Goal: Information Seeking & Learning: Understand process/instructions

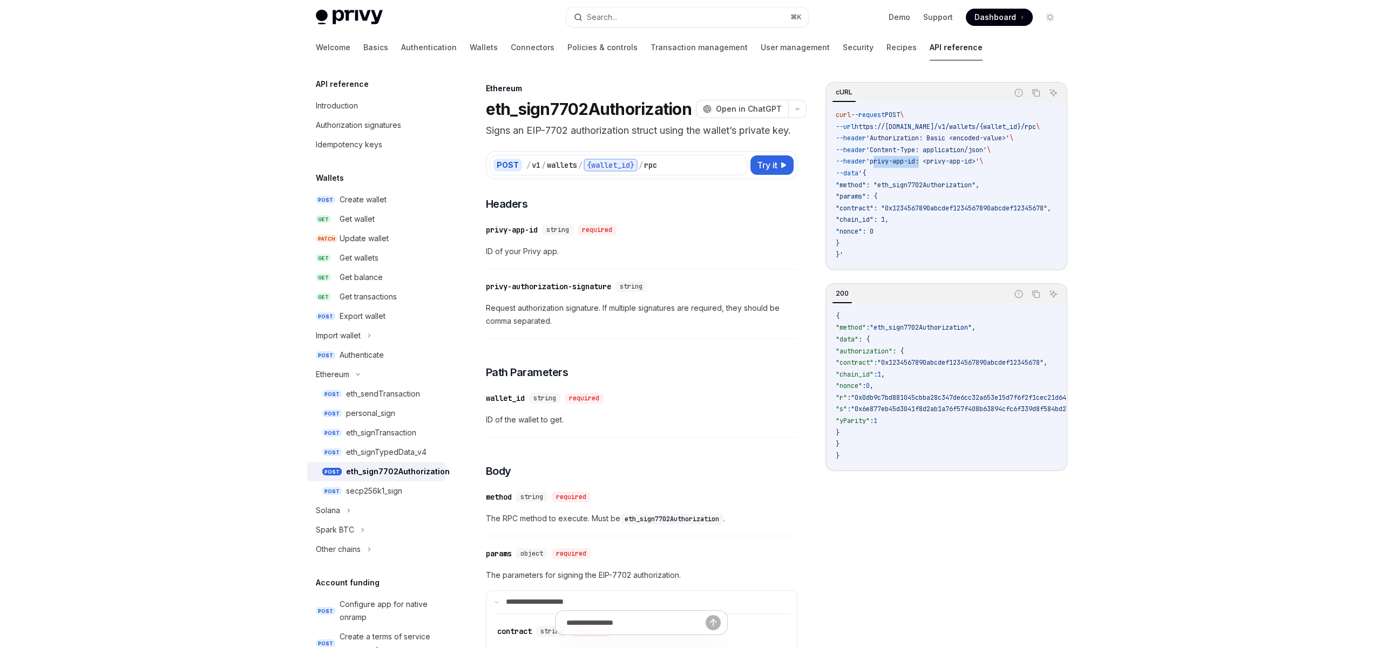
drag, startPoint x: 882, startPoint y: 163, endPoint x: 930, endPoint y: 160, distance: 48.1
click at [930, 160] on span "'privy-app-id: <privy-app-id>'" at bounding box center [922, 161] width 113 height 9
drag, startPoint x: 995, startPoint y: 164, endPoint x: 937, endPoint y: 162, distance: 58.3
click at [937, 162] on span "--header 'privy-app-id: <privy-app-id>' \" at bounding box center [909, 161] width 147 height 9
click at [899, 161] on span "'privy-app-id: <privy-app-id>'" at bounding box center [922, 161] width 113 height 9
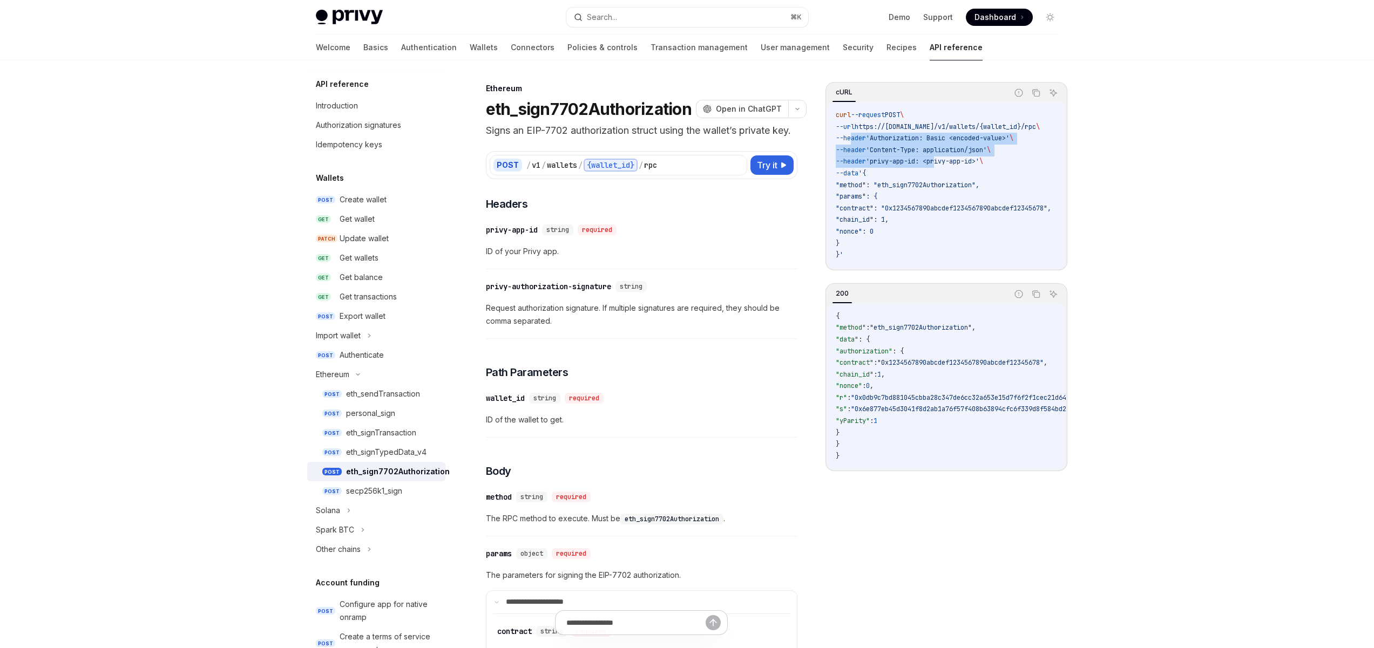
drag, startPoint x: 945, startPoint y: 161, endPoint x: 851, endPoint y: 134, distance: 98.3
click at [851, 134] on code "curl --request POST \ --url https://[DOMAIN_NAME]/v1/wallets/{wallet_id}/rpc \ …" at bounding box center [956, 186] width 241 height 152
click at [914, 149] on span "'Content-Type: application/json'" at bounding box center [926, 150] width 121 height 9
click at [913, 136] on span "'Authorization: Basic <encoded-value>'" at bounding box center [938, 138] width 144 height 9
drag, startPoint x: 959, startPoint y: 138, endPoint x: 940, endPoint y: 139, distance: 18.9
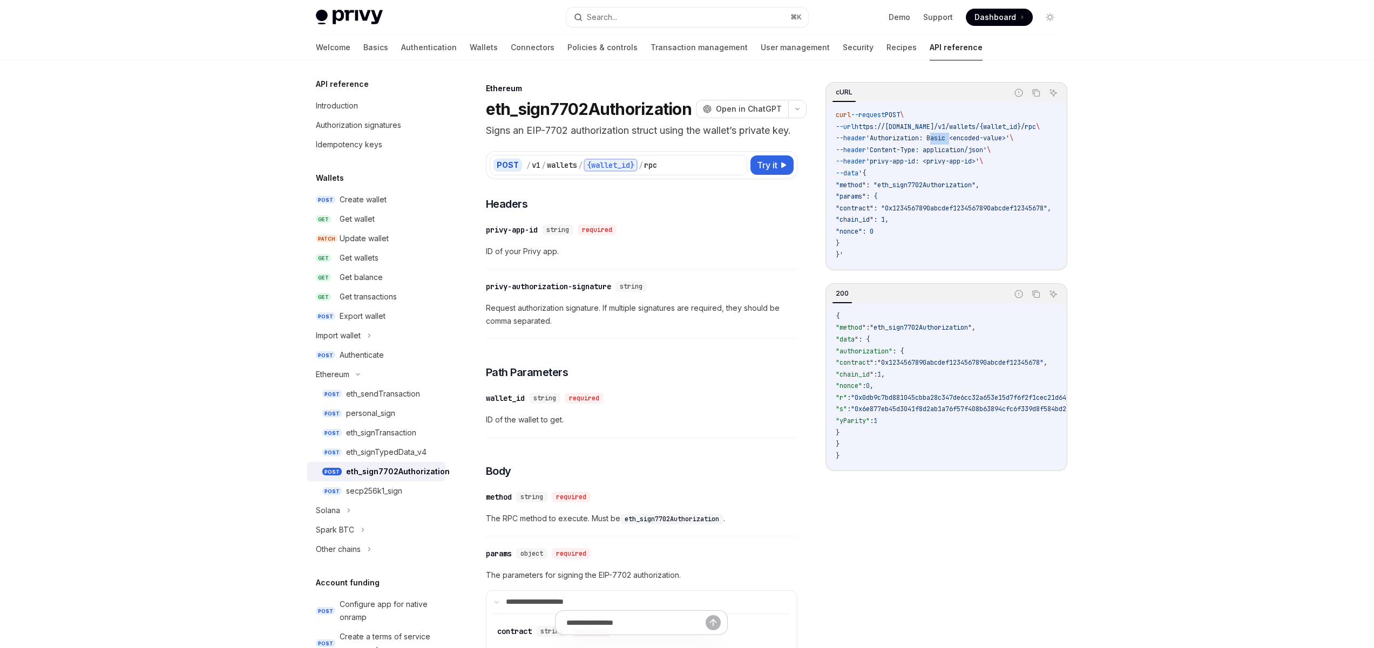
click at [940, 139] on span "'Authorization: Basic <encoded-value>'" at bounding box center [938, 138] width 144 height 9
click at [910, 177] on code "curl --request POST \ --url https://[DOMAIN_NAME]/v1/wallets/{wallet_id}/rpc \ …" at bounding box center [956, 186] width 241 height 152
drag, startPoint x: 890, startPoint y: 251, endPoint x: 951, endPoint y: 256, distance: 61.3
click at [865, 173] on code "curl --request POST \ --url https://[DOMAIN_NAME]/v1/wallets/{wallet_id}/rpc \ …" at bounding box center [956, 186] width 241 height 152
click at [951, 256] on code "curl --request POST \ --url https://[DOMAIN_NAME]/v1/wallets/{wallet_id}/rpc \ …" at bounding box center [956, 186] width 241 height 152
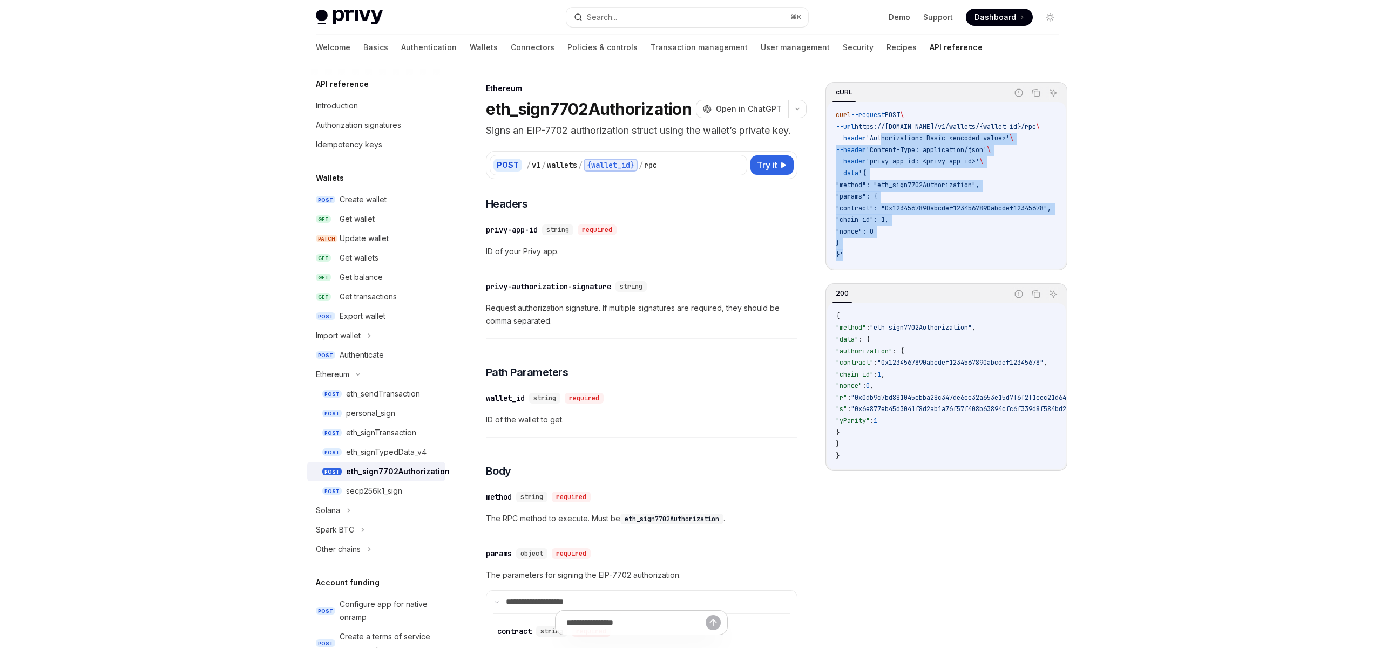
drag, startPoint x: 945, startPoint y: 252, endPoint x: 913, endPoint y: 188, distance: 71.2
click at [890, 139] on code "curl --request POST \ --url https://[DOMAIN_NAME]/v1/wallets/{wallet_id}/rpc \ …" at bounding box center [956, 186] width 241 height 152
click at [959, 234] on code "curl --request POST \ --url https://[DOMAIN_NAME]/v1/wallets/{wallet_id}/rpc \ …" at bounding box center [956, 186] width 241 height 152
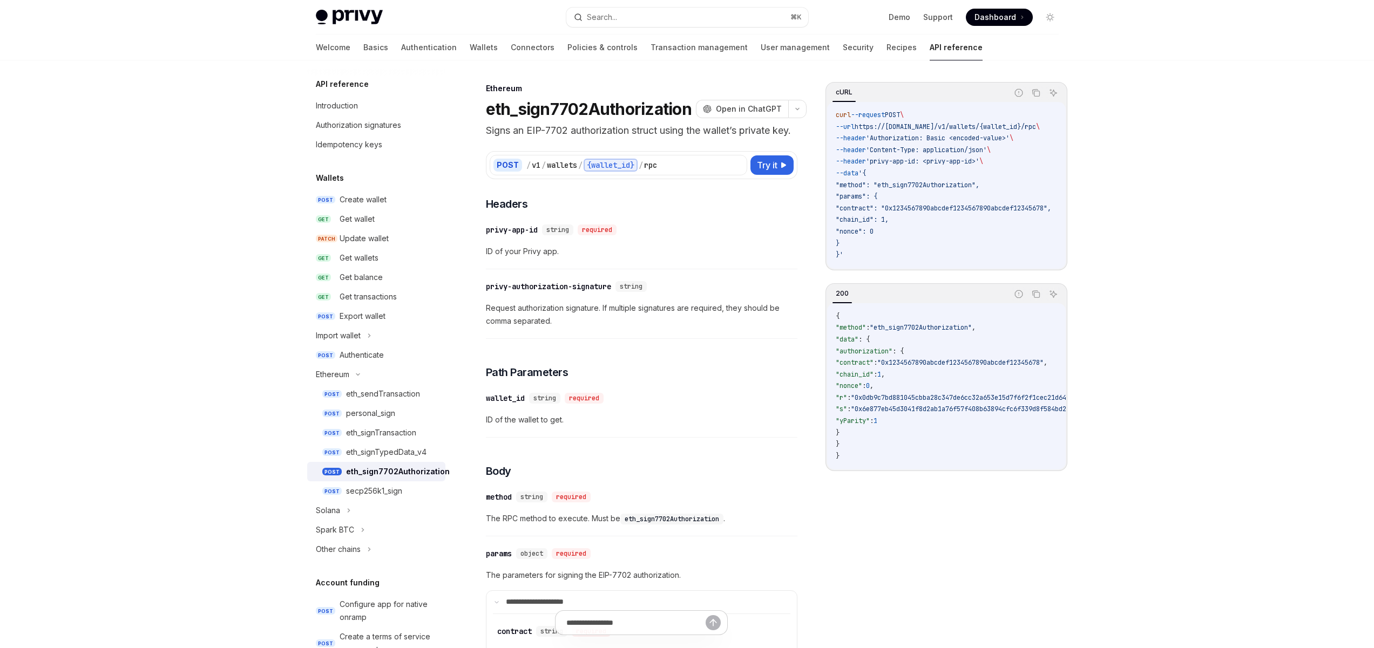
click at [959, 233] on code "curl --request POST \ --url https://[DOMAIN_NAME]/v1/wallets/{wallet_id}/rpc \ …" at bounding box center [956, 186] width 241 height 152
click at [774, 172] on span "Try it" at bounding box center [767, 165] width 21 height 13
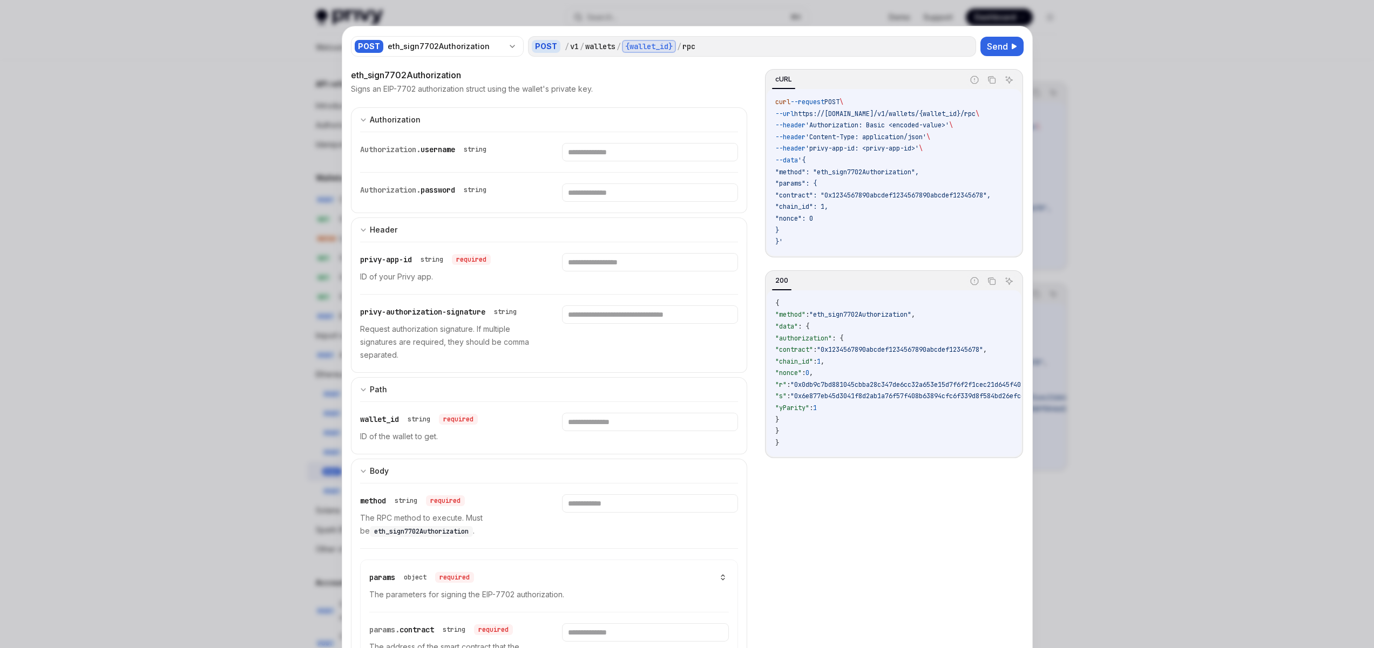
click at [449, 267] on div "privy-app-id string required ID of your Privy app." at bounding box center [448, 268] width 176 height 30
drag, startPoint x: 415, startPoint y: 257, endPoint x: 362, endPoint y: 259, distance: 52.9
click at [363, 258] on div "privy-app-id string required" at bounding box center [425, 259] width 131 height 13
drag, startPoint x: 424, startPoint y: 283, endPoint x: 359, endPoint y: 277, distance: 65.6
click at [360, 276] on div "privy-app-id string required ID of your Privy app." at bounding box center [549, 268] width 378 height 52
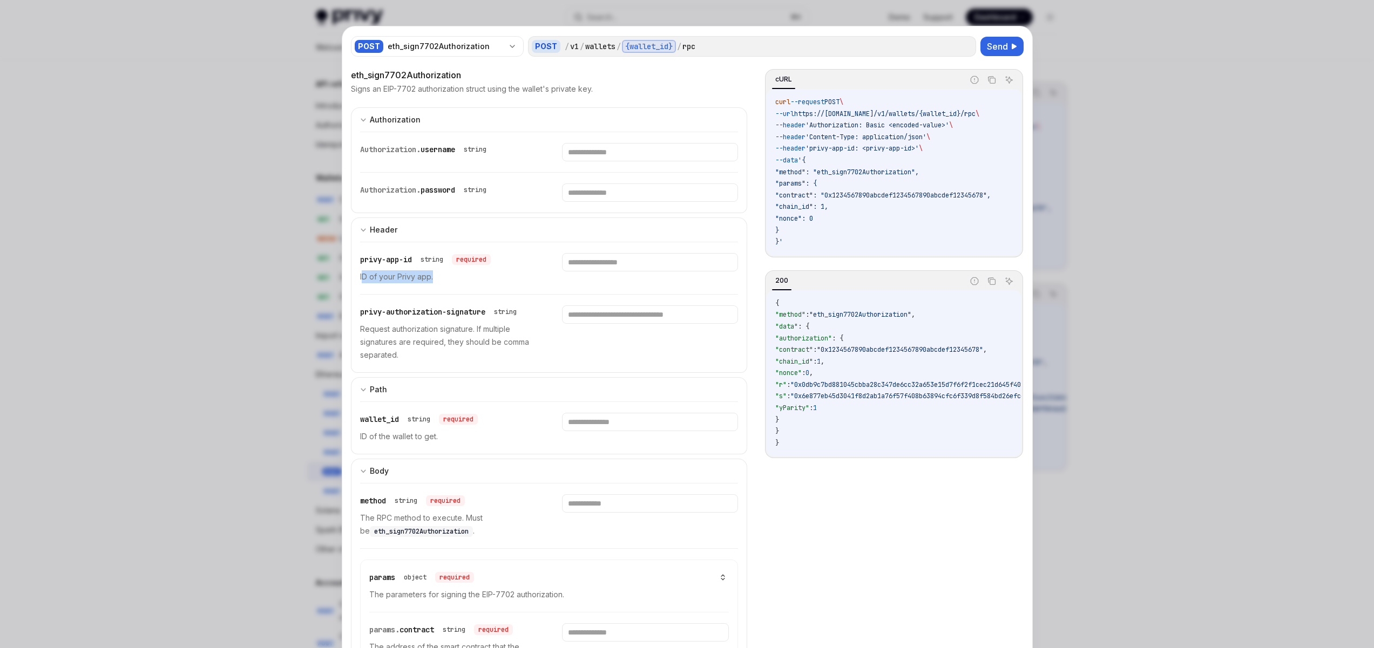
click at [431, 280] on p "ID of your Privy app." at bounding box center [448, 276] width 176 height 13
click at [594, 155] on input "text" at bounding box center [650, 152] width 176 height 18
click at [597, 181] on div "Authorization. password string" at bounding box center [549, 193] width 378 height 40
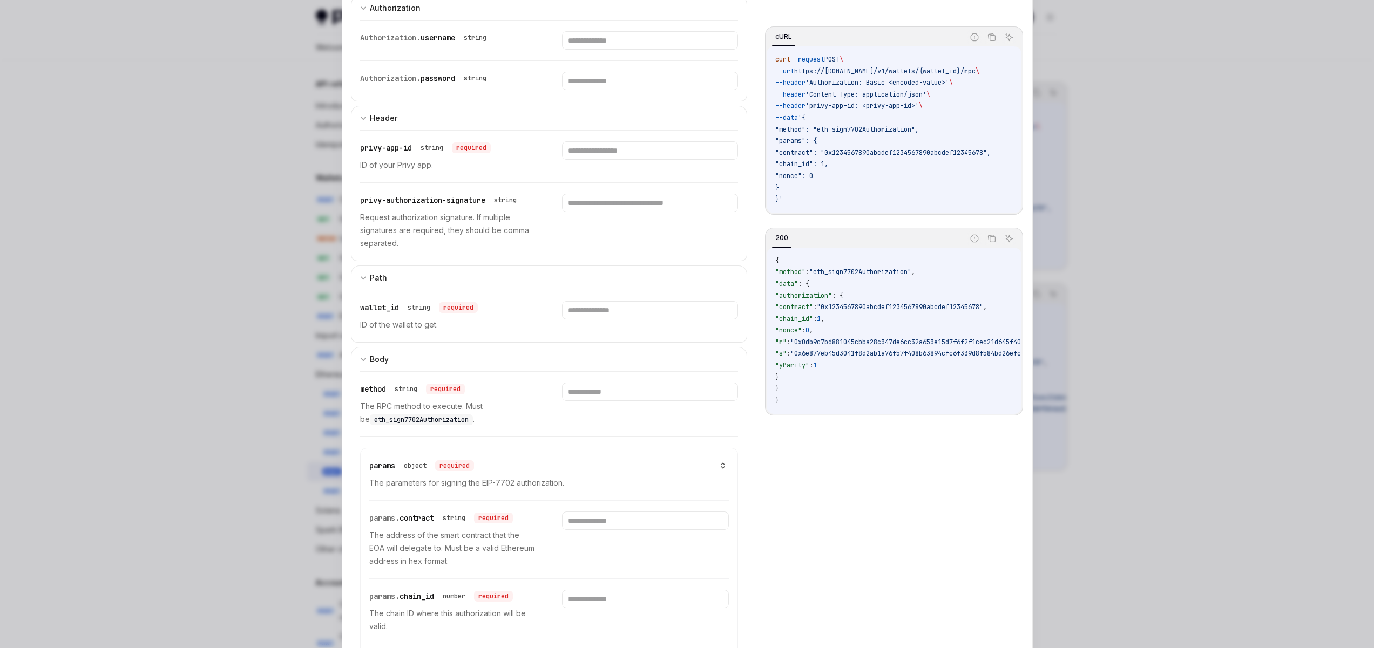
scroll to position [130, 0]
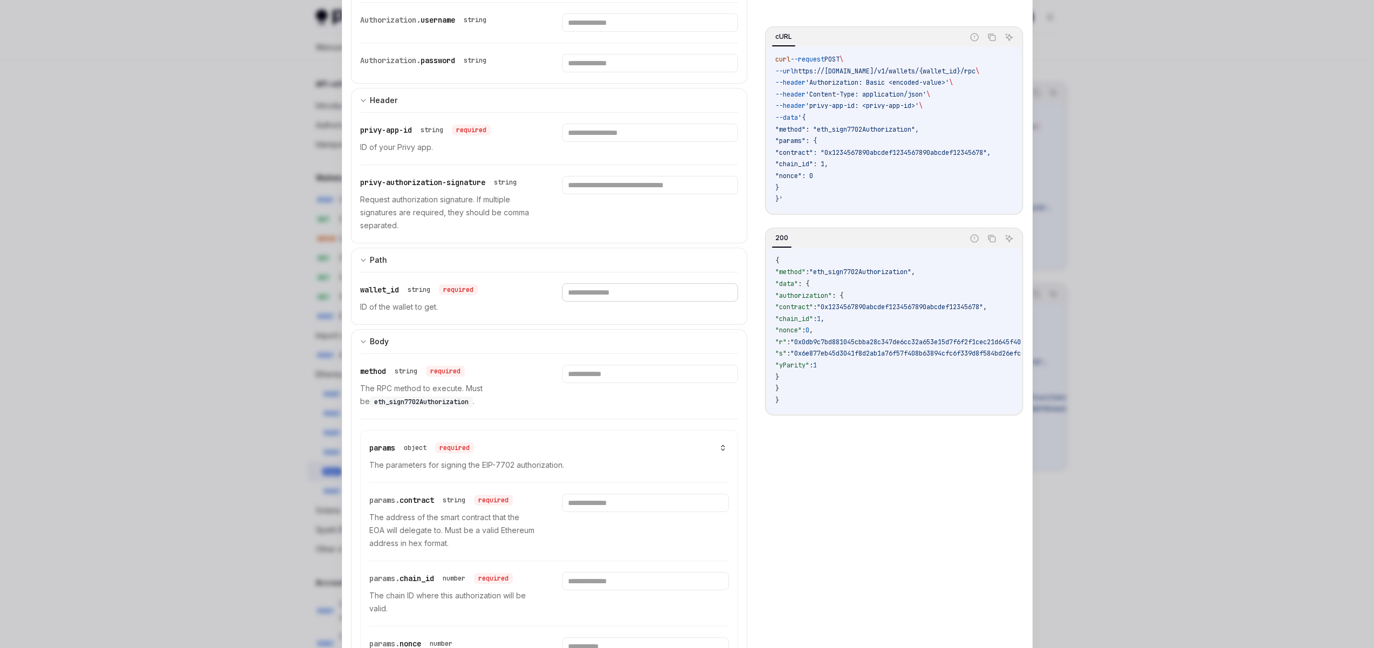
click at [601, 298] on input "text" at bounding box center [650, 292] width 176 height 18
click at [595, 376] on input "text" at bounding box center [650, 374] width 176 height 18
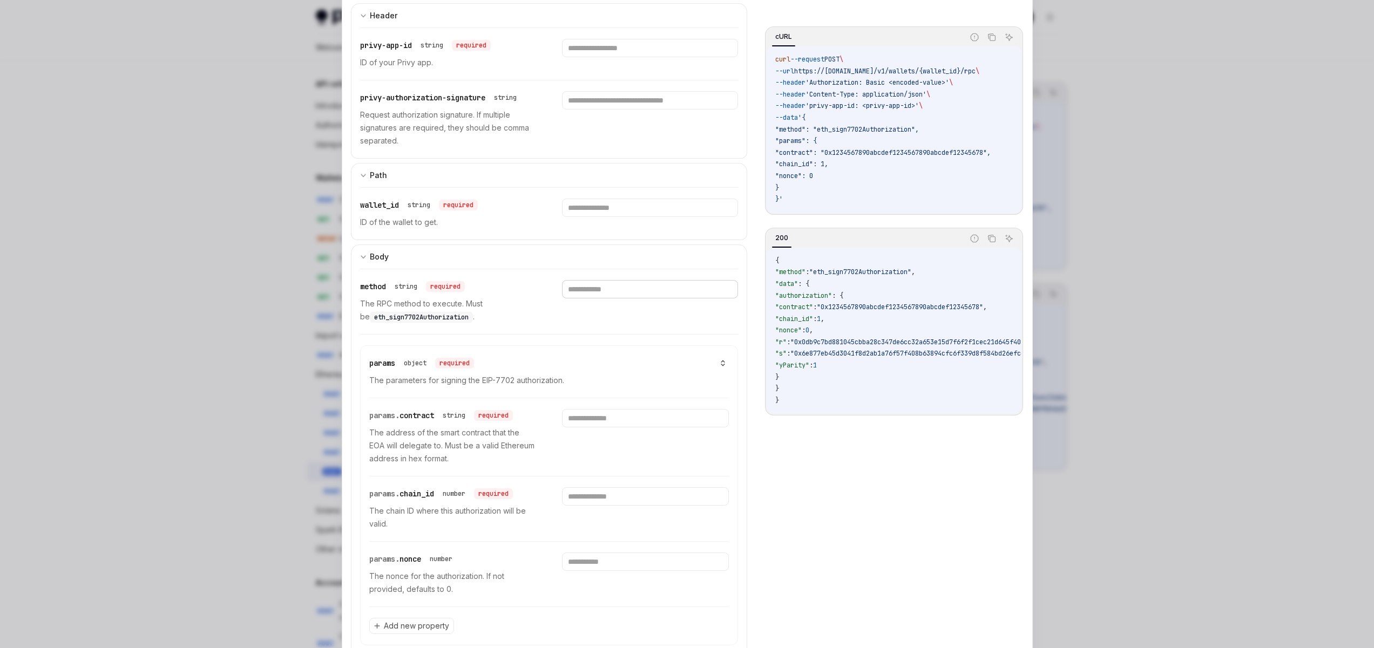
scroll to position [258, 0]
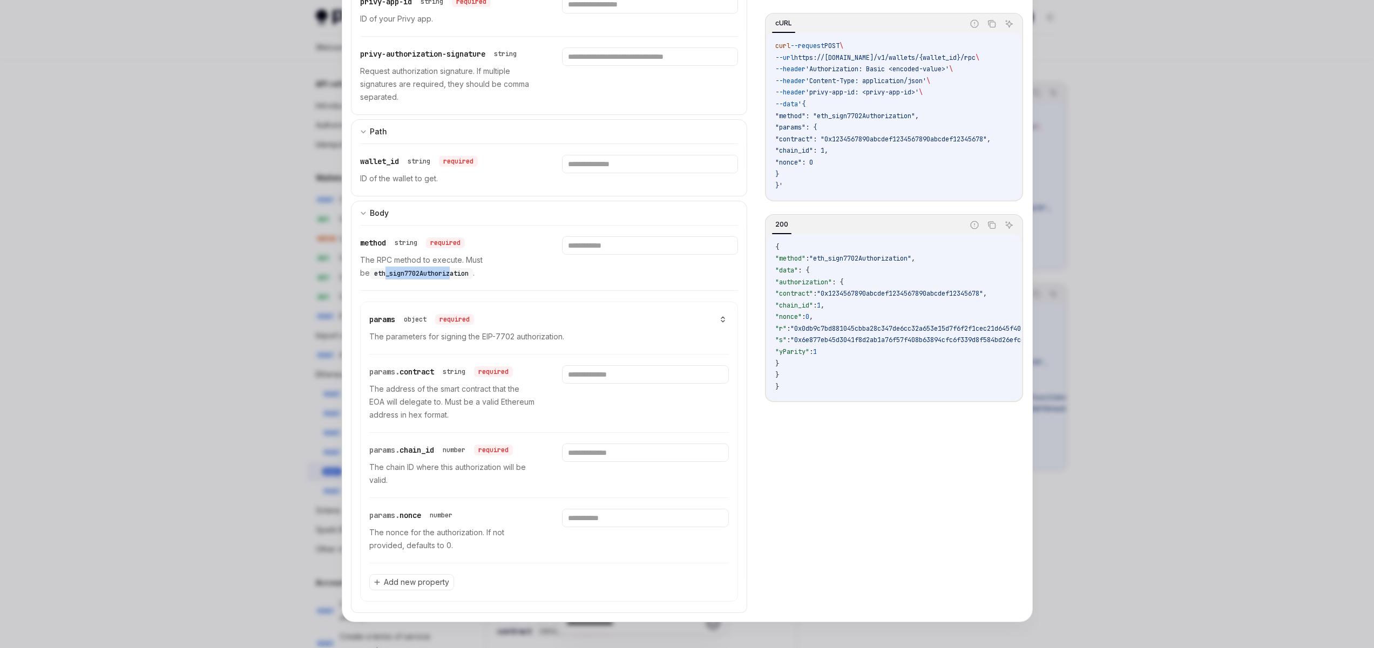
drag, startPoint x: 438, startPoint y: 274, endPoint x: 362, endPoint y: 274, distance: 75.6
click at [374, 274] on span "eth_sign7702Authorization" at bounding box center [421, 273] width 94 height 9
drag, startPoint x: 424, startPoint y: 369, endPoint x: 377, endPoint y: 371, distance: 47.6
click at [377, 371] on div "params. contract" at bounding box center [401, 372] width 65 height 11
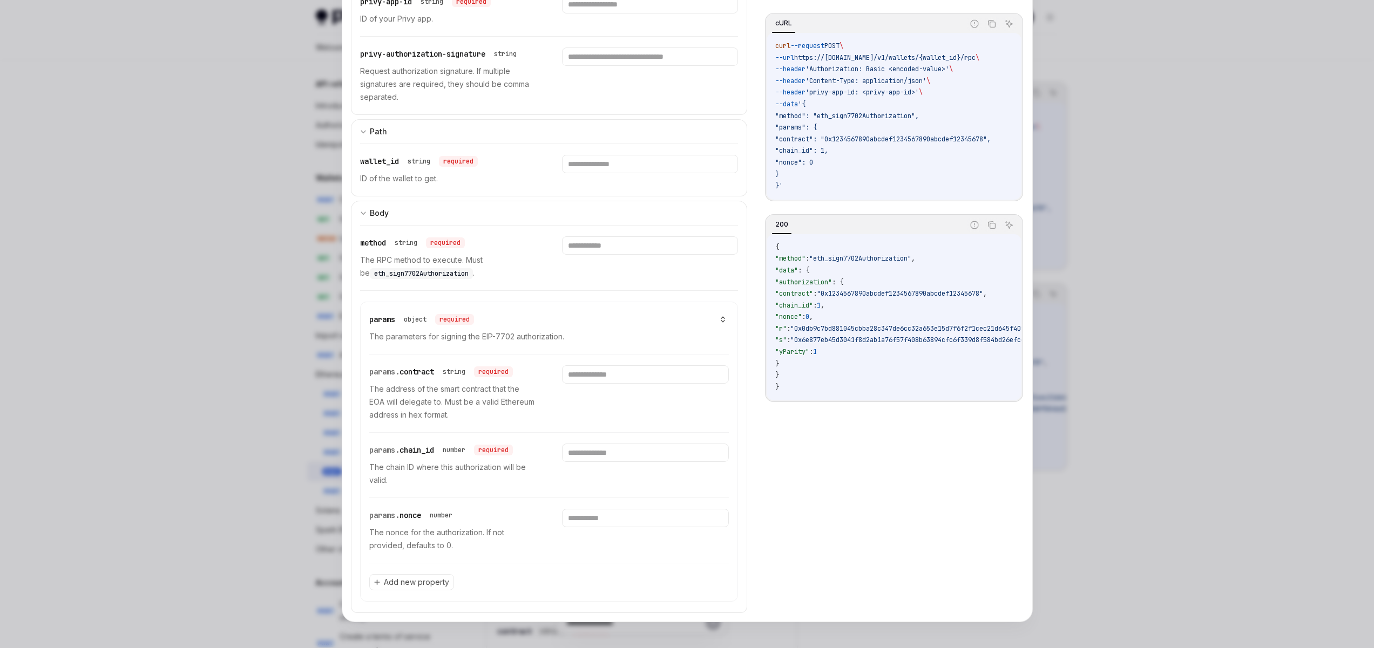
click at [442, 401] on p "The address of the smart contract that the EOA will delegate to. Must be a vali…" at bounding box center [452, 402] width 167 height 39
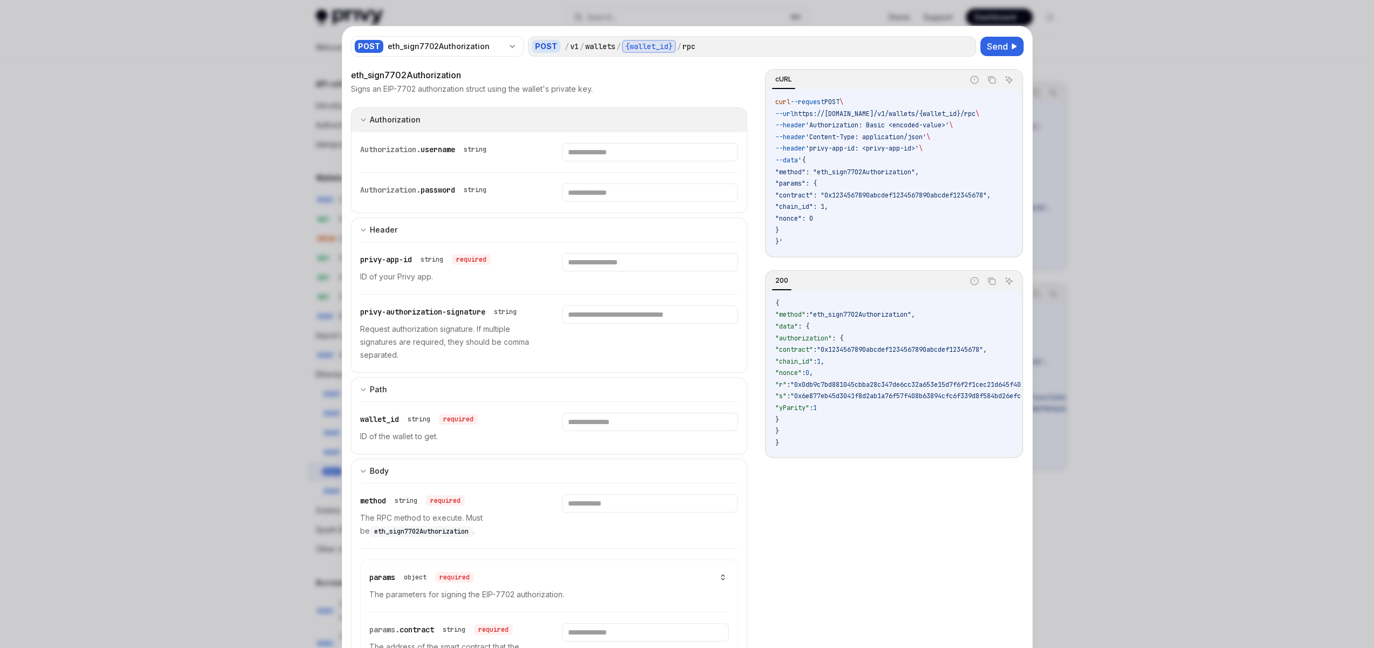
click at [398, 112] on button "Authorization Basic Auth" at bounding box center [549, 119] width 397 height 24
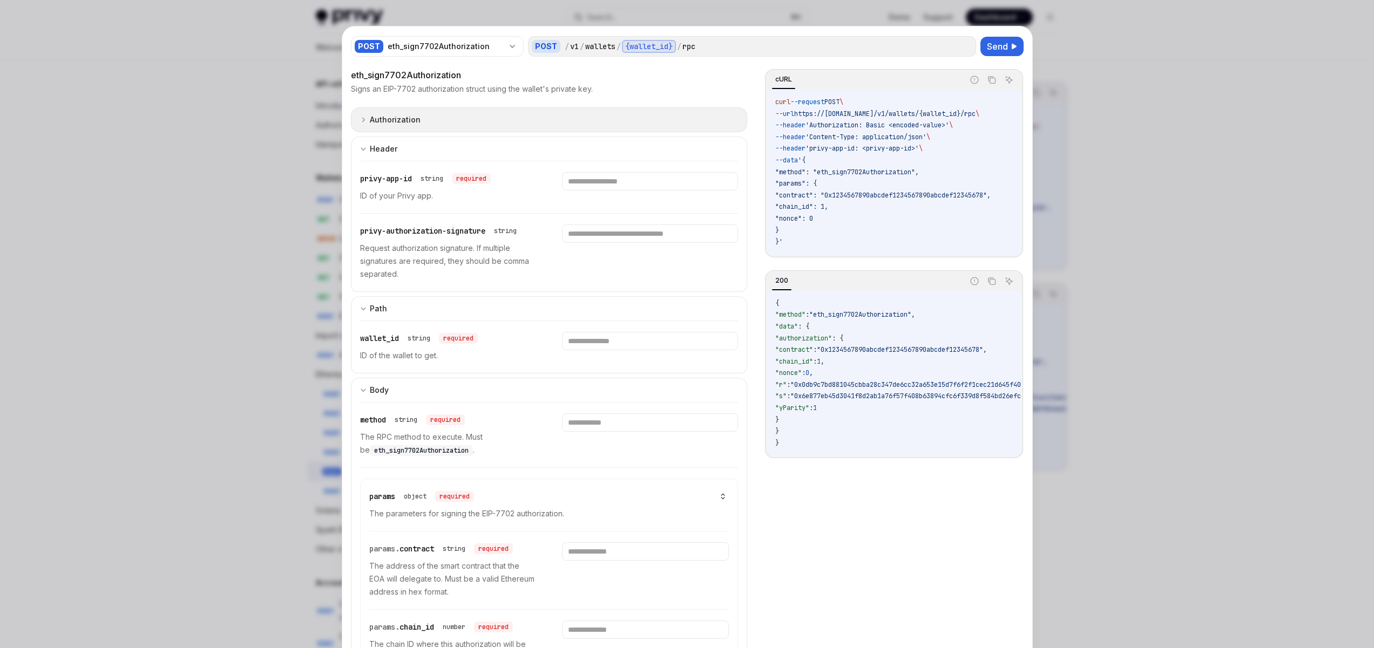
click at [422, 118] on button "Authorization Basic Auth" at bounding box center [549, 119] width 397 height 25
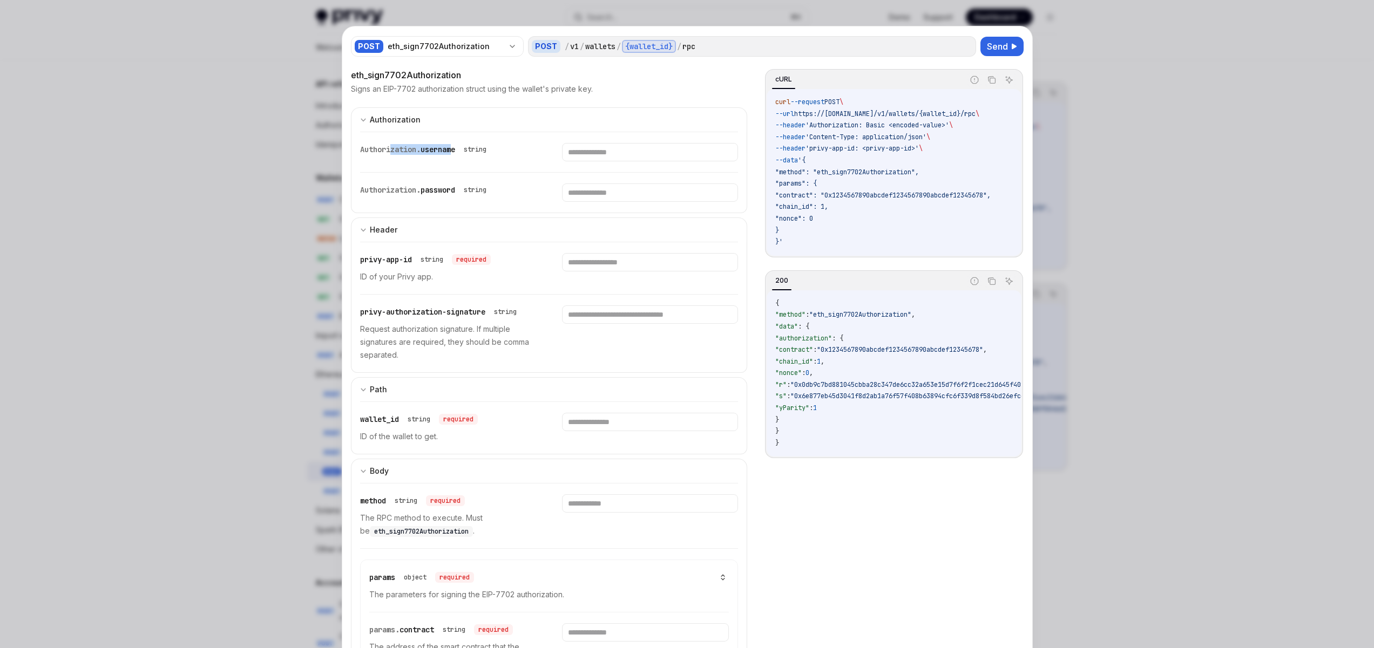
drag, startPoint x: 435, startPoint y: 150, endPoint x: 410, endPoint y: 158, distance: 26.6
click at [385, 150] on div "Authorization. username" at bounding box center [407, 149] width 95 height 11
drag, startPoint x: 454, startPoint y: 185, endPoint x: 361, endPoint y: 182, distance: 92.3
click at [361, 182] on div "Authorization. password string" at bounding box center [549, 193] width 378 height 40
click at [450, 195] on div "Authorization. password" at bounding box center [407, 190] width 95 height 11
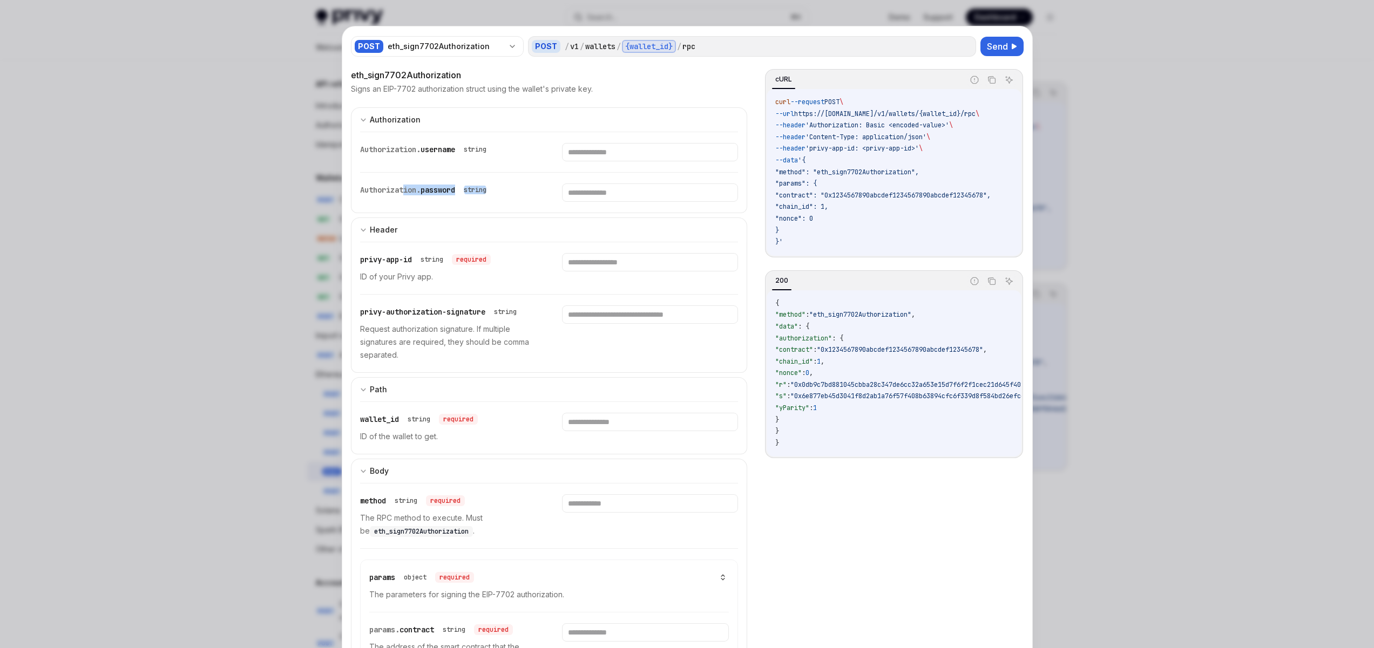
drag, startPoint x: 492, startPoint y: 191, endPoint x: 390, endPoint y: 185, distance: 102.2
click at [395, 185] on div "Authorization. password string" at bounding box center [448, 190] width 176 height 13
click at [388, 185] on span "Authorization." at bounding box center [390, 190] width 60 height 10
drag, startPoint x: 462, startPoint y: 150, endPoint x: 402, endPoint y: 149, distance: 60.5
click at [402, 149] on div "Authorization. username string" at bounding box center [425, 149] width 131 height 13
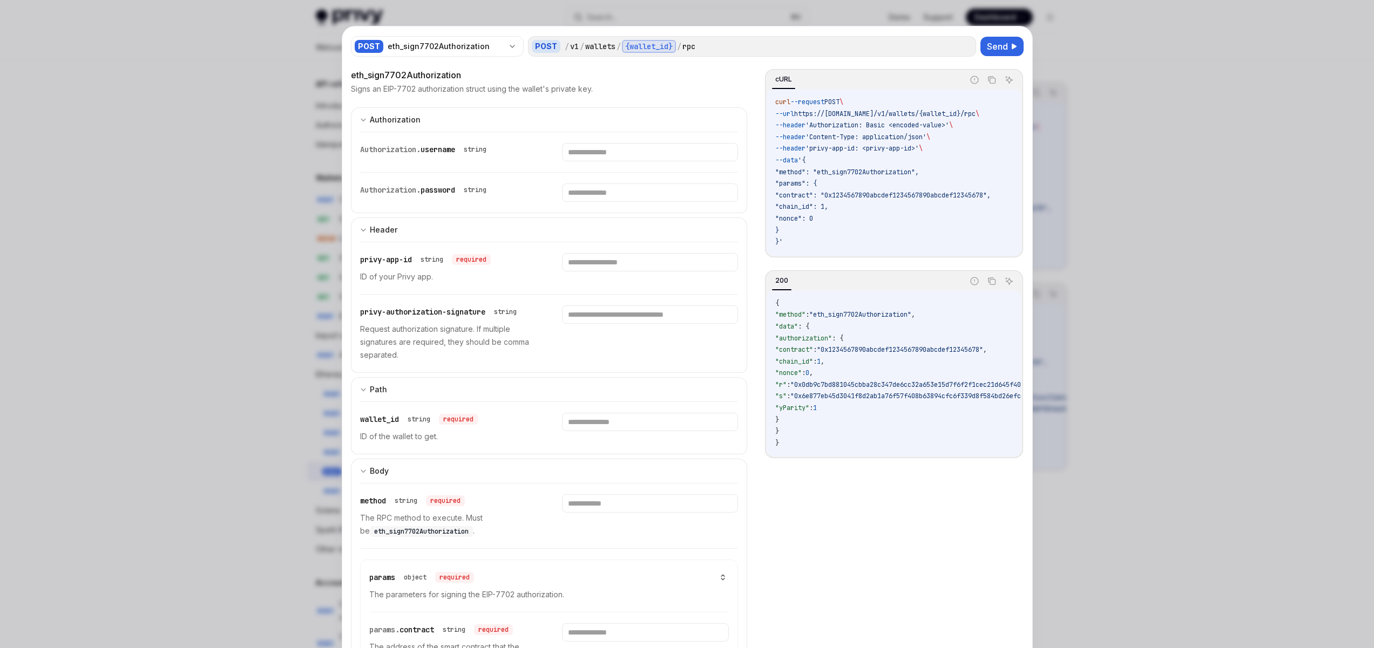
click at [471, 188] on div "string" at bounding box center [474, 190] width 31 height 13
drag, startPoint x: 449, startPoint y: 189, endPoint x: 529, endPoint y: 163, distance: 84.2
click at [394, 186] on div "Authorization. password string" at bounding box center [448, 190] width 176 height 13
click at [614, 131] on button "Authorization Basic Auth" at bounding box center [549, 119] width 397 height 24
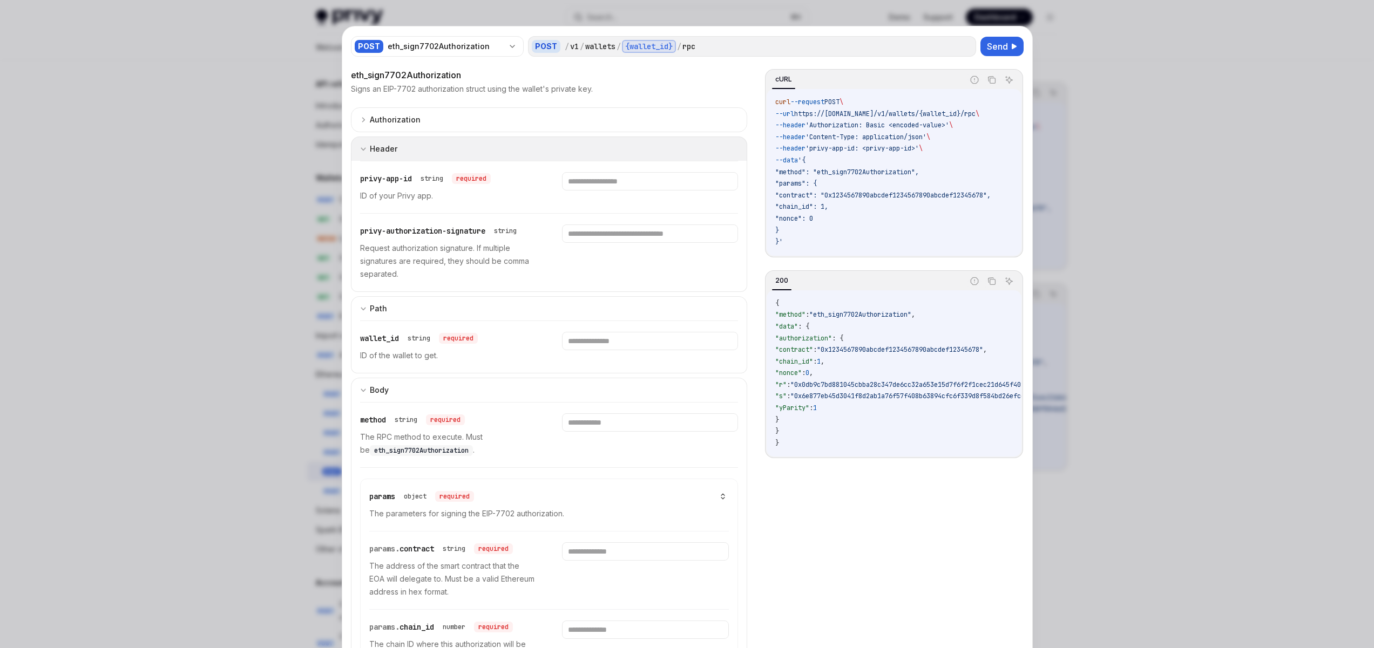
click at [593, 159] on button "Header" at bounding box center [549, 149] width 397 height 24
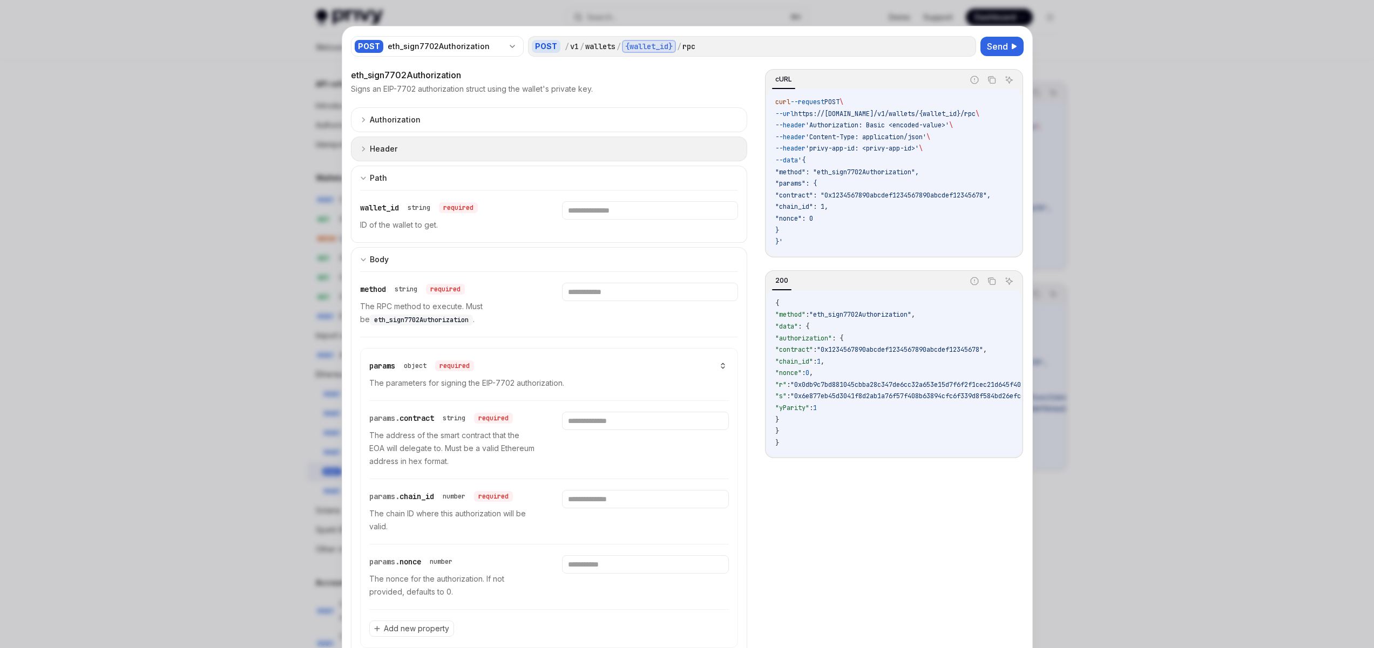
click at [575, 156] on button "Header" at bounding box center [549, 149] width 397 height 25
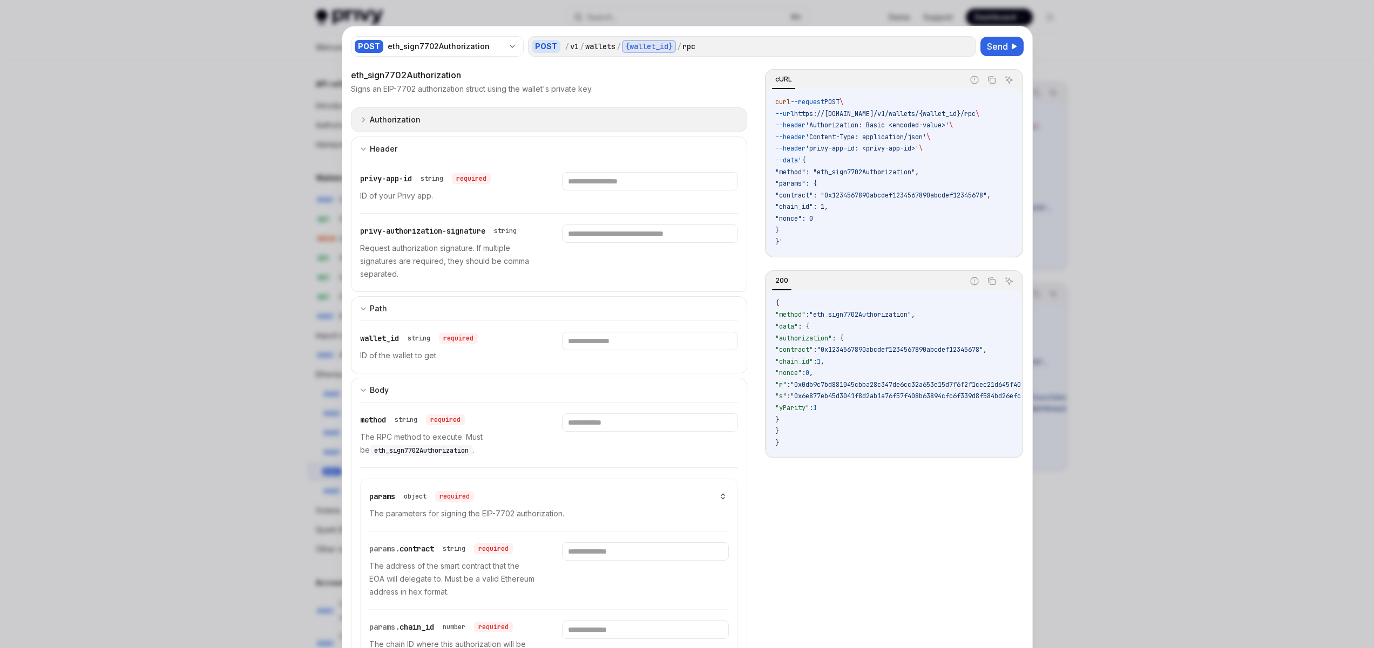
click at [584, 120] on button "Authorization Basic Auth" at bounding box center [549, 119] width 397 height 25
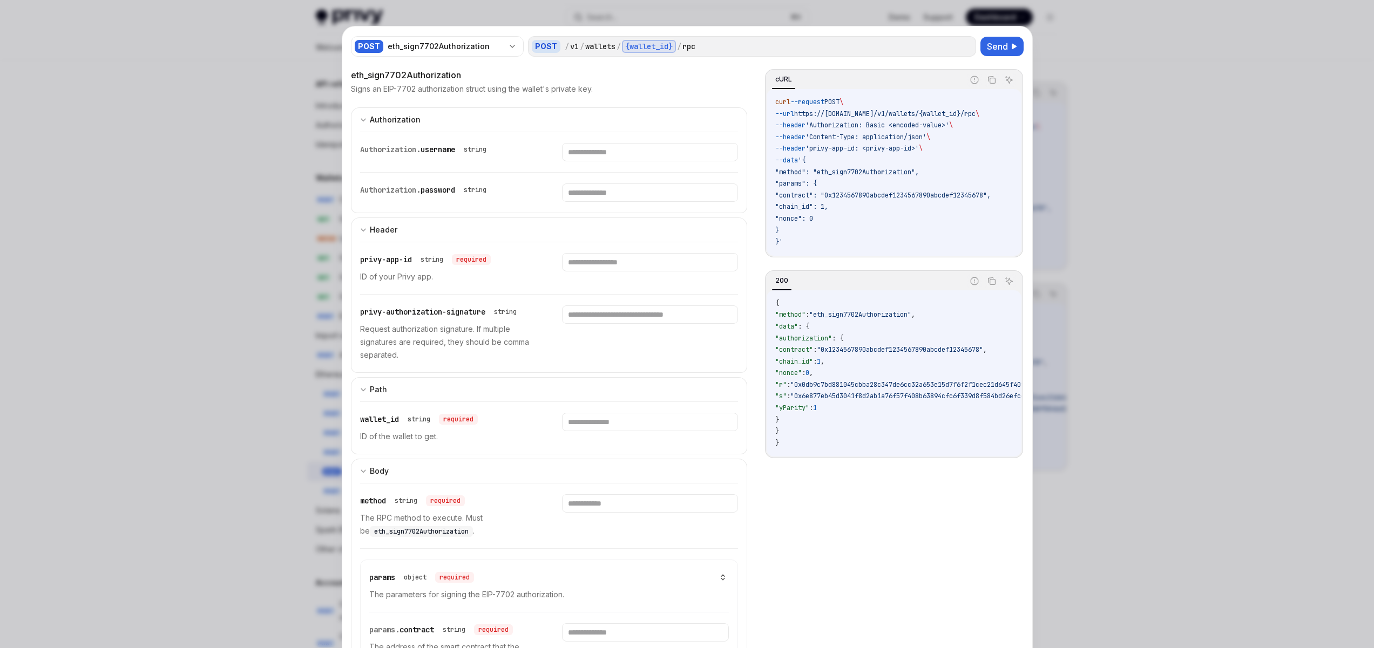
click at [1186, 209] on div at bounding box center [687, 324] width 1374 height 648
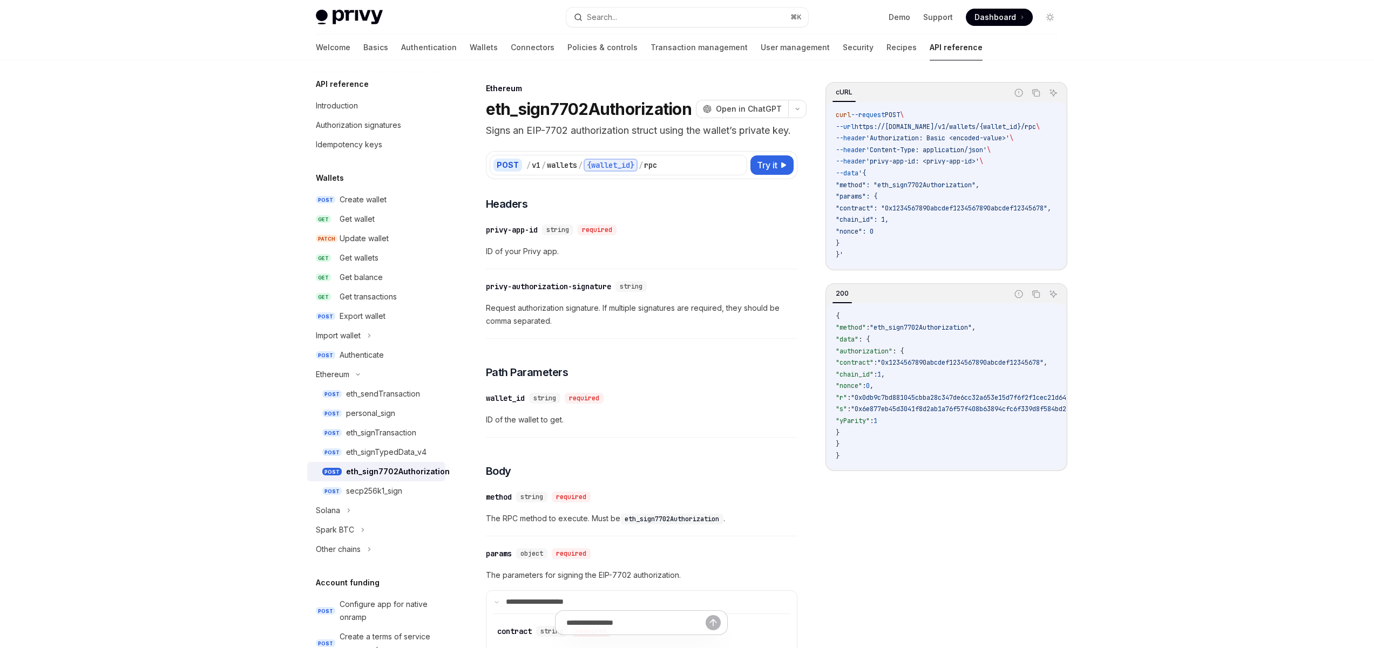
click at [1002, 19] on span "Dashboard" at bounding box center [996, 17] width 42 height 11
click at [901, 18] on link "Demo" at bounding box center [900, 17] width 22 height 11
click at [753, 212] on h3 "​ Headers" at bounding box center [642, 204] width 312 height 15
click at [767, 172] on span "Try it" at bounding box center [767, 165] width 21 height 13
type textarea "*"
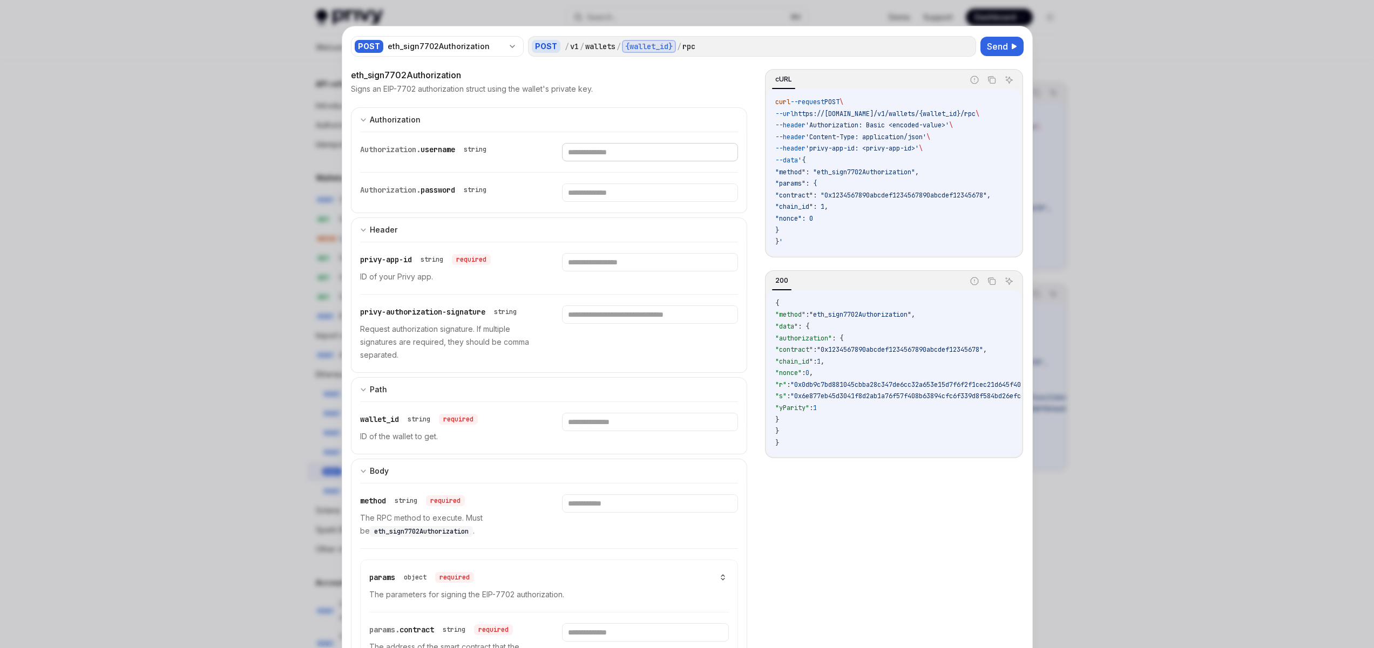
click at [638, 155] on input "text" at bounding box center [650, 152] width 176 height 18
type input "**********"
click at [603, 192] on input "text" at bounding box center [635, 193] width 166 height 18
click at [596, 273] on div at bounding box center [650, 268] width 176 height 30
click at [598, 269] on input "text" at bounding box center [650, 262] width 176 height 18
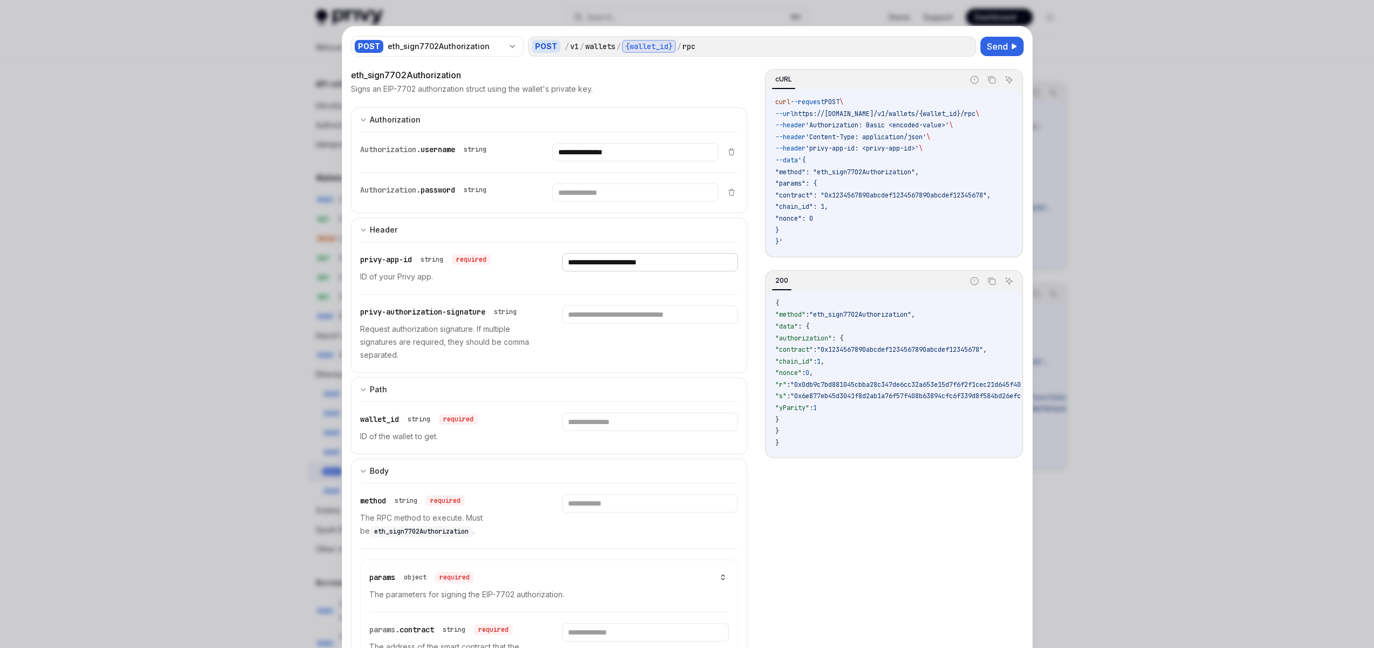
type input "**********"
click at [605, 430] on input "text" at bounding box center [650, 422] width 176 height 18
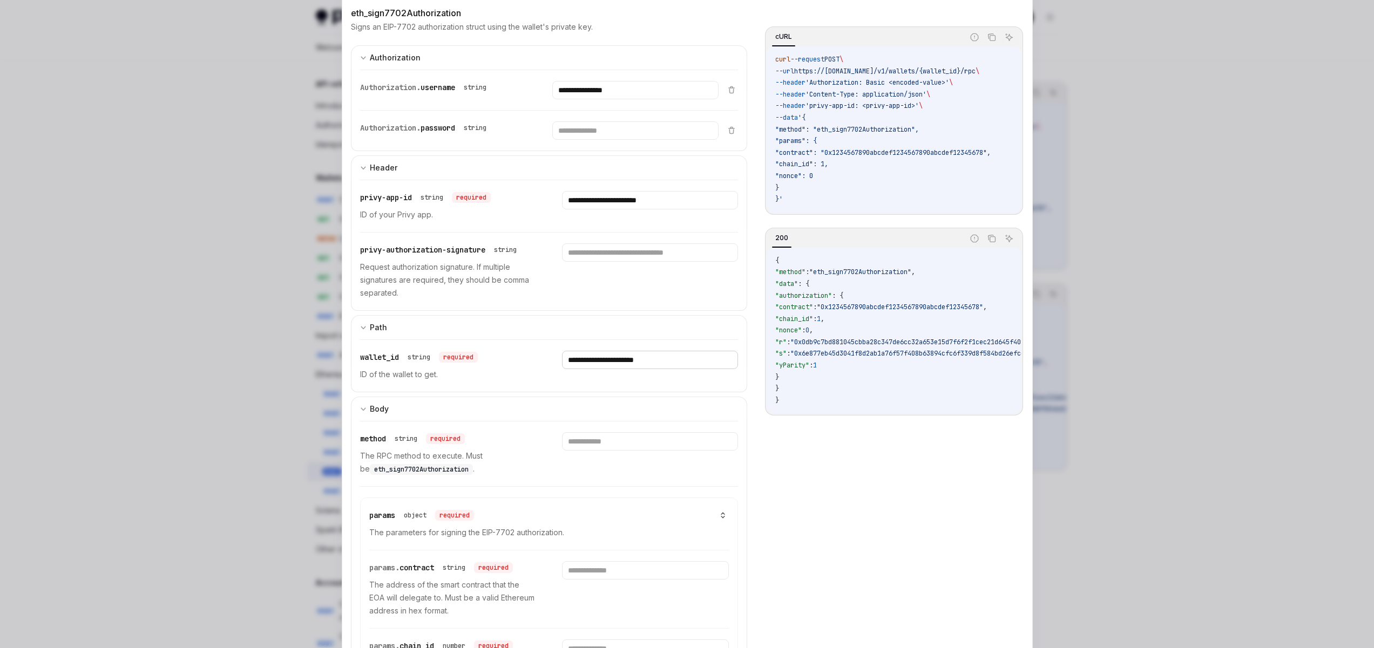
scroll to position [130, 0]
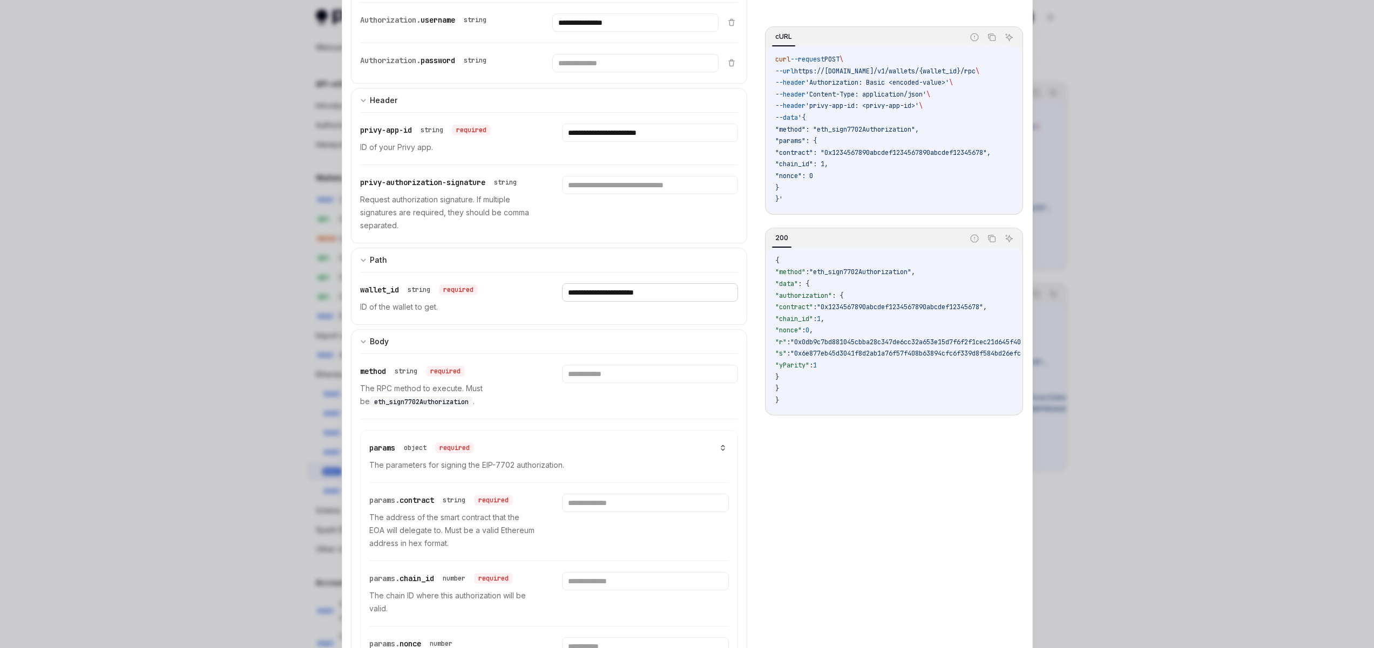
type input "**********"
click at [442, 404] on span "eth_sign7702Authorization" at bounding box center [421, 402] width 94 height 9
copy span "eth_sign7702Authorization"
click at [595, 377] on input "text" at bounding box center [650, 374] width 176 height 18
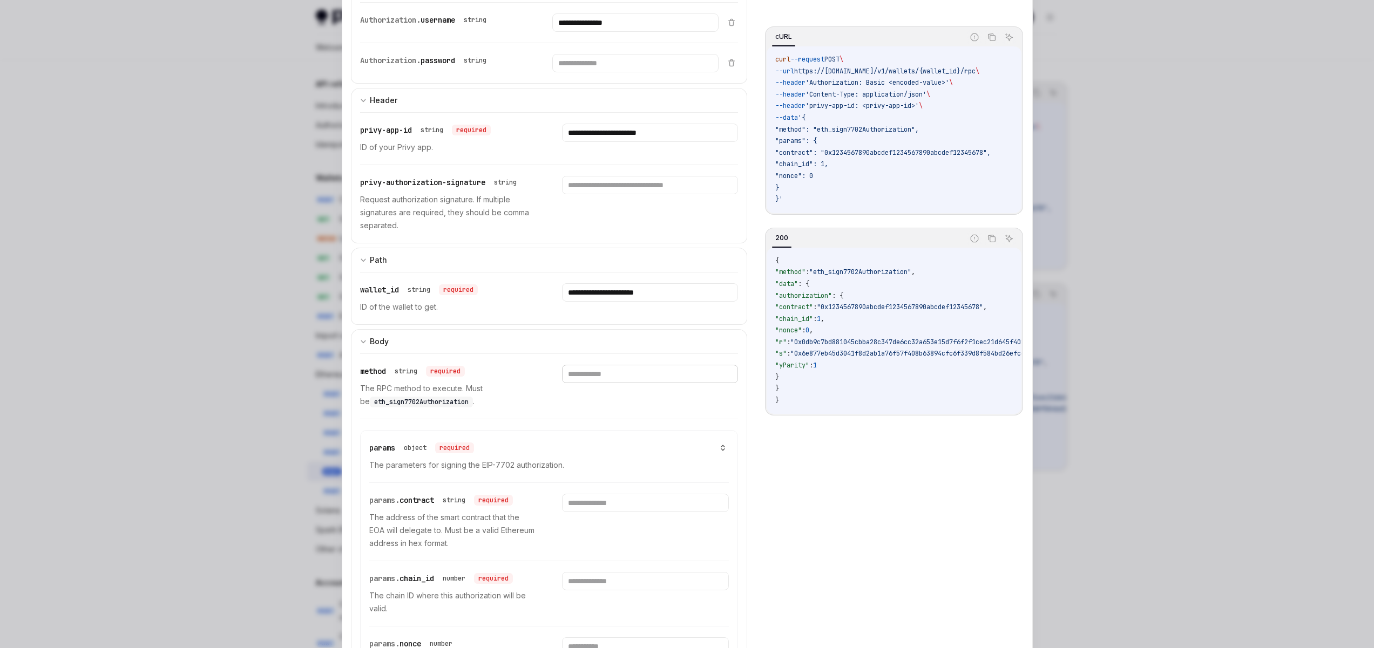
paste input "**********"
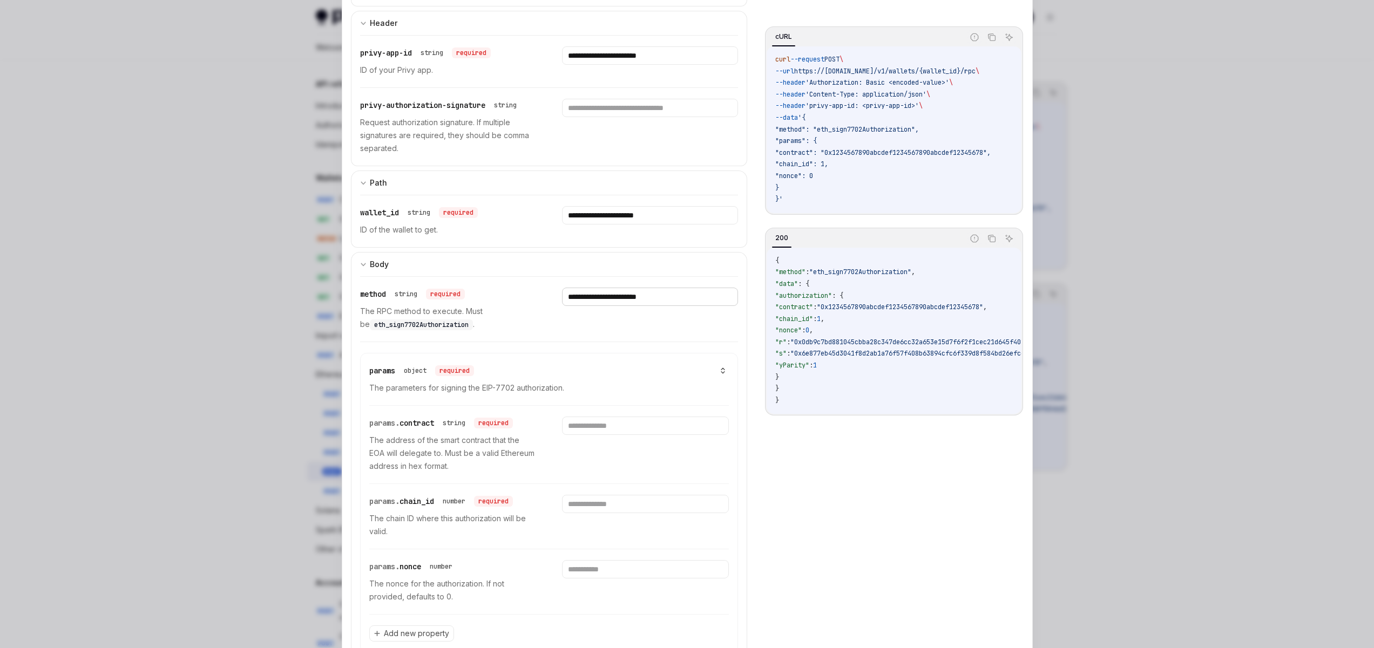
scroll to position [258, 0]
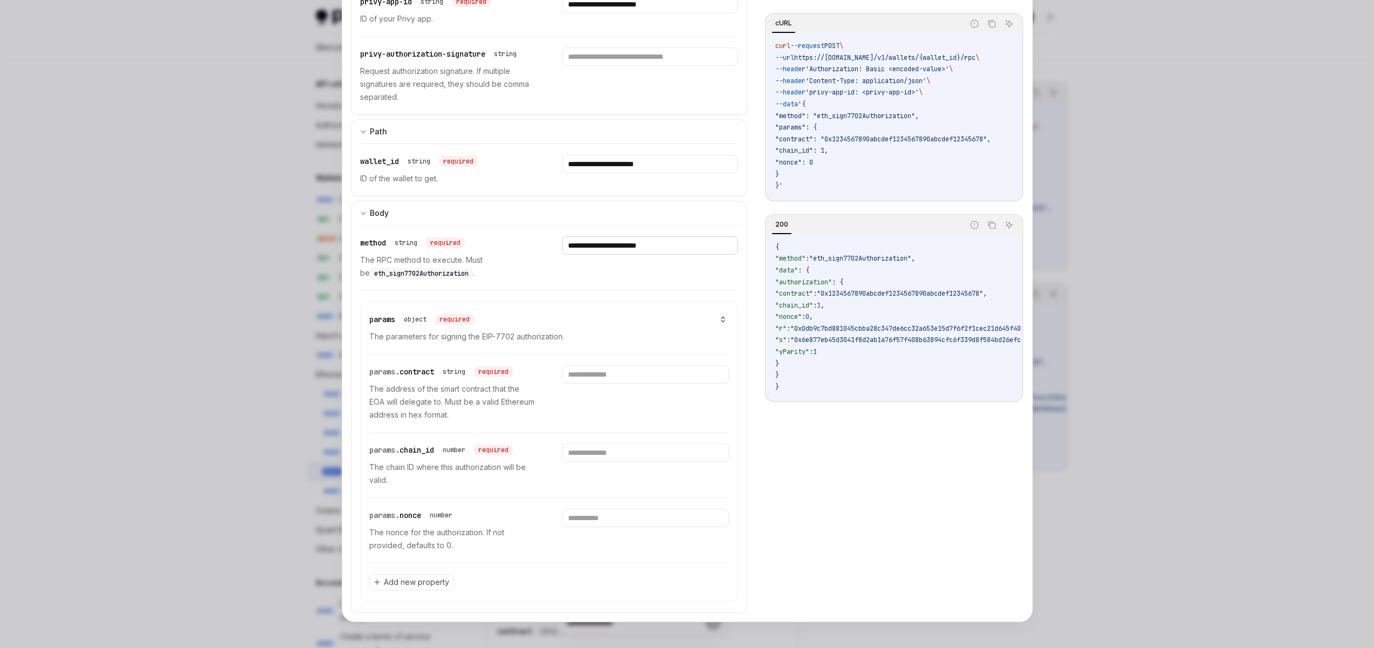
type input "**********"
click at [598, 371] on input "text" at bounding box center [645, 375] width 167 height 18
click at [419, 583] on span "Add new property" at bounding box center [416, 582] width 65 height 11
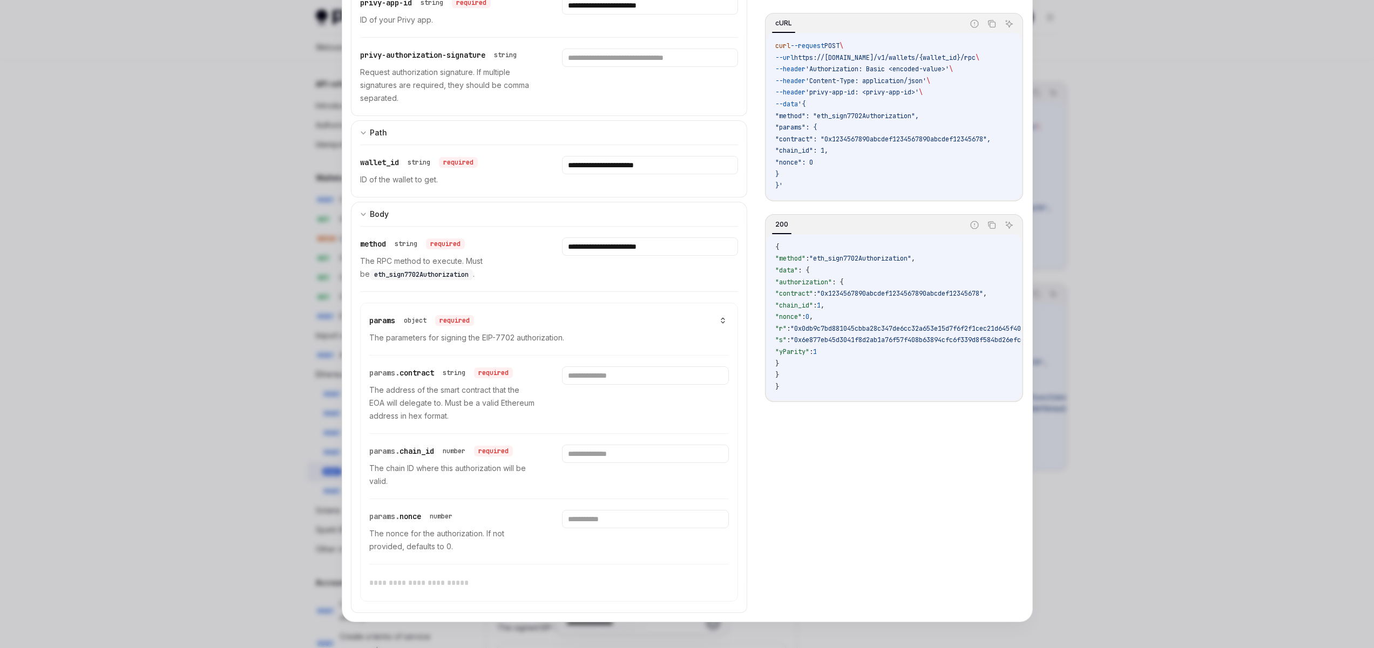
click at [477, 539] on p "The nonce for the authorization. If not provided, defaults to 0." at bounding box center [452, 540] width 167 height 26
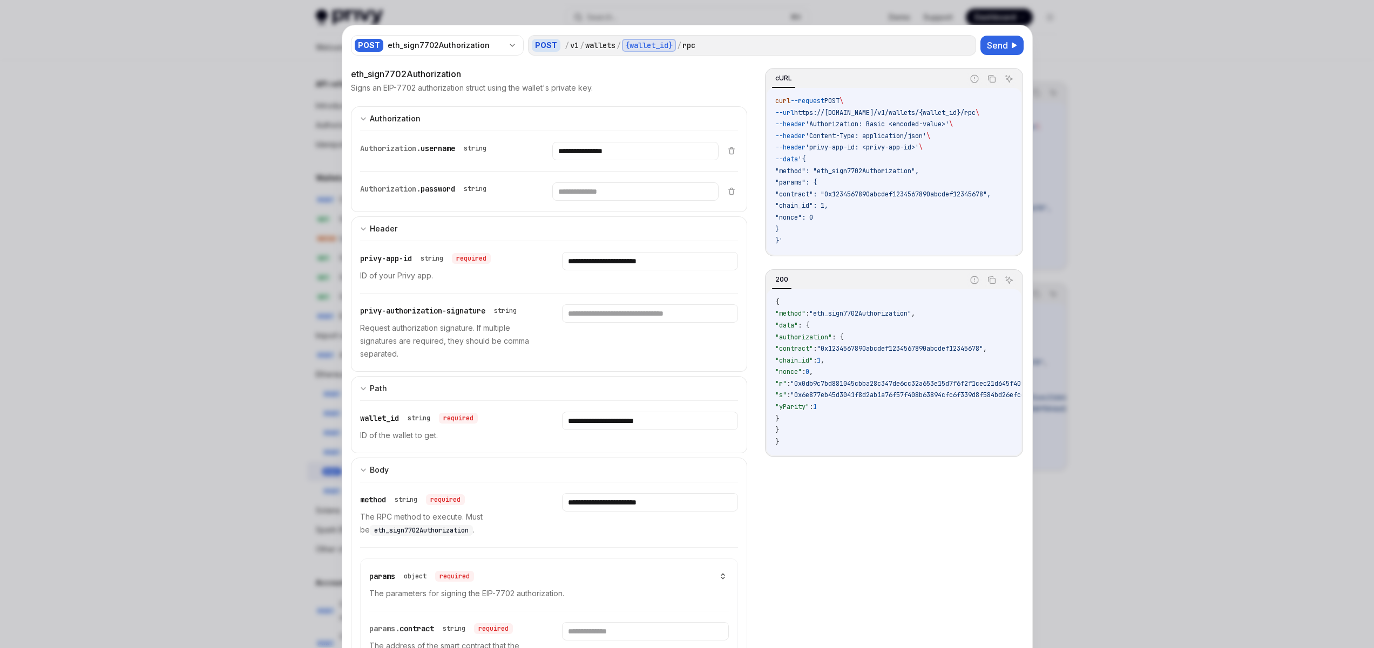
scroll to position [0, 0]
click at [1002, 45] on span "Send" at bounding box center [997, 46] width 21 height 13
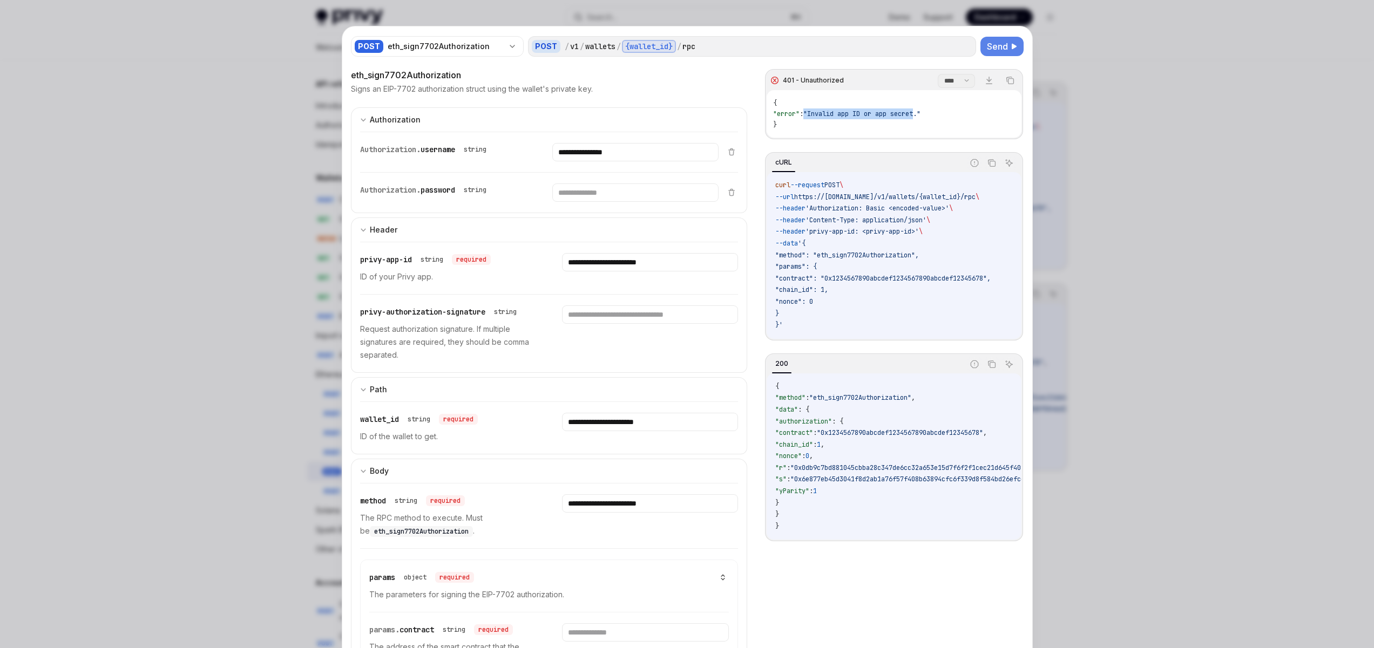
drag, startPoint x: 925, startPoint y: 114, endPoint x: 805, endPoint y: 115, distance: 120.4
click at [808, 115] on span "{ "error" : "Invalid app ID or app secret." }" at bounding box center [846, 114] width 147 height 30
click at [803, 115] on span ":" at bounding box center [802, 114] width 4 height 9
click at [602, 316] on input "text" at bounding box center [650, 315] width 176 height 18
type input "*********"
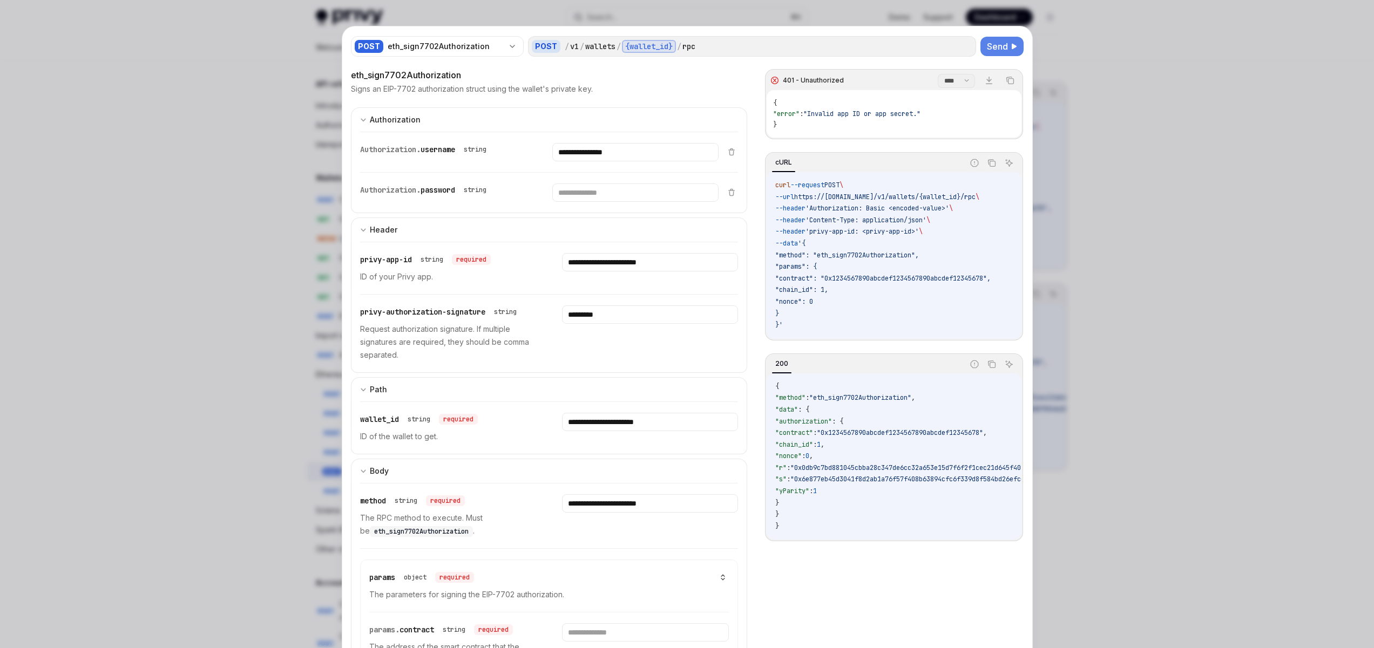
click at [987, 51] on span "Send" at bounding box center [997, 46] width 21 height 13
click at [837, 125] on div "{ "error" : "Invalid app ID or app secret." }" at bounding box center [894, 114] width 254 height 48
drag, startPoint x: 696, startPoint y: 263, endPoint x: 477, endPoint y: 265, distance: 218.7
click at [478, 265] on div "**********" at bounding box center [549, 268] width 378 height 52
paste input "text"
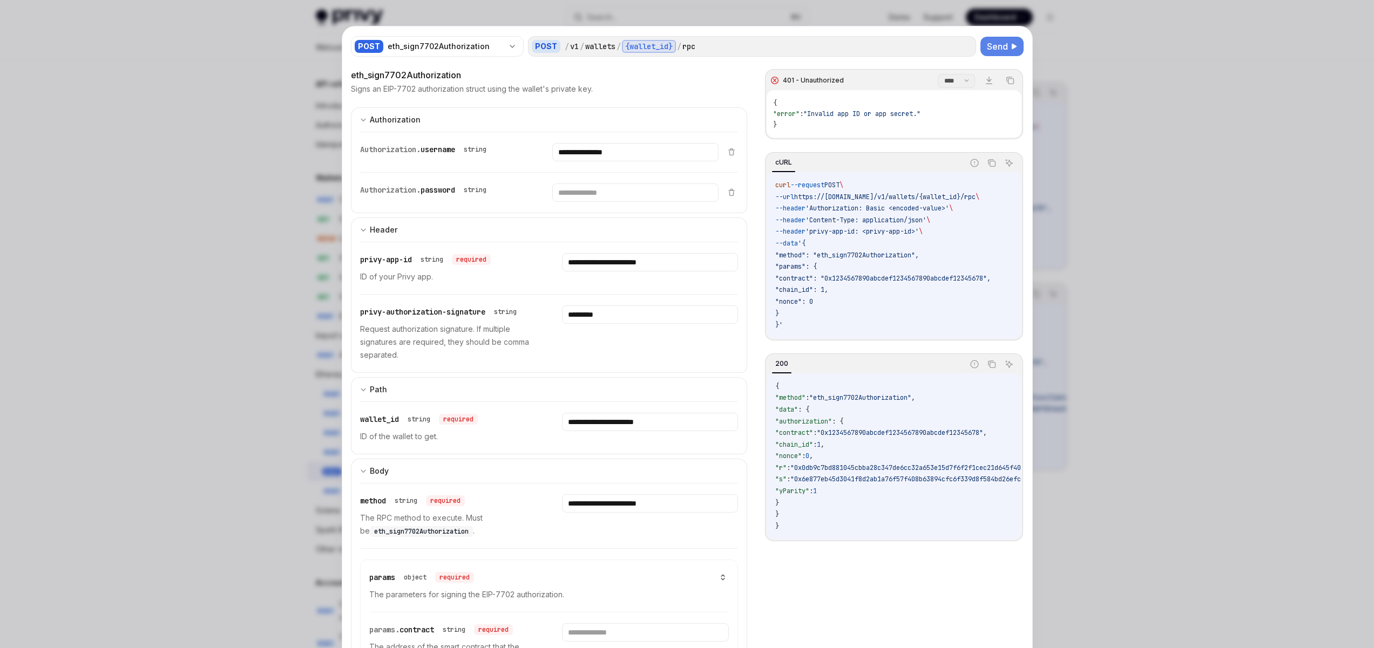
click at [999, 48] on span "Send" at bounding box center [997, 46] width 21 height 13
drag, startPoint x: 474, startPoint y: 315, endPoint x: 404, endPoint y: 313, distance: 69.7
click at [404, 313] on span "privy-authorization-signature" at bounding box center [422, 312] width 125 height 10
click at [398, 314] on span "privy-authorization-signature" at bounding box center [422, 312] width 125 height 10
click at [419, 339] on p "Request authorization signature. If multiple signatures are required, they shou…" at bounding box center [448, 342] width 176 height 39
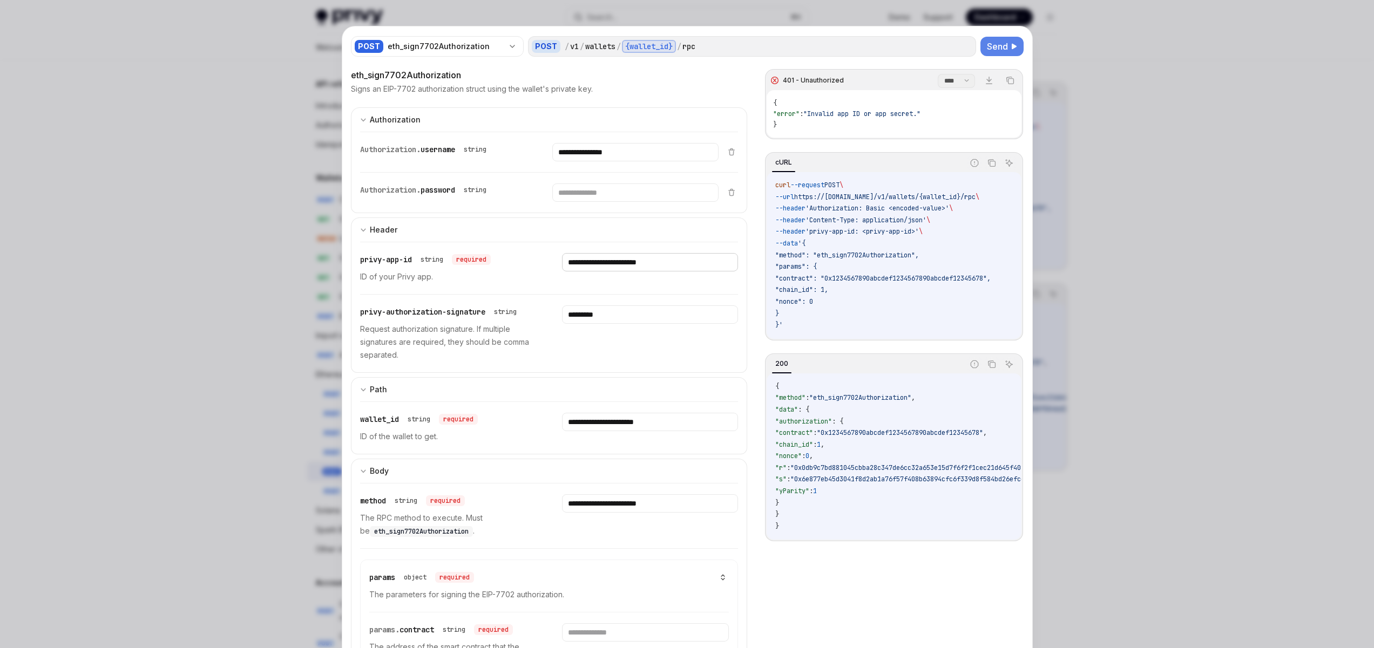
drag, startPoint x: 675, startPoint y: 267, endPoint x: 509, endPoint y: 263, distance: 166.9
click at [509, 263] on div "**********" at bounding box center [549, 268] width 378 height 52
paste input "**********"
click at [998, 46] on span "Send" at bounding box center [997, 46] width 21 height 13
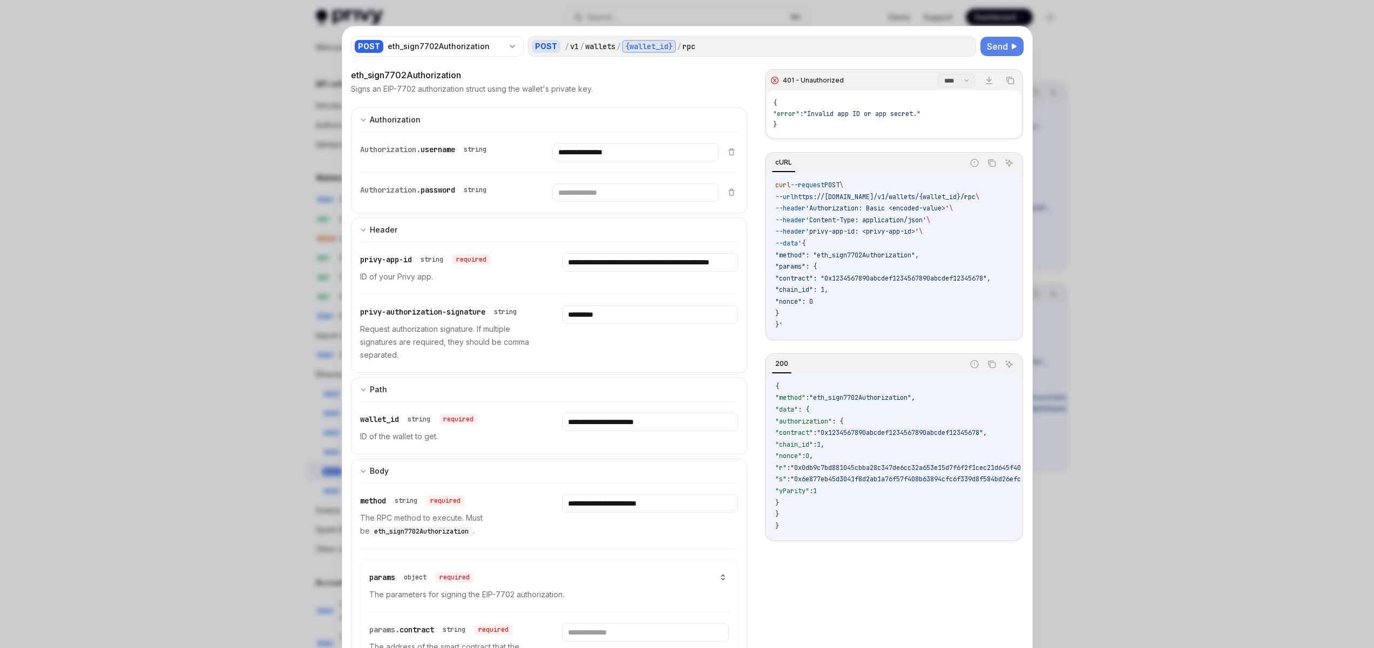
scroll to position [0, 0]
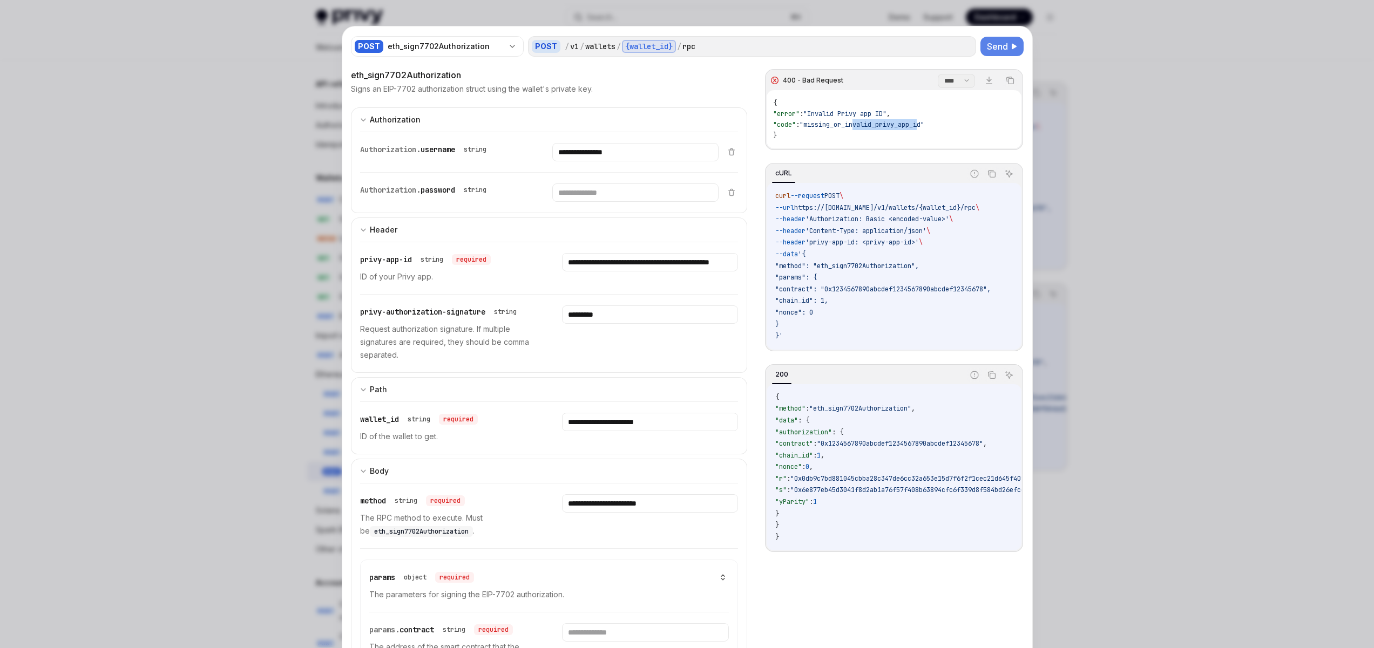
click at [849, 125] on span ""missing_or_invalid_privy_app_id"" at bounding box center [862, 124] width 125 height 9
click at [816, 125] on span ""missing_or_invalid_privy_app_id"" at bounding box center [862, 124] width 125 height 9
click at [627, 263] on input "**********" at bounding box center [650, 262] width 176 height 18
drag, startPoint x: 635, startPoint y: 263, endPoint x: 514, endPoint y: 261, distance: 120.9
click at [514, 261] on div "**********" at bounding box center [549, 268] width 378 height 52
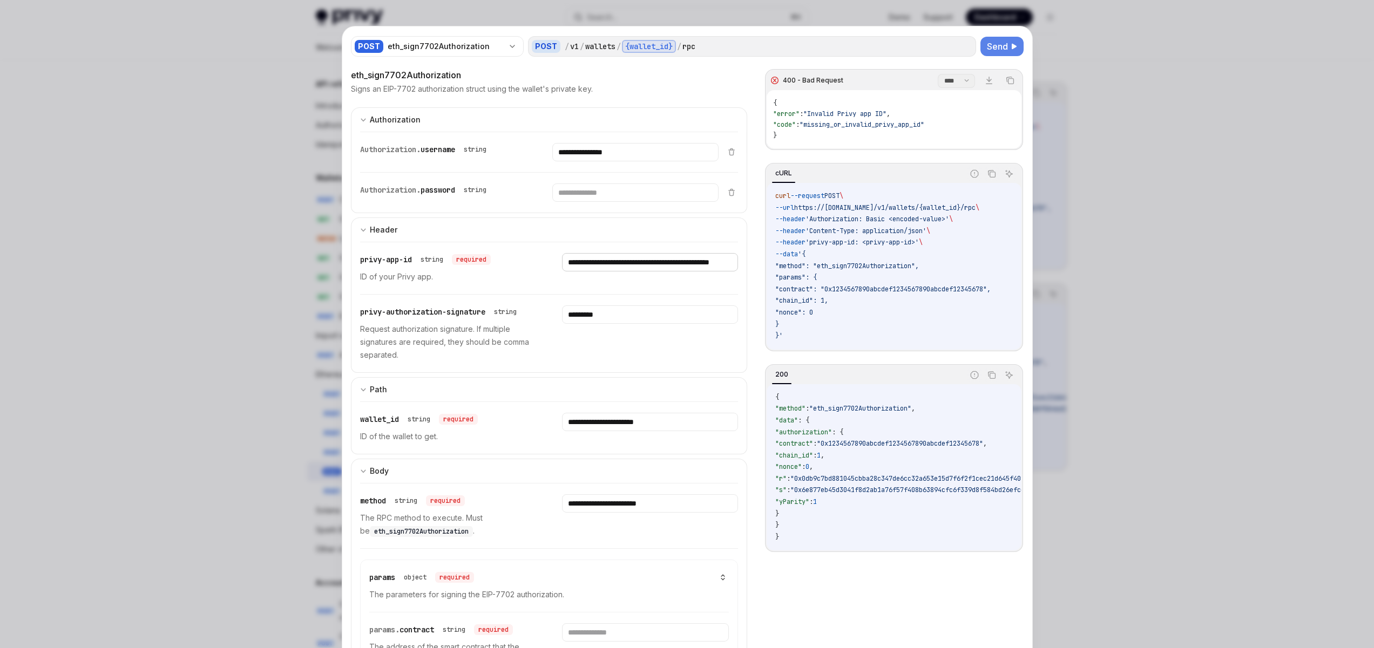
click at [606, 268] on input "**********" at bounding box center [650, 262] width 176 height 18
paste input "text"
type input "**********"
click at [996, 44] on span "Send" at bounding box center [997, 46] width 21 height 13
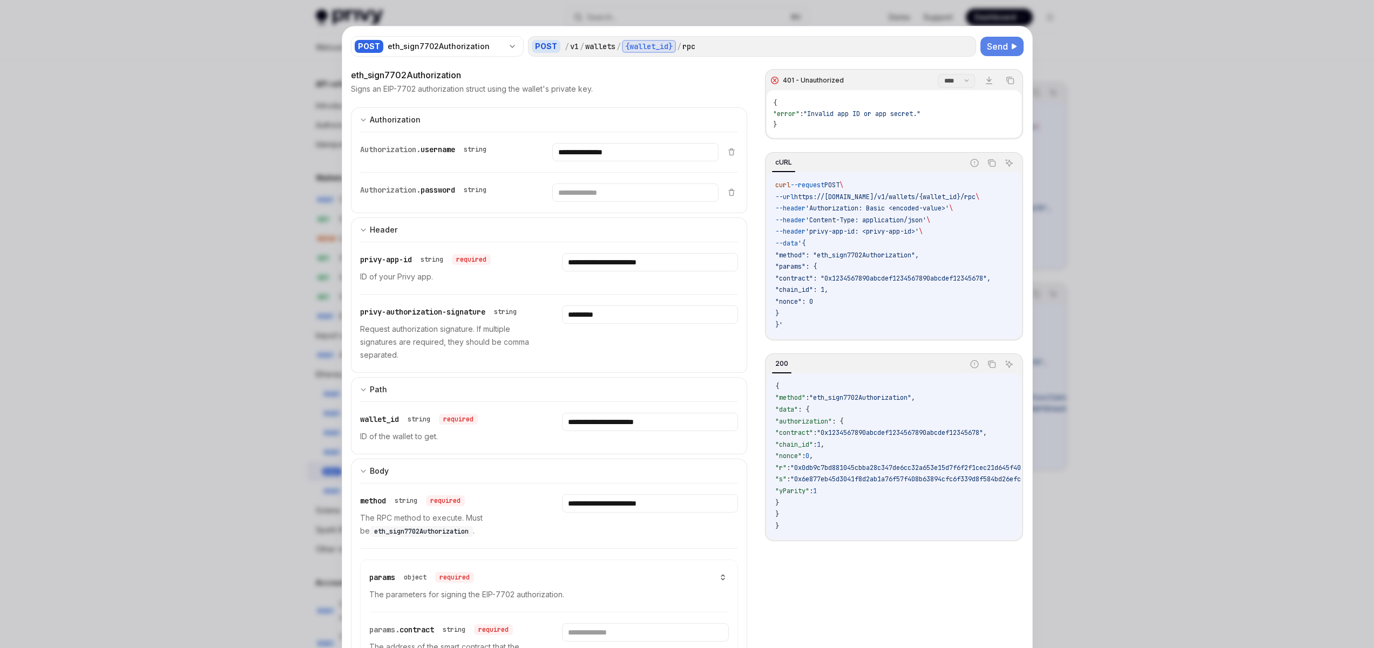
click at [436, 342] on p "Request authorization signature. If multiple signatures are required, they shou…" at bounding box center [448, 342] width 176 height 39
drag, startPoint x: 612, startPoint y: 317, endPoint x: 444, endPoint y: 314, distance: 167.4
click at [444, 314] on div "privy-authorization-signature string Request authorization signature. If multip…" at bounding box center [549, 334] width 378 height 78
click at [989, 44] on span "Send" at bounding box center [997, 46] width 21 height 13
drag, startPoint x: 925, startPoint y: 116, endPoint x: 792, endPoint y: 114, distance: 133.4
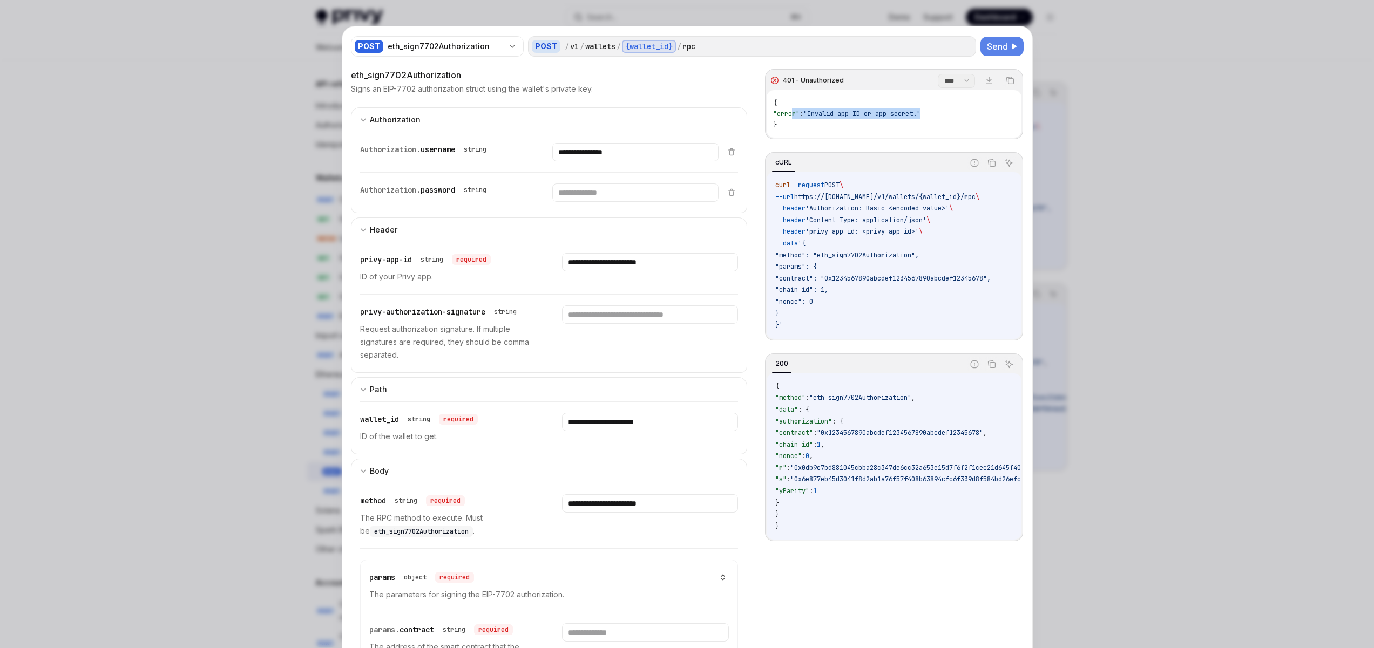
click at [776, 112] on span "{ "error" : "Invalid app ID or app secret." }" at bounding box center [846, 114] width 147 height 30
click at [848, 125] on div "{ "error" : "Invalid app ID or app secret." }" at bounding box center [894, 114] width 254 height 48
click at [1127, 138] on div at bounding box center [687, 324] width 1374 height 648
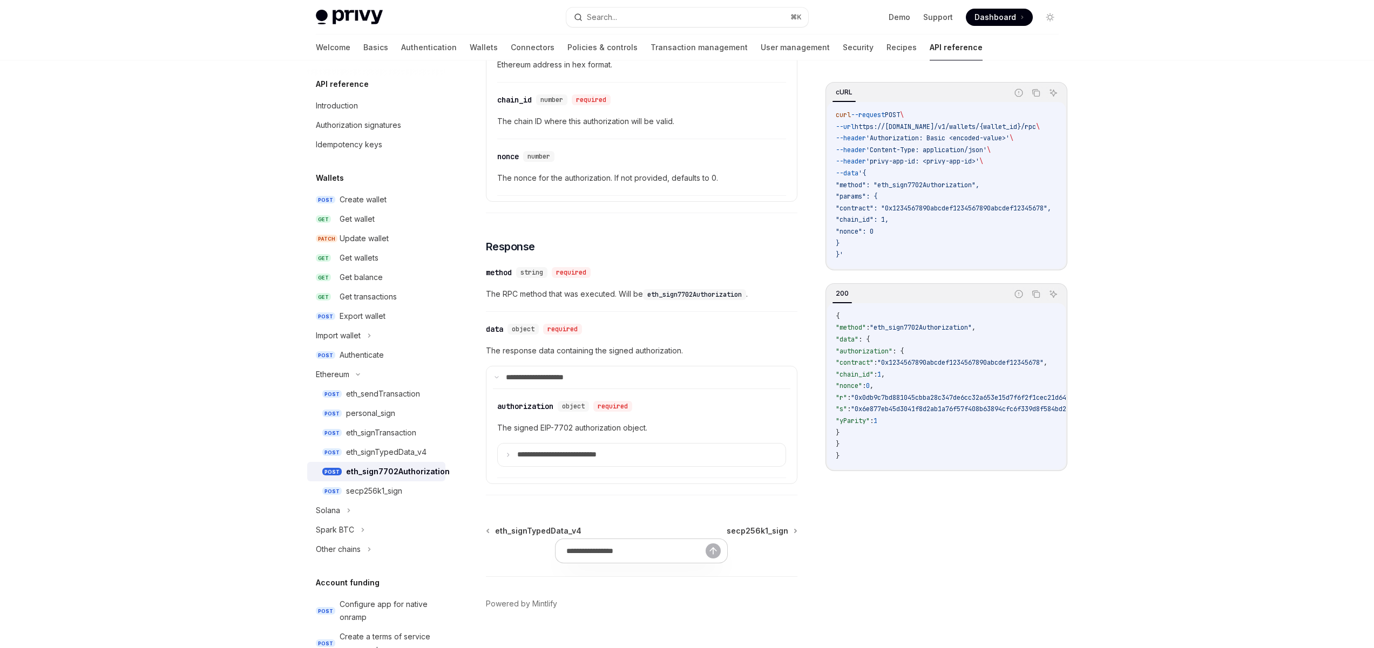
scroll to position [638, 0]
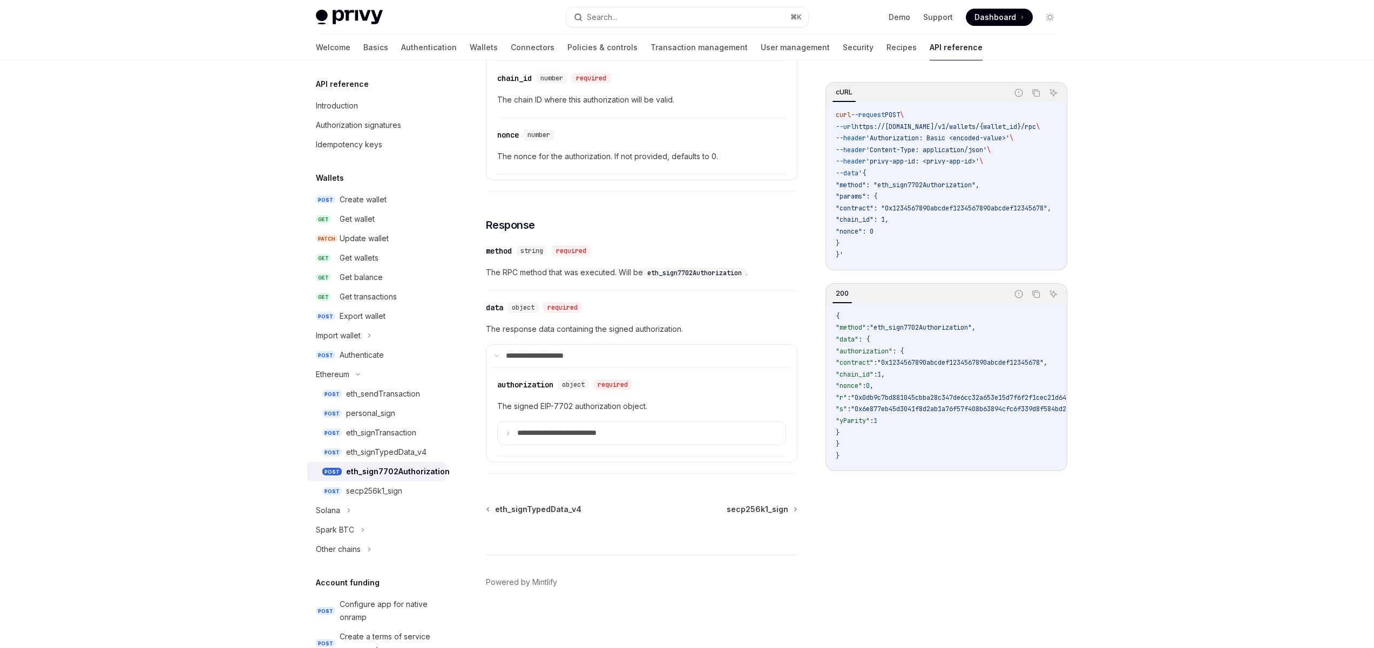
click at [545, 411] on span "The signed EIP-7702 authorization object." at bounding box center [641, 406] width 289 height 13
click at [507, 254] on div "method" at bounding box center [499, 251] width 26 height 11
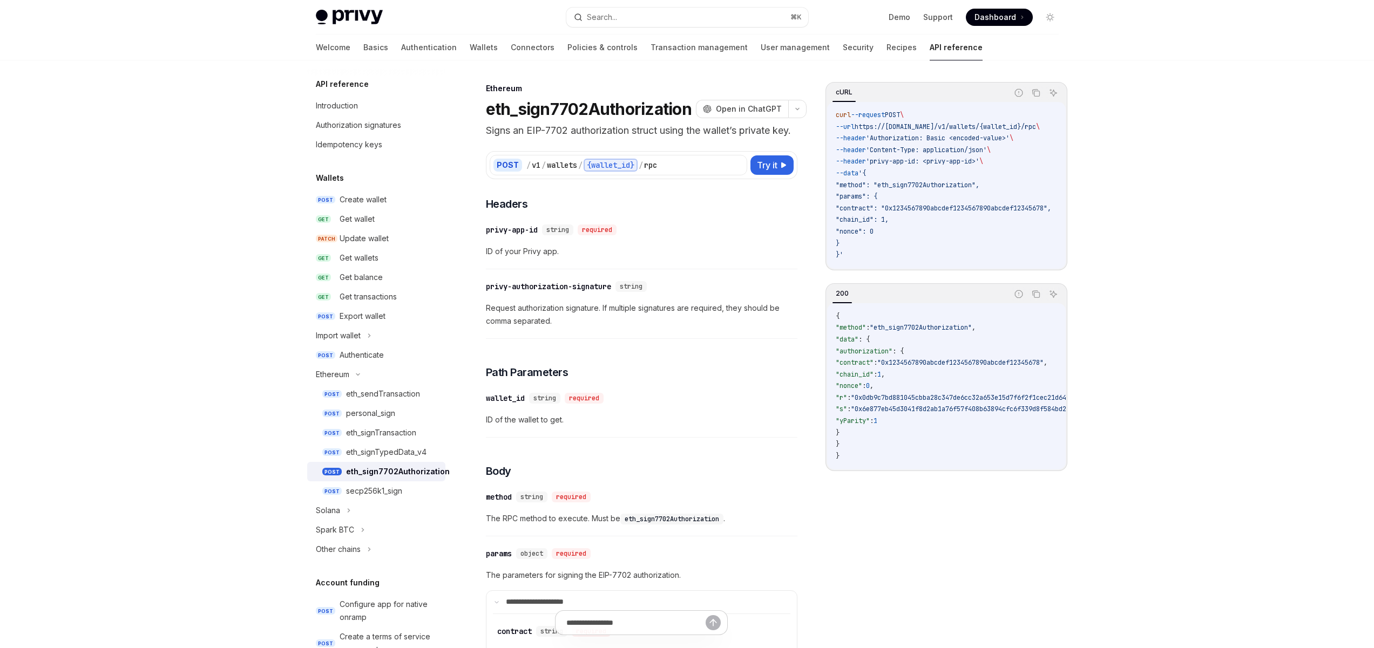
click at [707, 137] on p "Signs an EIP-7702 authorization struct using the wallet’s private key." at bounding box center [642, 130] width 312 height 15
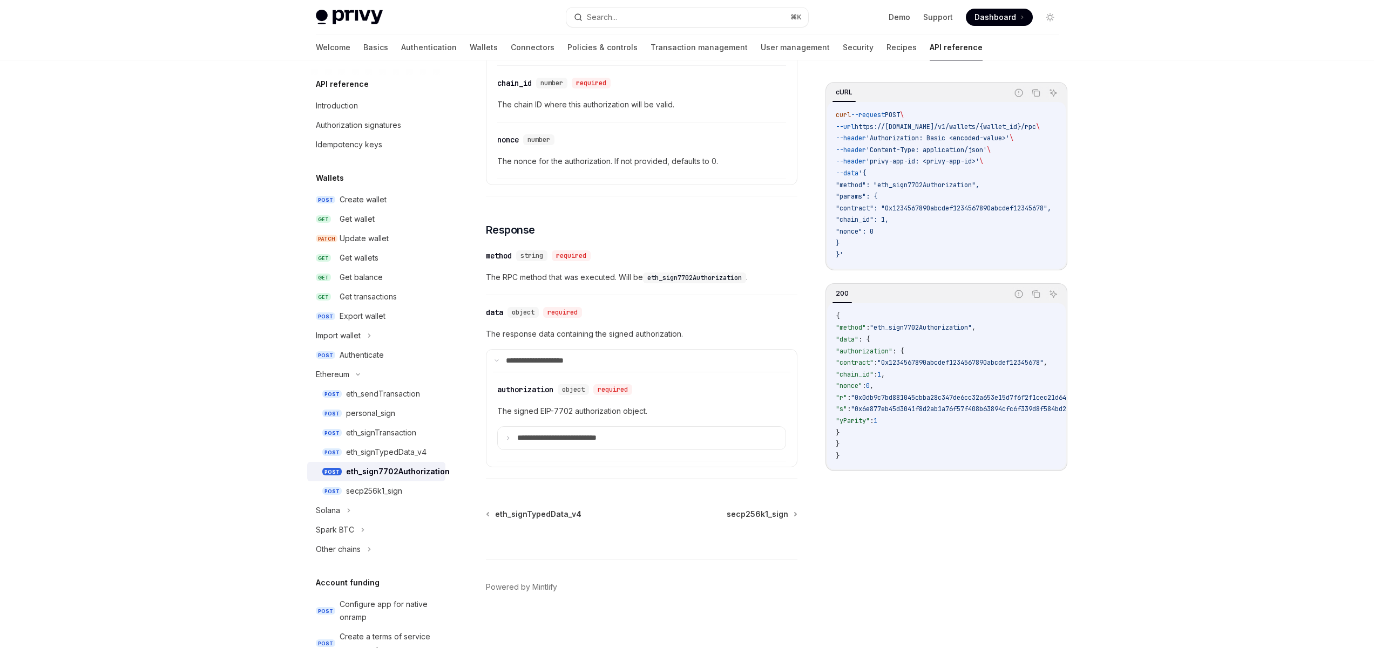
scroll to position [638, 0]
click at [577, 429] on p "**********" at bounding box center [570, 434] width 107 height 10
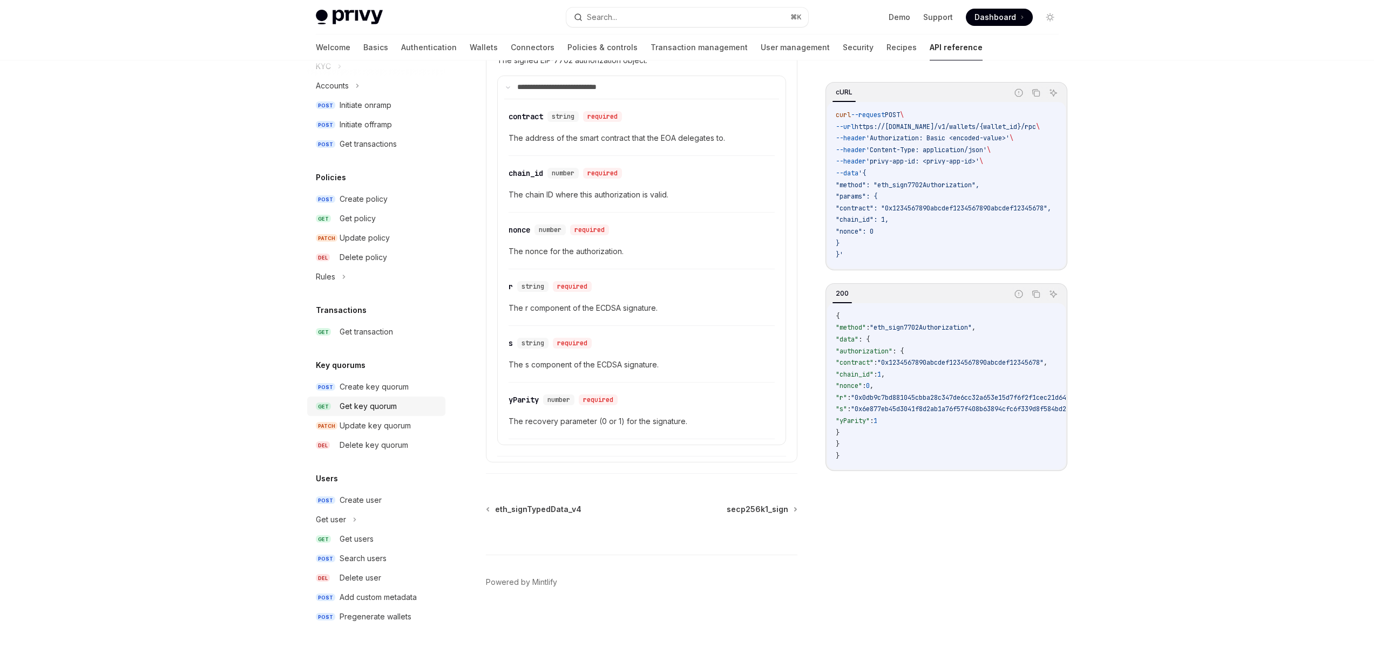
scroll to position [0, 0]
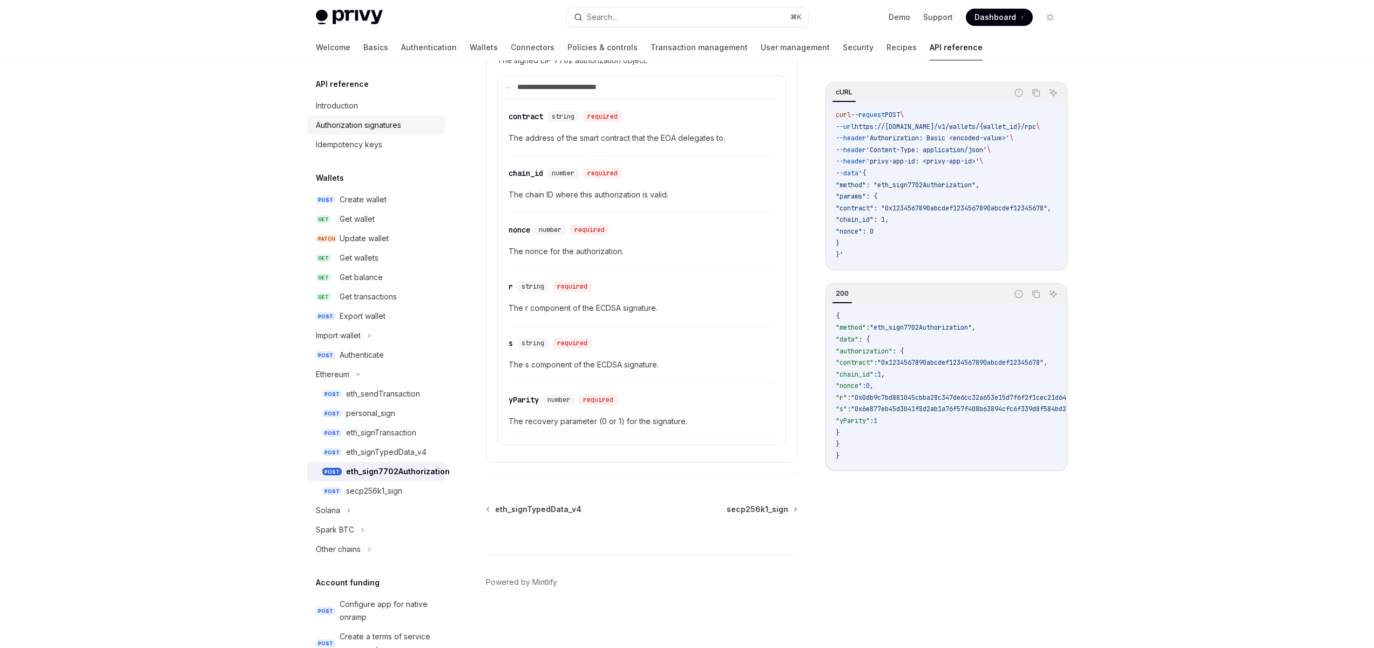
click at [358, 131] on div "Authorization signatures" at bounding box center [358, 125] width 85 height 13
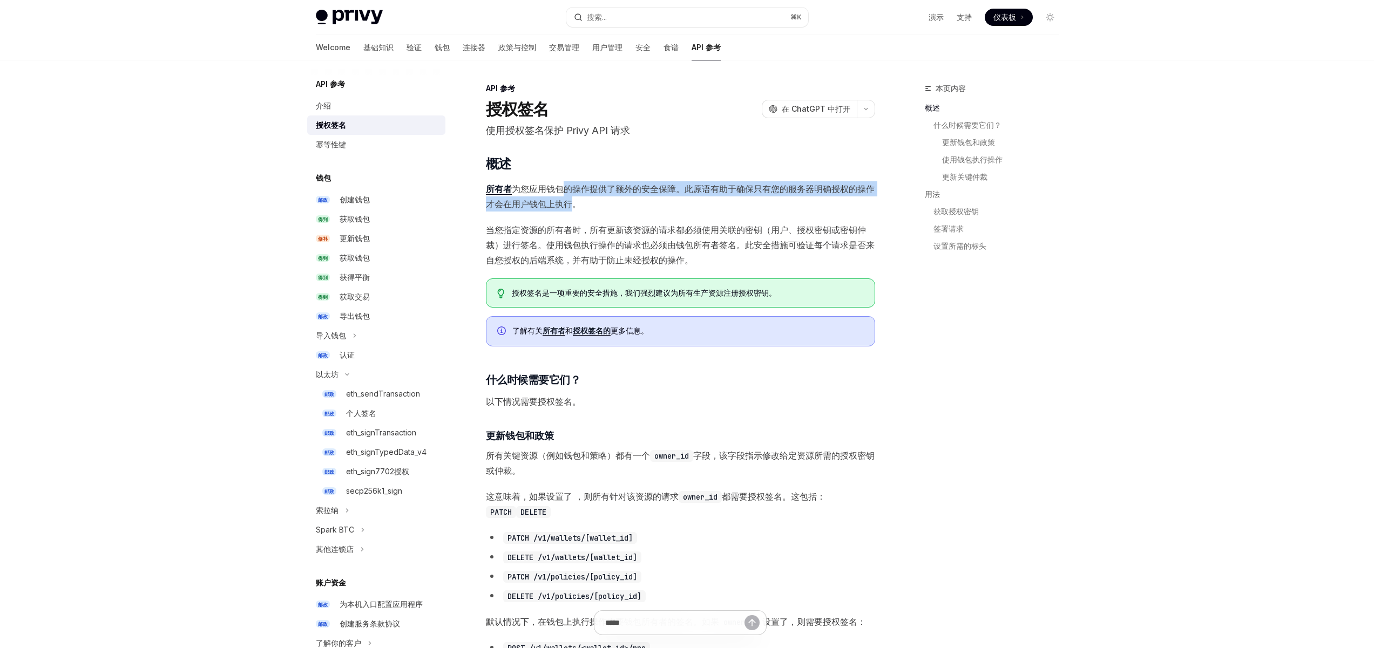
drag, startPoint x: 567, startPoint y: 186, endPoint x: 574, endPoint y: 200, distance: 16.0
click at [574, 200] on font "为您应用钱包的操作提供了额外的安全保障。此原语有助于确保只有您的服务器明确授权的操作才会在用户钱包上执行。" at bounding box center [680, 197] width 389 height 26
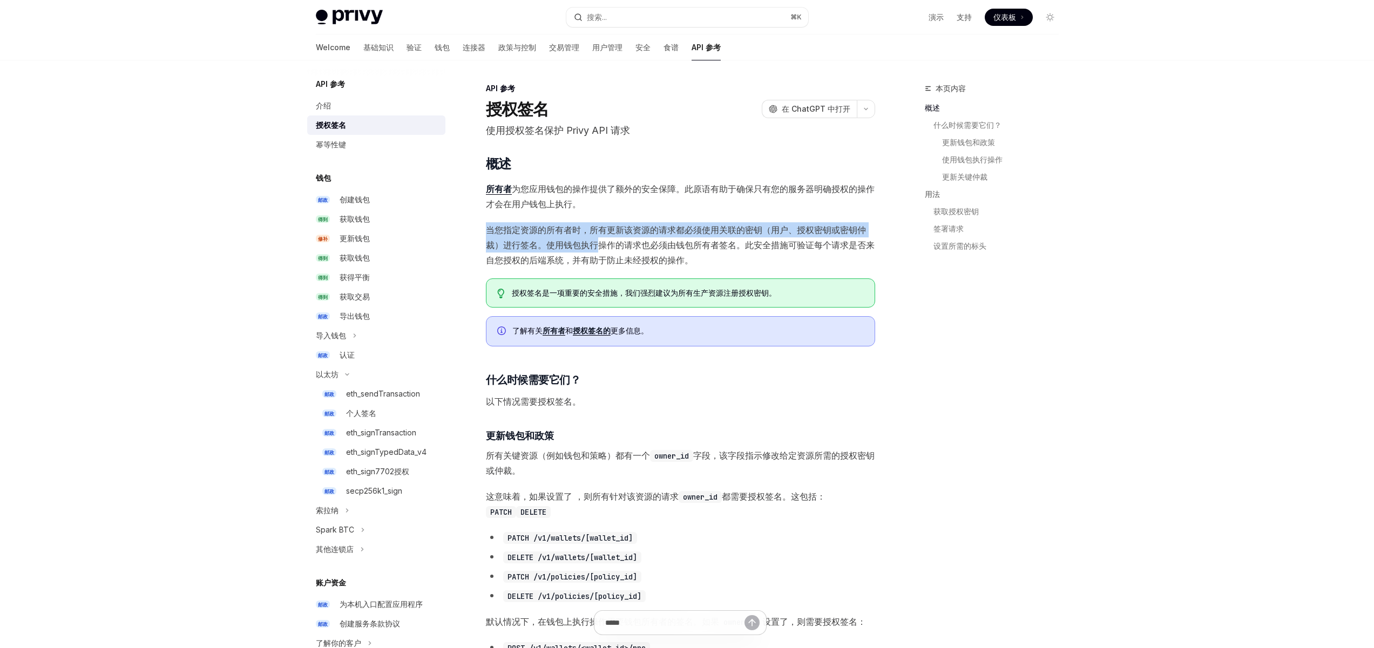
click at [667, 245] on font "当您指定资源的所有者时，所有更新该资源的请求都必须使用关联的密钥（用户、授权密钥或密钥仲裁）进行签名。使用钱包执行操作的请求也必须由钱包所有者签名。此安全措施…" at bounding box center [680, 245] width 389 height 41
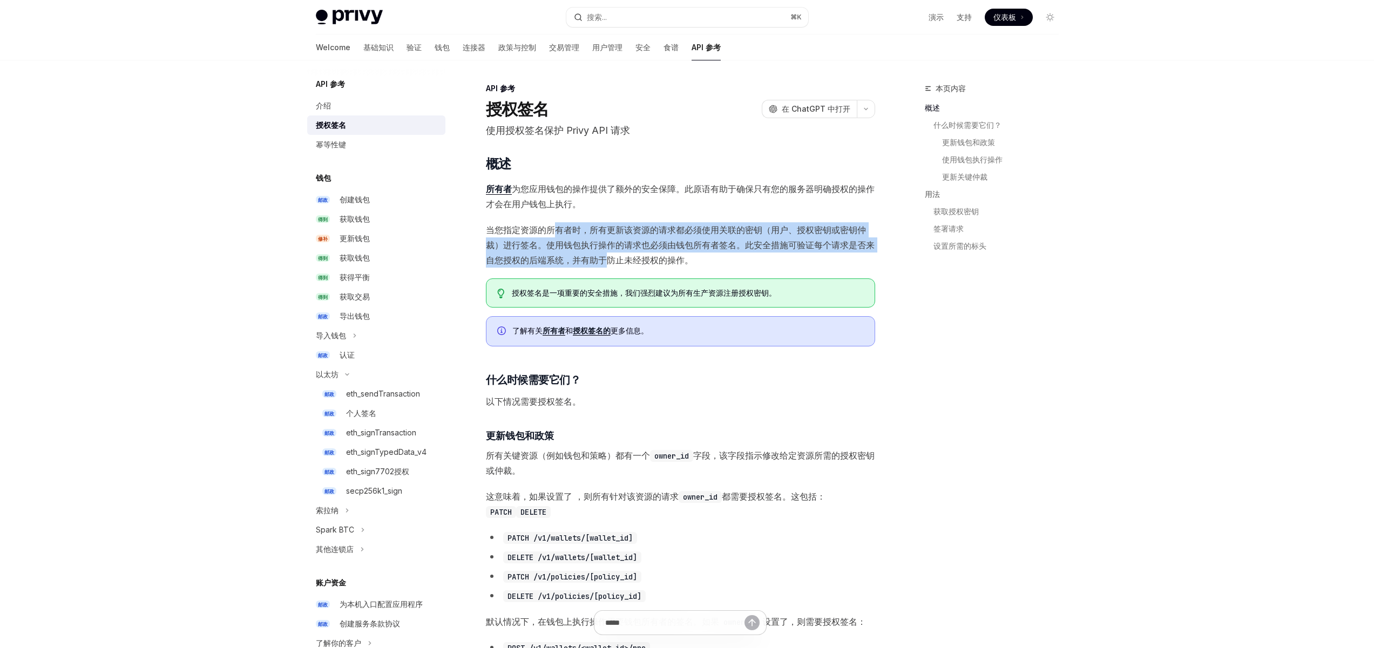
drag, startPoint x: 610, startPoint y: 259, endPoint x: 556, endPoint y: 235, distance: 59.7
click at [556, 235] on span "当您指定资源的所有者时，所有更新该资源的请求都必须使用关联的密钥（用户、授权密钥或密钥仲裁）进行签名。使用钱包执行操作的请求也必须由钱包所有者签名。此安全措施…" at bounding box center [680, 244] width 389 height 45
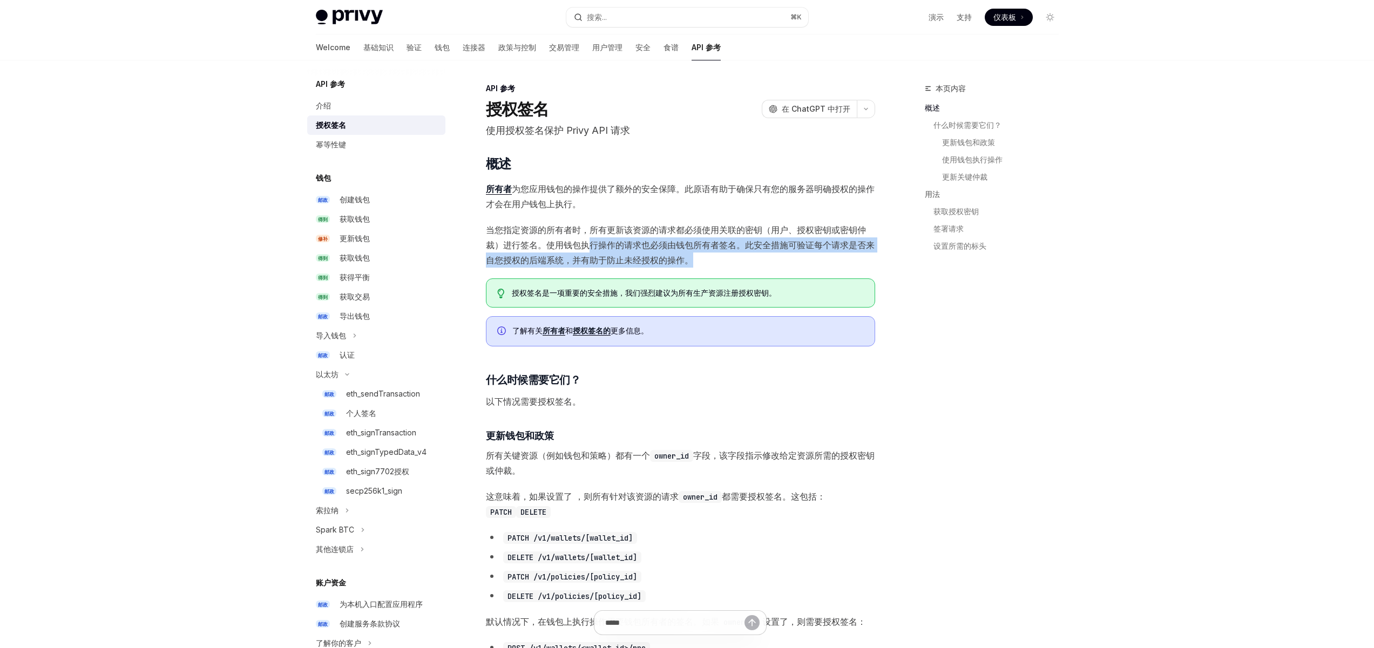
drag, startPoint x: 700, startPoint y: 259, endPoint x: 587, endPoint y: 243, distance: 113.9
click at [587, 243] on span "当您指定资源的所有者时，所有更新该资源的请求都必须使用关联的密钥（用户、授权密钥或密钥仲裁）进行签名。使用钱包执行操作的请求也必须由钱包所有者签名。此安全措施…" at bounding box center [680, 244] width 389 height 45
click at [554, 247] on font "当您指定资源的所有者时，所有更新该资源的请求都必须使用关联的密钥（用户、授权密钥或密钥仲裁）进行签名。使用钱包执行操作的请求也必须由钱包所有者签名。此安全措施…" at bounding box center [680, 245] width 389 height 41
drag, startPoint x: 656, startPoint y: 261, endPoint x: 587, endPoint y: 245, distance: 70.6
click at [574, 237] on span "当您指定资源的所有者时，所有更新该资源的请求都必须使用关联的密钥（用户、授权密钥或密钥仲裁）进行签名。使用钱包执行操作的请求也必须由钱包所有者签名。此安全措施…" at bounding box center [680, 244] width 389 height 45
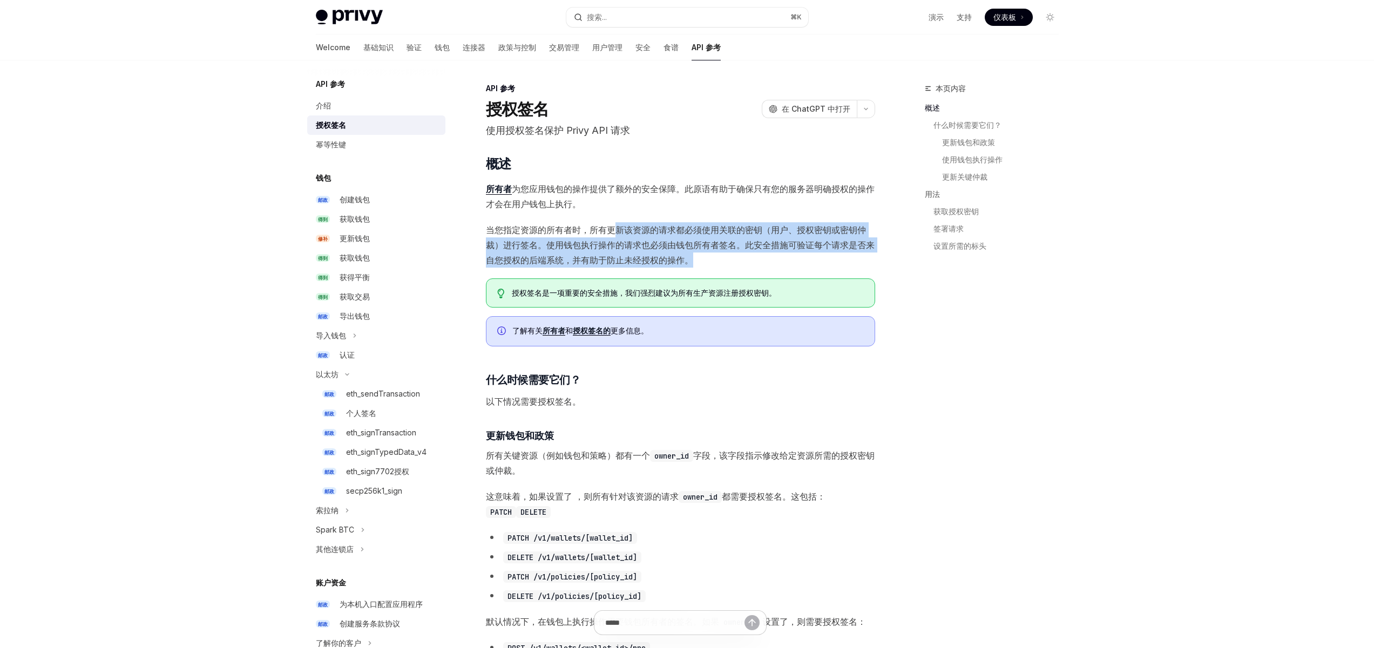
drag, startPoint x: 706, startPoint y: 258, endPoint x: 677, endPoint y: 255, distance: 29.3
click at [617, 236] on span "当您指定资源的所有者时，所有更新该资源的请求都必须使用关联的密钥（用户、授权密钥或密钥仲裁）进行签名。使用钱包执行操作的请求也必须由钱包所有者签名。此安全措施…" at bounding box center [680, 244] width 389 height 45
click at [719, 266] on span "当您指定资源的所有者时，所有更新该资源的请求都必须使用关联的密钥（用户、授权密钥或密钥仲裁）进行签名。使用钱包执行操作的请求也必须由钱包所有者签名。此安全措施…" at bounding box center [680, 244] width 389 height 45
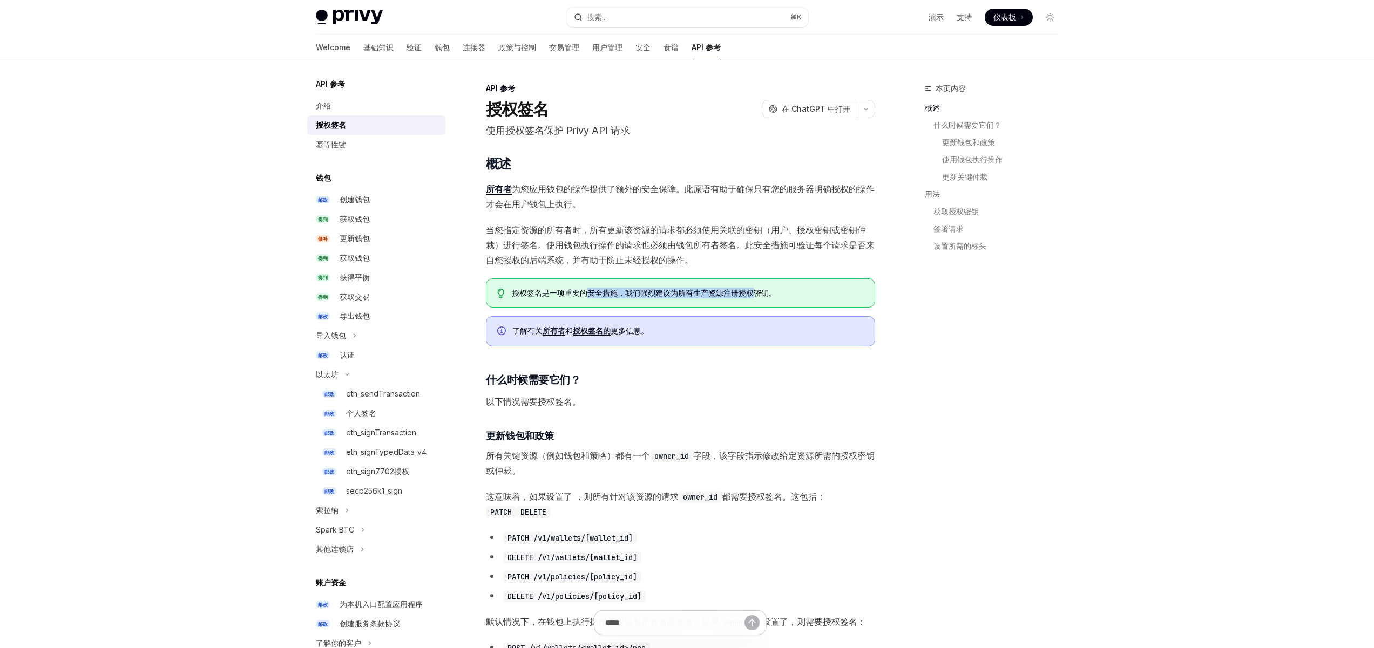
drag, startPoint x: 756, startPoint y: 296, endPoint x: 540, endPoint y: 292, distance: 216.0
click at [573, 292] on font "授权签名是一项重要的安全措施，我们强烈建议为所有生产资源注册授权密钥。" at bounding box center [644, 292] width 265 height 9
click at [536, 292] on font "授权签名是一项重要的安全措施，我们强烈建议为所有生产资源注册授权密钥。" at bounding box center [644, 292] width 265 height 9
drag, startPoint x: 733, startPoint y: 294, endPoint x: 556, endPoint y: 294, distance: 176.5
click at [586, 295] on font "授权签名是一项重要的安全措施，我们强烈建议为所有生产资源注册授权密钥。" at bounding box center [644, 292] width 265 height 9
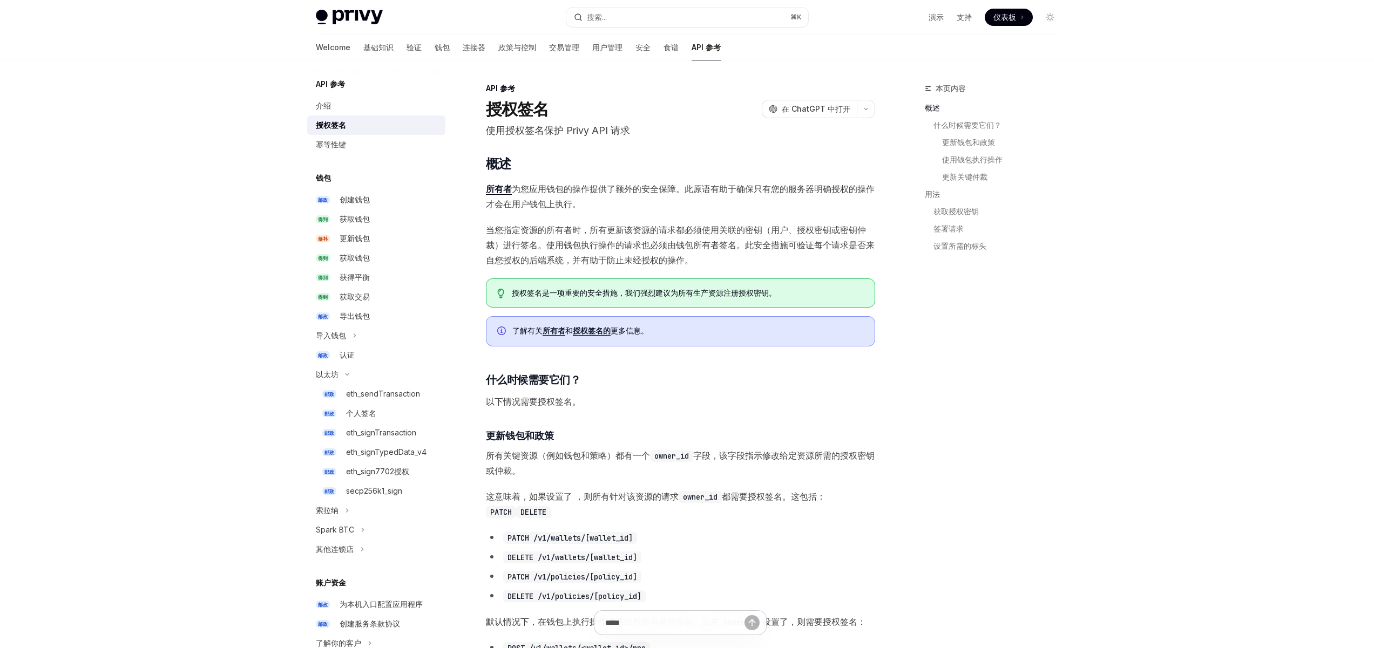
click at [556, 294] on font "授权签名是一项重要的安全措施，我们强烈建议为所有生产资源注册授权密钥。" at bounding box center [644, 292] width 265 height 9
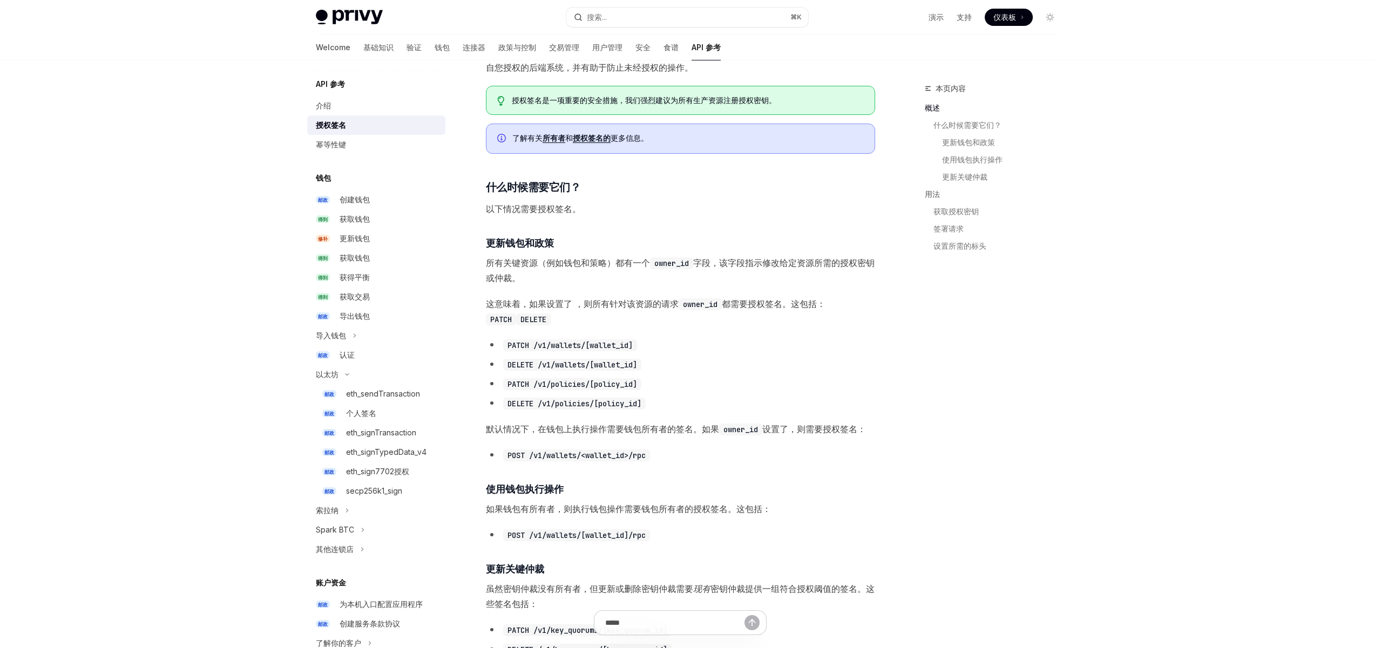
scroll to position [370, 0]
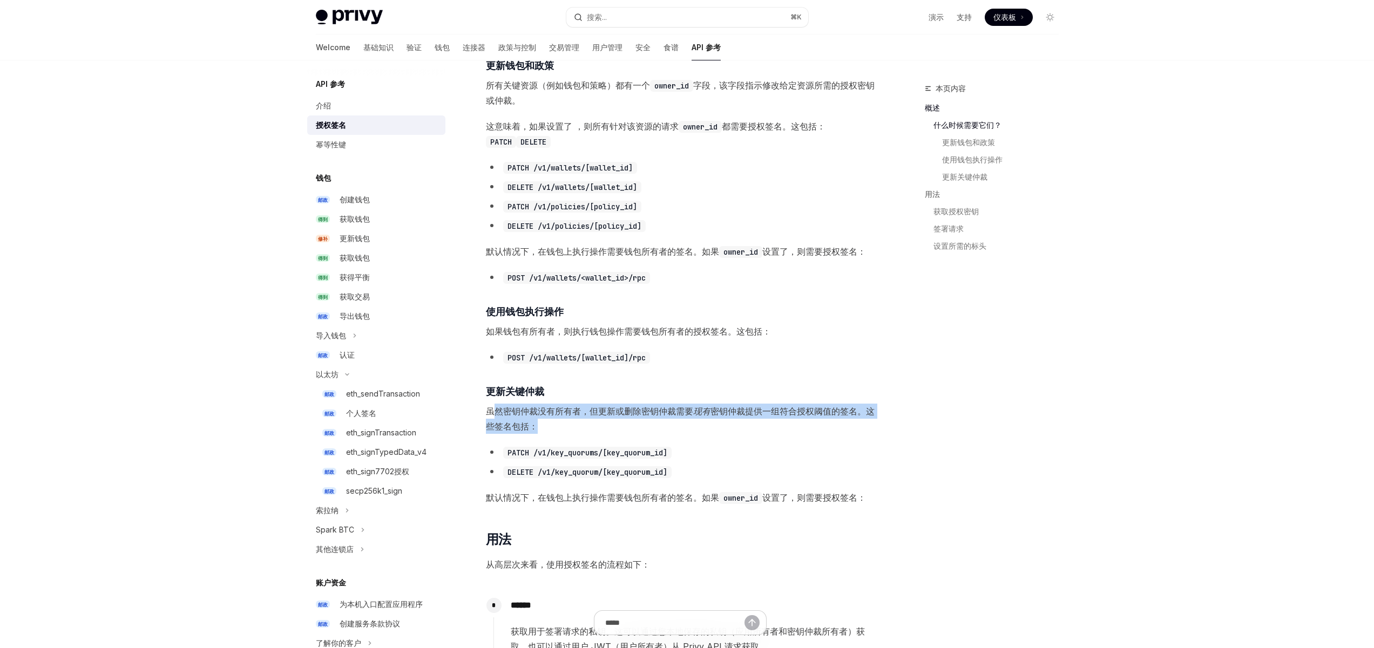
drag, startPoint x: 546, startPoint y: 423, endPoint x: 493, endPoint y: 412, distance: 54.0
click at [493, 412] on span "虽然密钥仲裁没有所有者，但更新或删除密钥仲裁需要 现有 密钥仲裁提供一组符合授权阈值的签名。这些签名包括：" at bounding box center [680, 419] width 389 height 30
click at [598, 424] on span "虽然密钥仲裁没有所有者，但更新或删除密钥仲裁需要 现有 密钥仲裁提供一组符合授权阈值的签名。这些签名包括：" at bounding box center [680, 419] width 389 height 30
drag, startPoint x: 544, startPoint y: 425, endPoint x: 499, endPoint y: 406, distance: 49.1
click at [499, 406] on span "虽然密钥仲裁没有所有者，但更新或删除密钥仲裁需要 现有 密钥仲裁提供一组符合授权阈值的签名。这些签名包括：" at bounding box center [680, 419] width 389 height 30
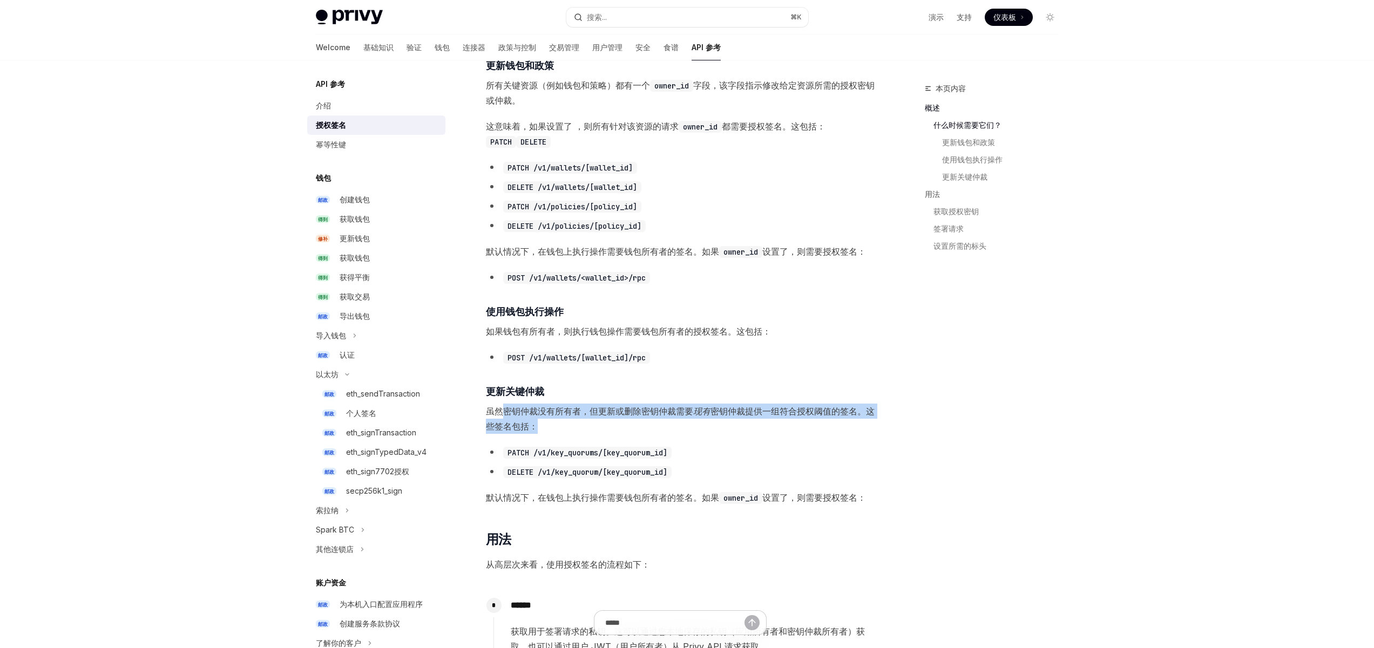
click at [599, 432] on span "虽然密钥仲裁没有所有者，但更新或删除密钥仲裁需要 现有 密钥仲裁提供一组符合授权阈值的签名。这些签名包括：" at bounding box center [680, 419] width 389 height 30
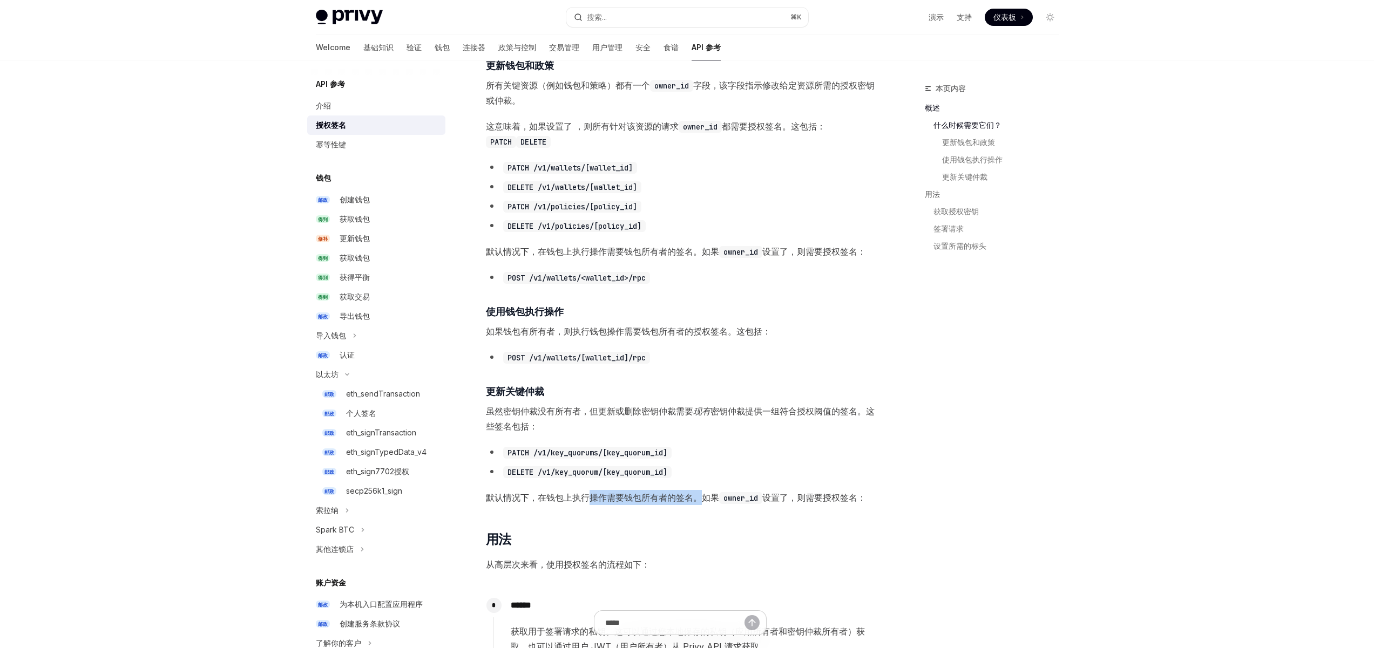
drag, startPoint x: 699, startPoint y: 498, endPoint x: 583, endPoint y: 501, distance: 116.6
click at [583, 501] on font "默认情况下，在钱包上执行操作需要钱包所有者的签名。如果" at bounding box center [602, 497] width 233 height 11
click at [566, 501] on font "默认情况下，在钱包上执行操作需要钱包所有者的签名。如果" at bounding box center [602, 497] width 233 height 11
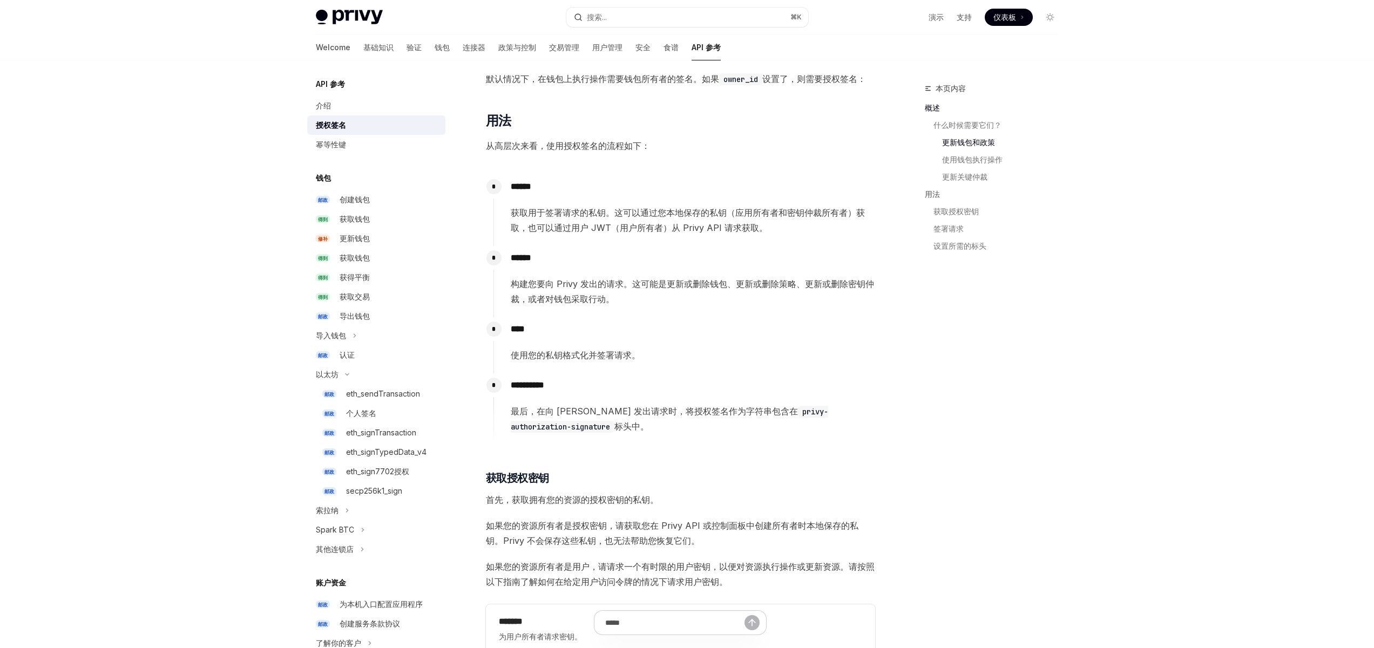
scroll to position [825, 0]
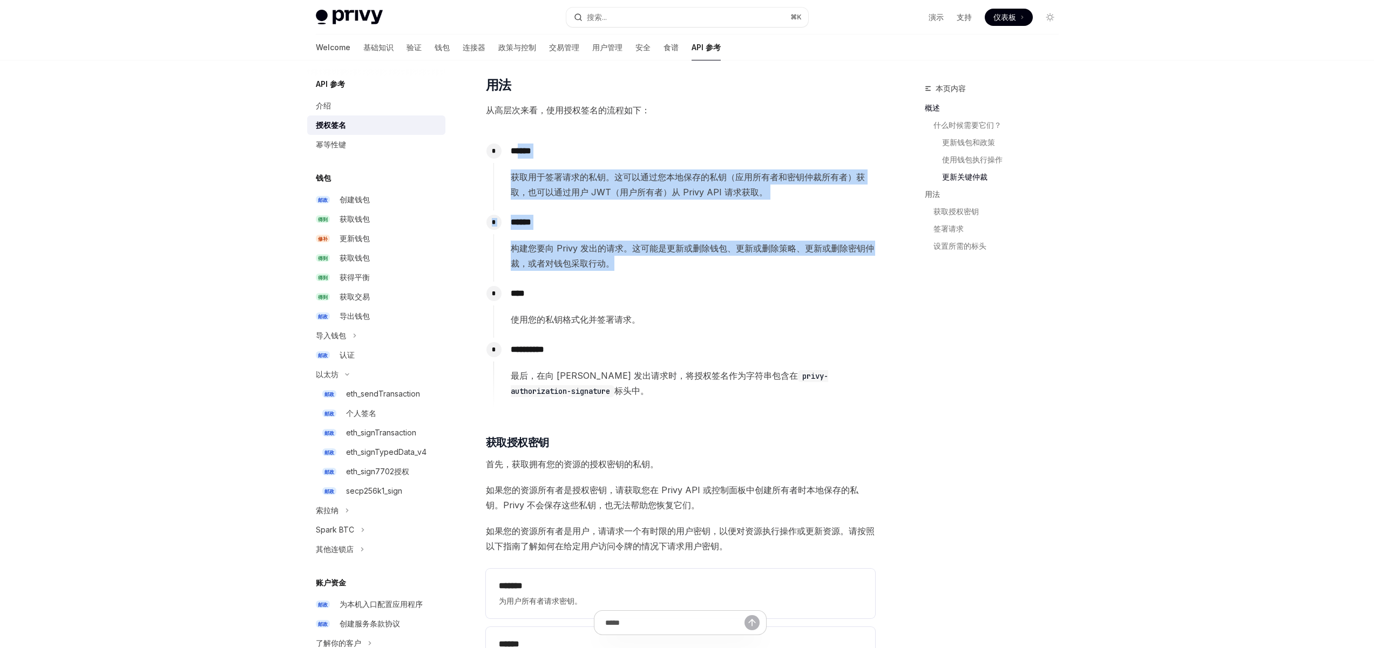
drag, startPoint x: 631, startPoint y: 266, endPoint x: 531, endPoint y: 146, distance: 156.0
click at [531, 146] on div "**********" at bounding box center [684, 274] width 382 height 270
click at [659, 222] on p "******" at bounding box center [693, 222] width 364 height 15
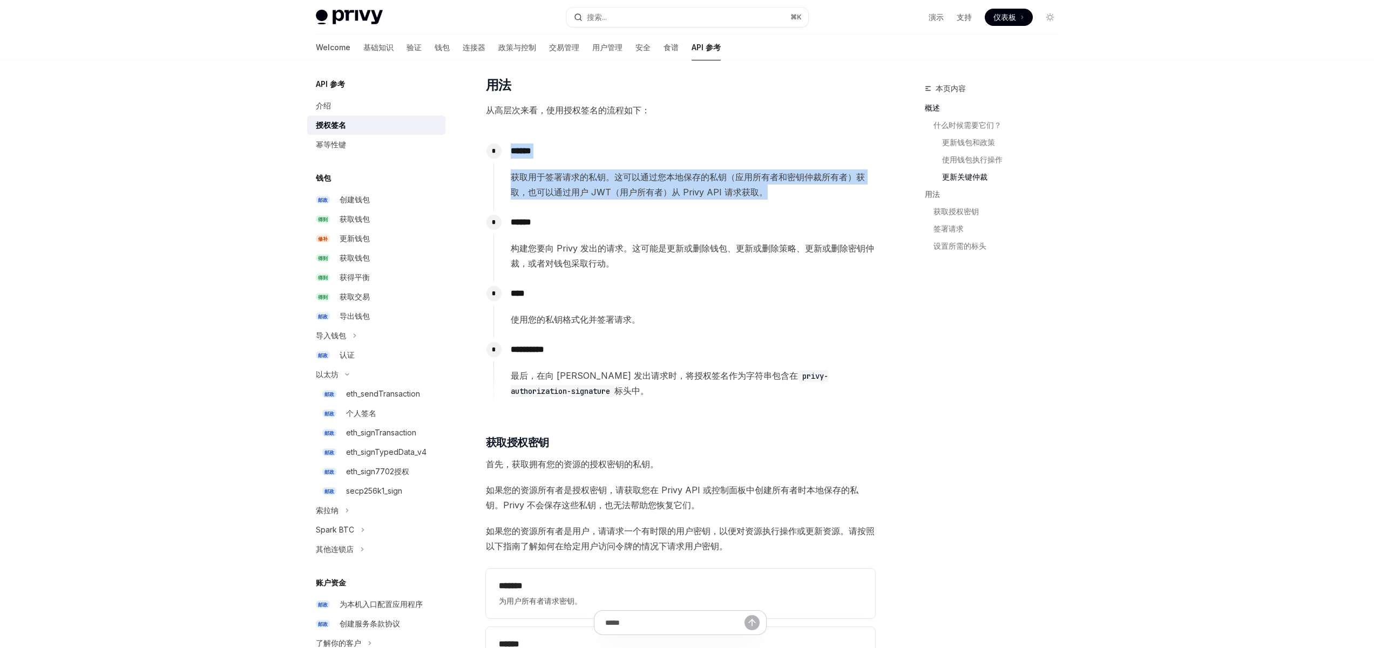
drag, startPoint x: 790, startPoint y: 199, endPoint x: 724, endPoint y: 142, distance: 87.7
click at [724, 141] on div "* ****** 获取用于签署请求的私钥。这可以通过您本地保存的私钥（应用所有者和密钥仲裁所有者）获取，也可以通过用户 JWT（用户所有者）从 Privy A…" at bounding box center [684, 174] width 382 height 71
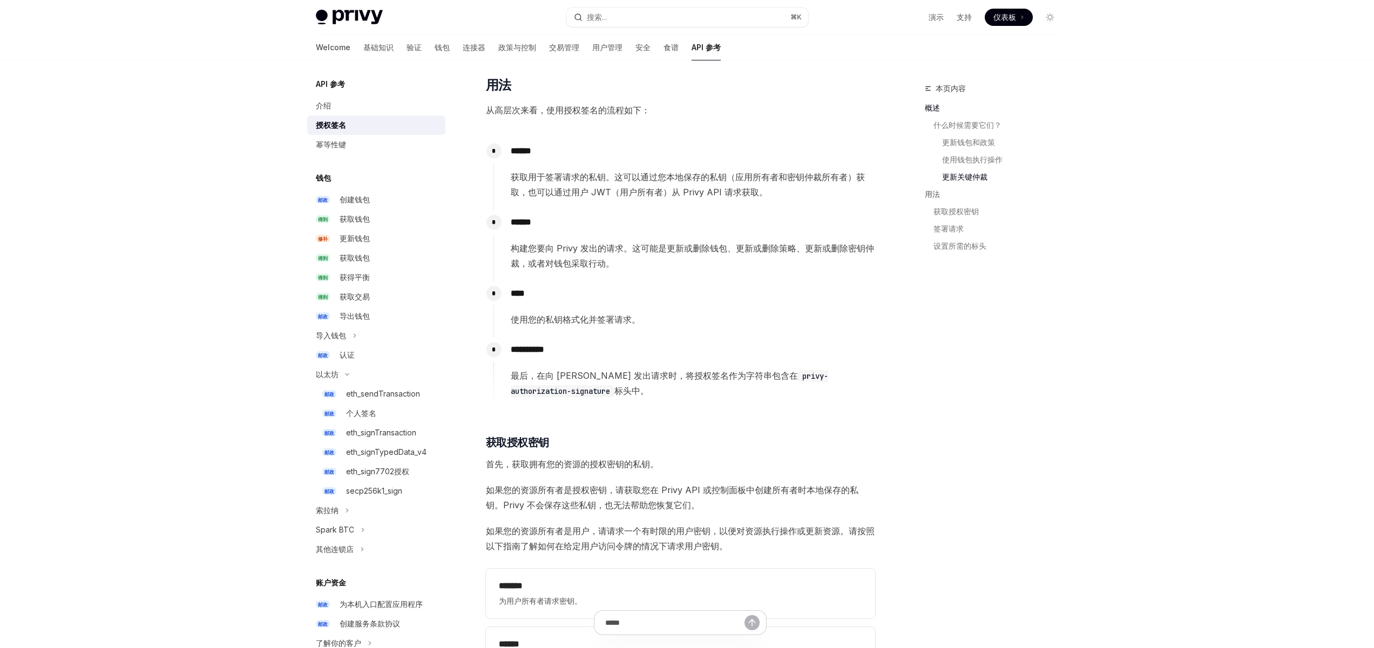
click at [796, 213] on div "****** 构建您要向 Privy 发出的请求。这可能是更新或删除钱包、更新或删除策略、更新或删除密钥仲裁，或者对钱包采取行动。" at bounding box center [684, 241] width 382 height 60
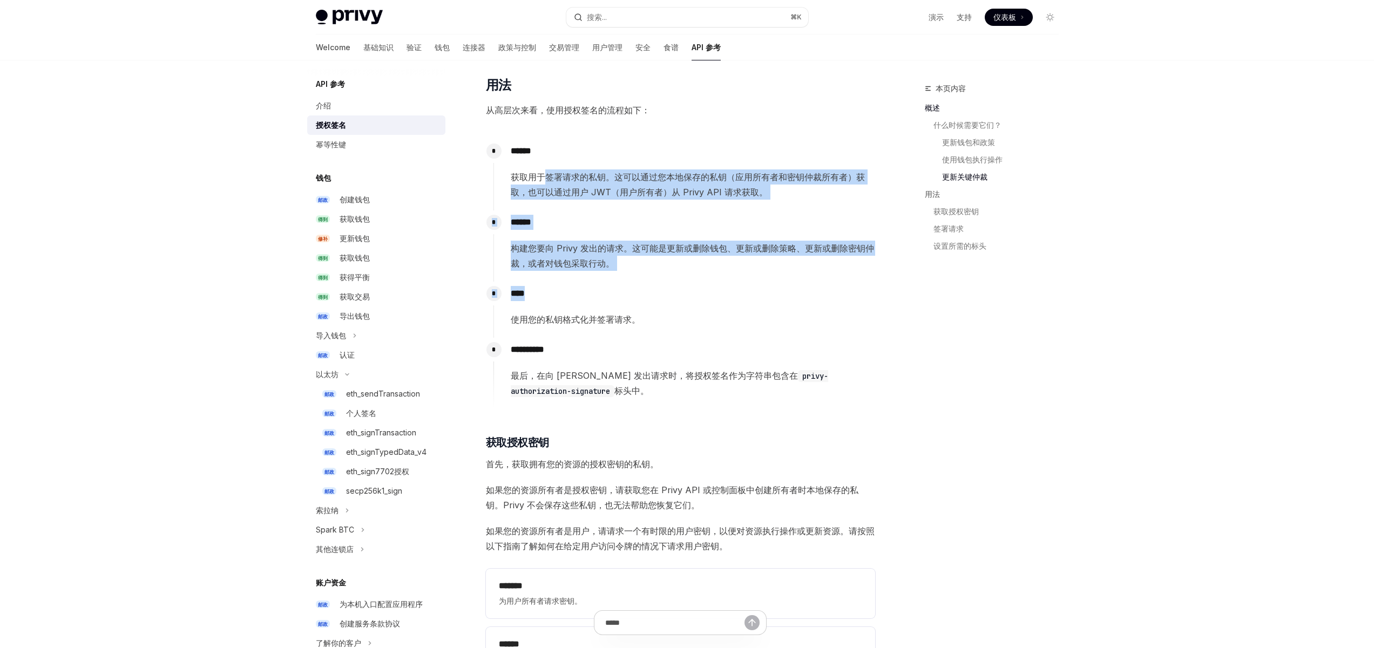
drag, startPoint x: 569, startPoint y: 205, endPoint x: 584, endPoint y: 231, distance: 29.3
click at [546, 175] on div "**********" at bounding box center [684, 274] width 382 height 270
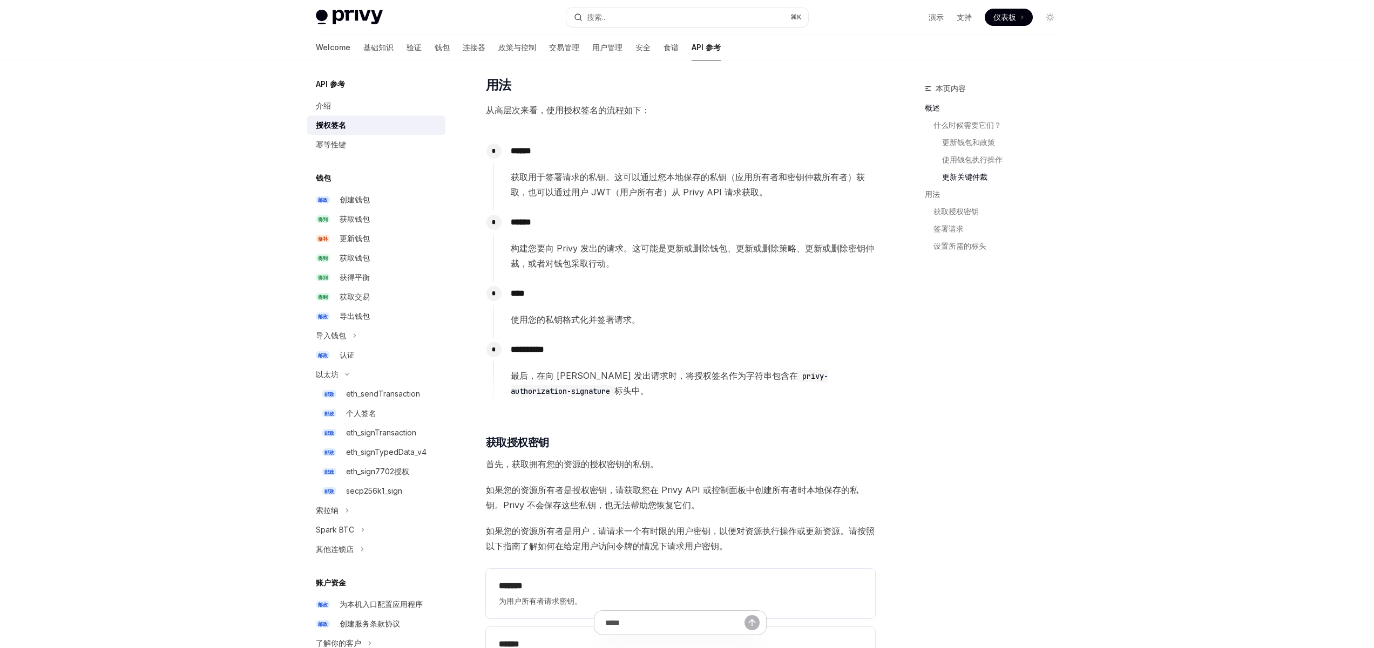
click at [681, 380] on font "最后，在向 Privy 发出请求时，将授权签名作为字符串包含在" at bounding box center [654, 375] width 287 height 11
drag, startPoint x: 688, startPoint y: 472, endPoint x: 757, endPoint y: 462, distance: 69.3
click at [561, 415] on div "​ 概述 所有者 为您应用钱包的操作提供了额外的安全保障。此原语有助于确保只有您的服务器明确授权的操作才会在用户钱包上执行。 当您指定资源的所有者时，所有更新…" at bounding box center [680, 179] width 389 height 1697
click at [772, 464] on span "首先，获取拥有您的资源的授权密钥的私钥。" at bounding box center [680, 464] width 389 height 15
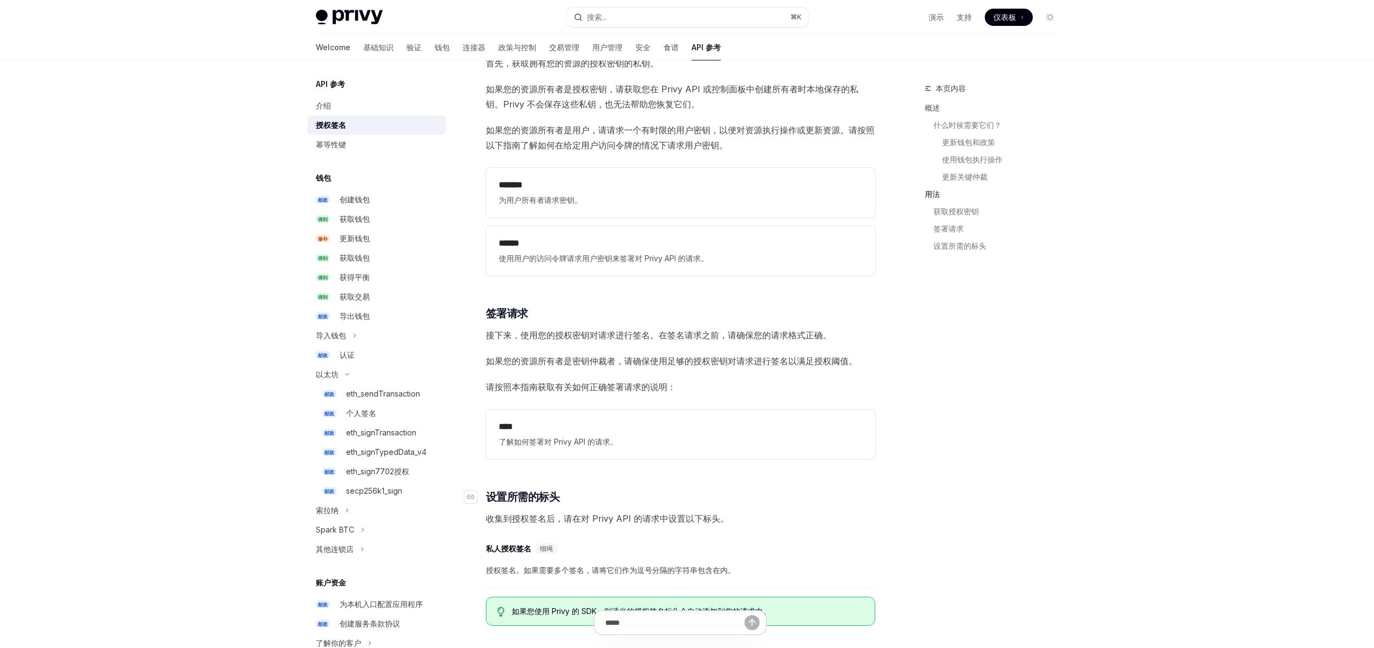
scroll to position [1344, 0]
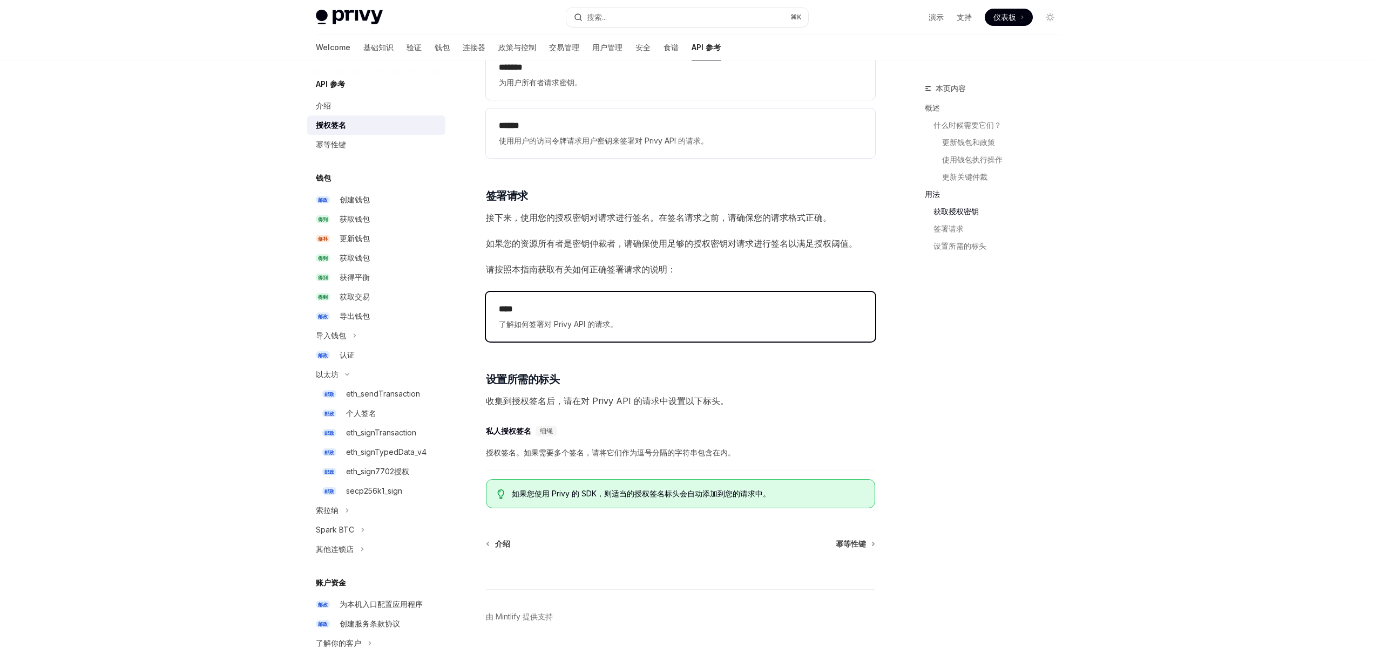
click at [589, 307] on h2 "****" at bounding box center [680, 309] width 363 height 13
type textarea "*"
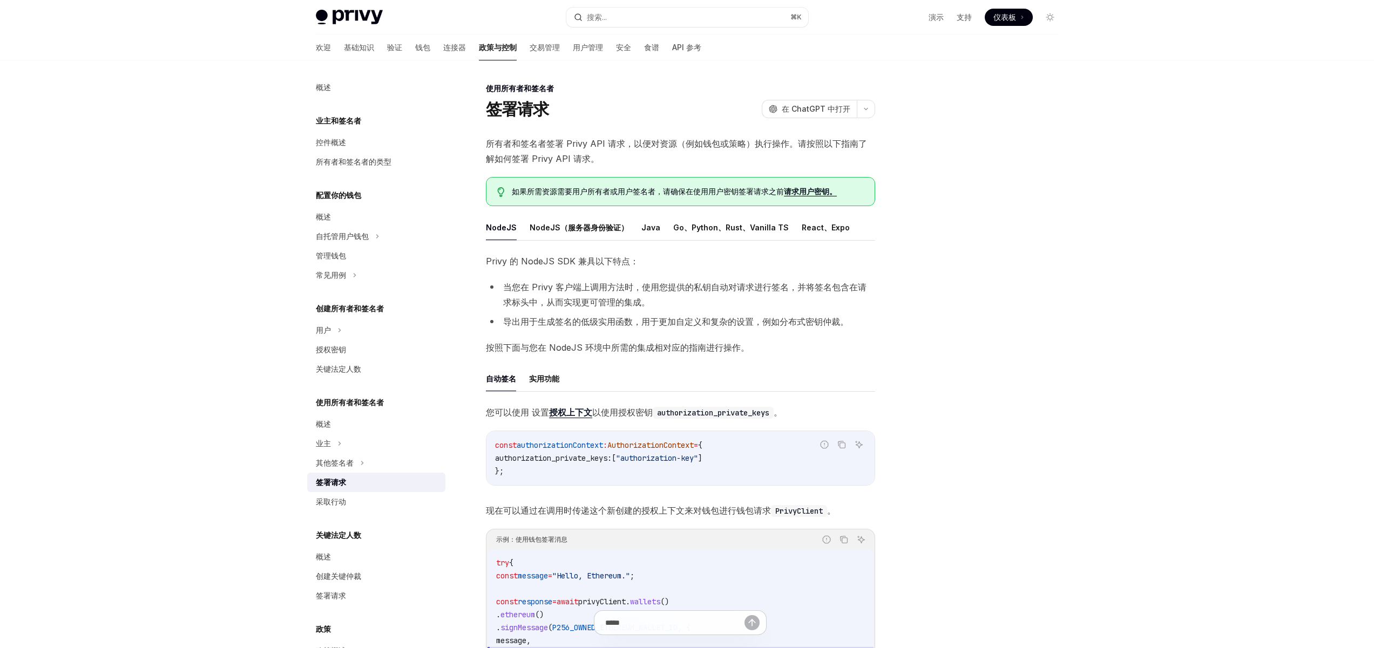
click at [983, 206] on div at bounding box center [985, 365] width 164 height 566
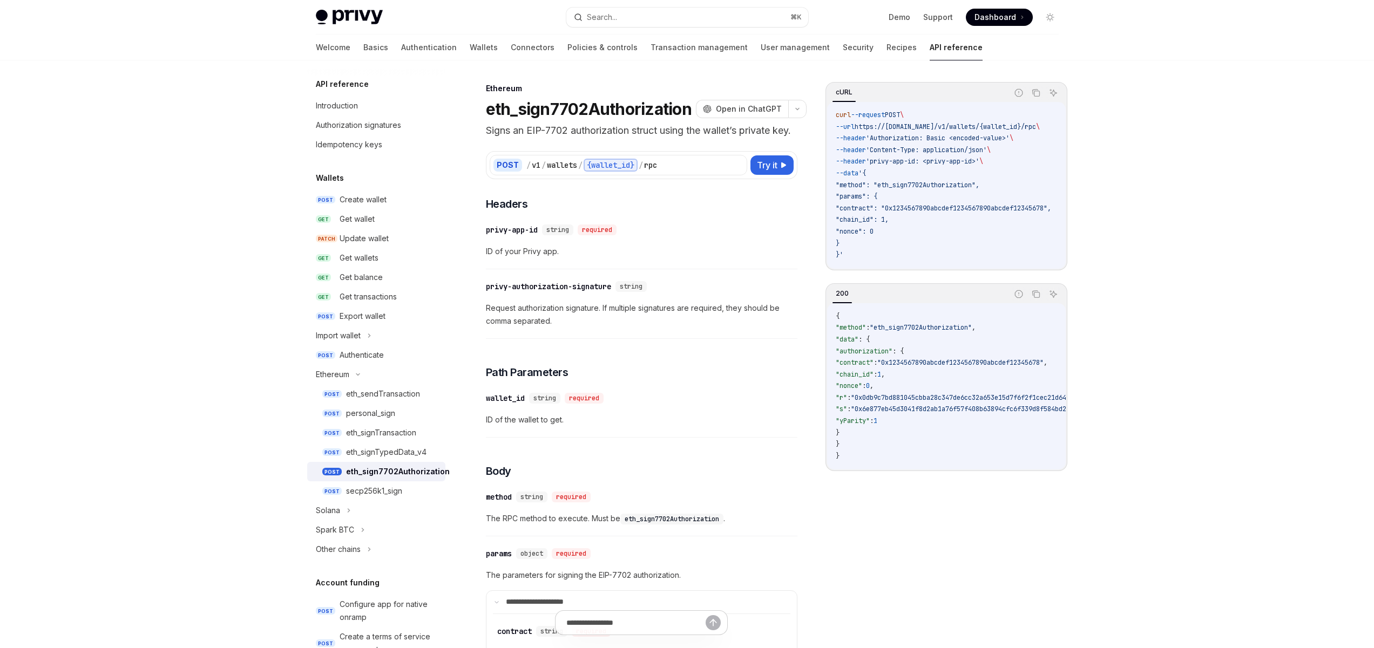
click at [725, 229] on div "**********" at bounding box center [642, 647] width 312 height 901
drag, startPoint x: 887, startPoint y: 114, endPoint x: 946, endPoint y: 221, distance: 121.8
click at [935, 215] on code "curl --request POST \ --url https://[DOMAIN_NAME]/v1/wallets/{wallet_id}/rpc \ …" at bounding box center [956, 186] width 241 height 152
click at [994, 258] on code "curl --request POST \ --url https://[DOMAIN_NAME]/v1/wallets/{wallet_id}/rpc \ …" at bounding box center [956, 186] width 241 height 152
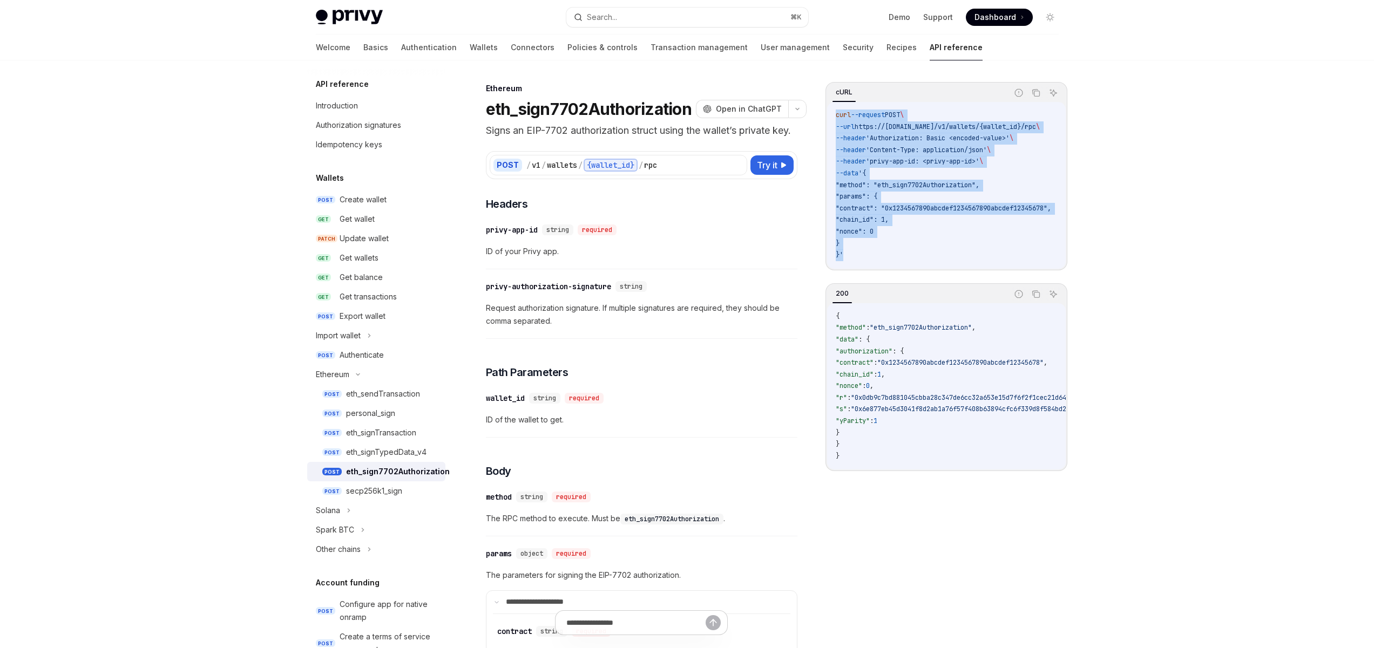
drag, startPoint x: 923, startPoint y: 253, endPoint x: 870, endPoint y: 121, distance: 142.2
click at [867, 116] on code "curl --request POST \ --url https://[DOMAIN_NAME]/v1/wallets/{wallet_id}/rpc \ …" at bounding box center [956, 186] width 241 height 152
click at [987, 248] on code "curl --request POST \ --url https://[DOMAIN_NAME]/v1/wallets/{wallet_id}/rpc \ …" at bounding box center [956, 186] width 241 height 152
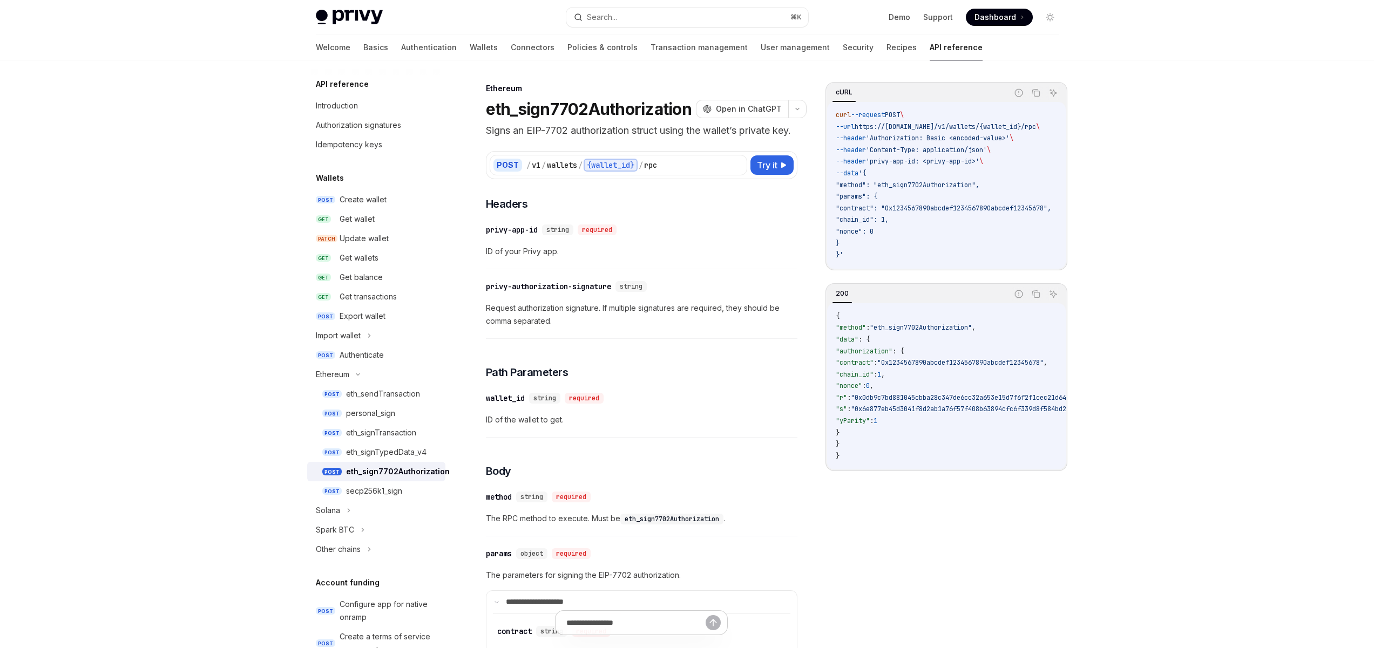
click at [648, 327] on span "Request authorization signature. If multiple signatures are required, they shou…" at bounding box center [642, 315] width 312 height 26
click at [761, 236] on div "​ privy-app-id string required" at bounding box center [636, 230] width 301 height 13
click at [943, 225] on code "curl --request POST \ --url https://[DOMAIN_NAME]/v1/wallets/{wallet_id}/rpc \ …" at bounding box center [956, 186] width 241 height 152
drag, startPoint x: 992, startPoint y: 160, endPoint x: 868, endPoint y: 144, distance: 125.3
click at [872, 144] on code "curl --request POST \ --url https://[DOMAIN_NAME]/v1/wallets/{wallet_id}/rpc \ …" at bounding box center [956, 186] width 241 height 152
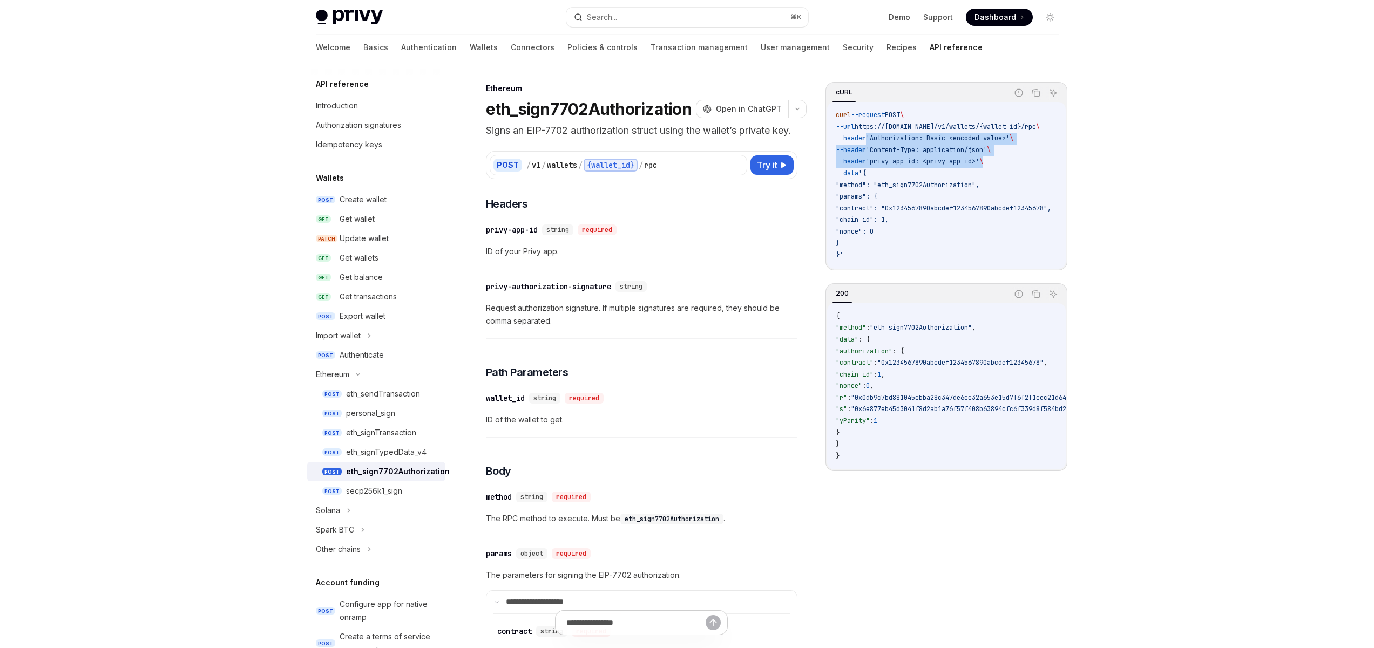
click at [873, 155] on code "curl --request POST \ --url https://[DOMAIN_NAME]/v1/wallets/{wallet_id}/rpc \ …" at bounding box center [956, 186] width 241 height 152
drag, startPoint x: 948, startPoint y: 170, endPoint x: 876, endPoint y: 132, distance: 80.7
click at [876, 132] on code "curl --request POST \ --url https://[DOMAIN_NAME]/v1/wallets/{wallet_id}/rpc \ …" at bounding box center [956, 186] width 241 height 152
click at [989, 172] on code "curl --request POST \ --url https://[DOMAIN_NAME]/v1/wallets/{wallet_id}/rpc \ …" at bounding box center [956, 186] width 241 height 152
click at [470, 48] on link "Wallets" at bounding box center [484, 48] width 28 height 26
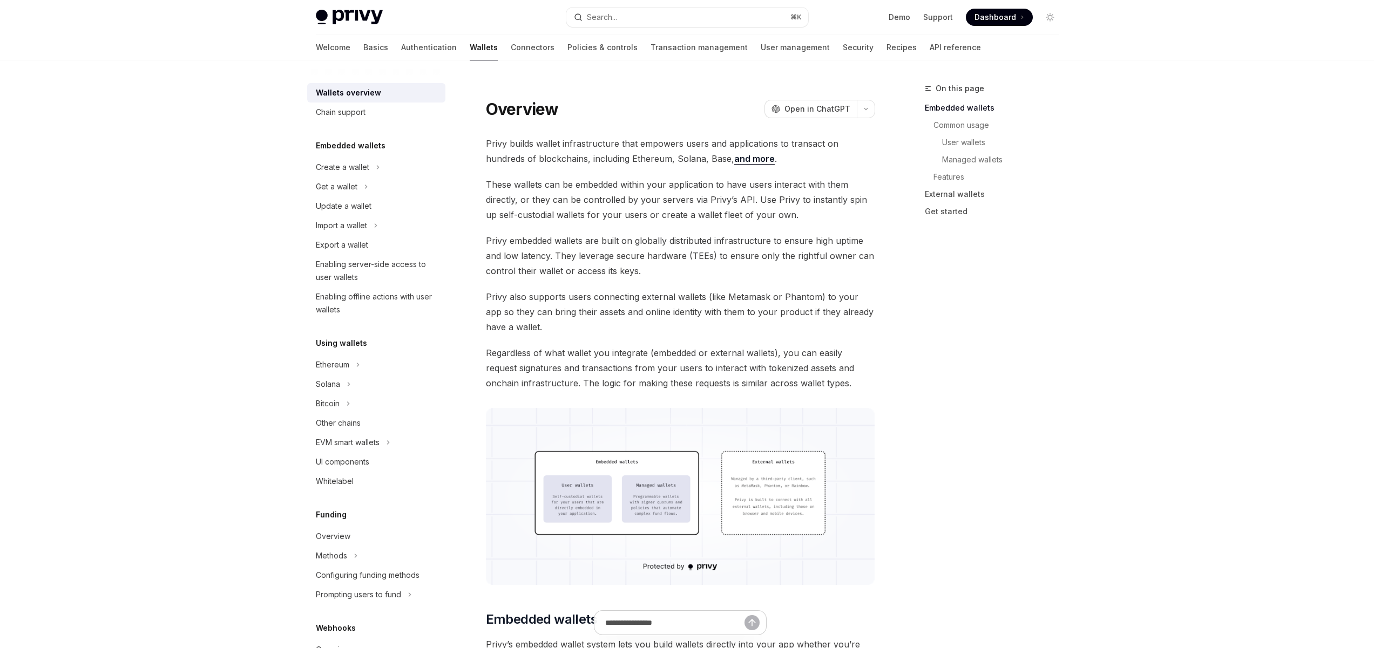
click at [592, 187] on span "These wallets can be embedded within your application to have users interact wi…" at bounding box center [680, 199] width 389 height 45
click at [345, 368] on div "Ethereum" at bounding box center [332, 364] width 33 height 13
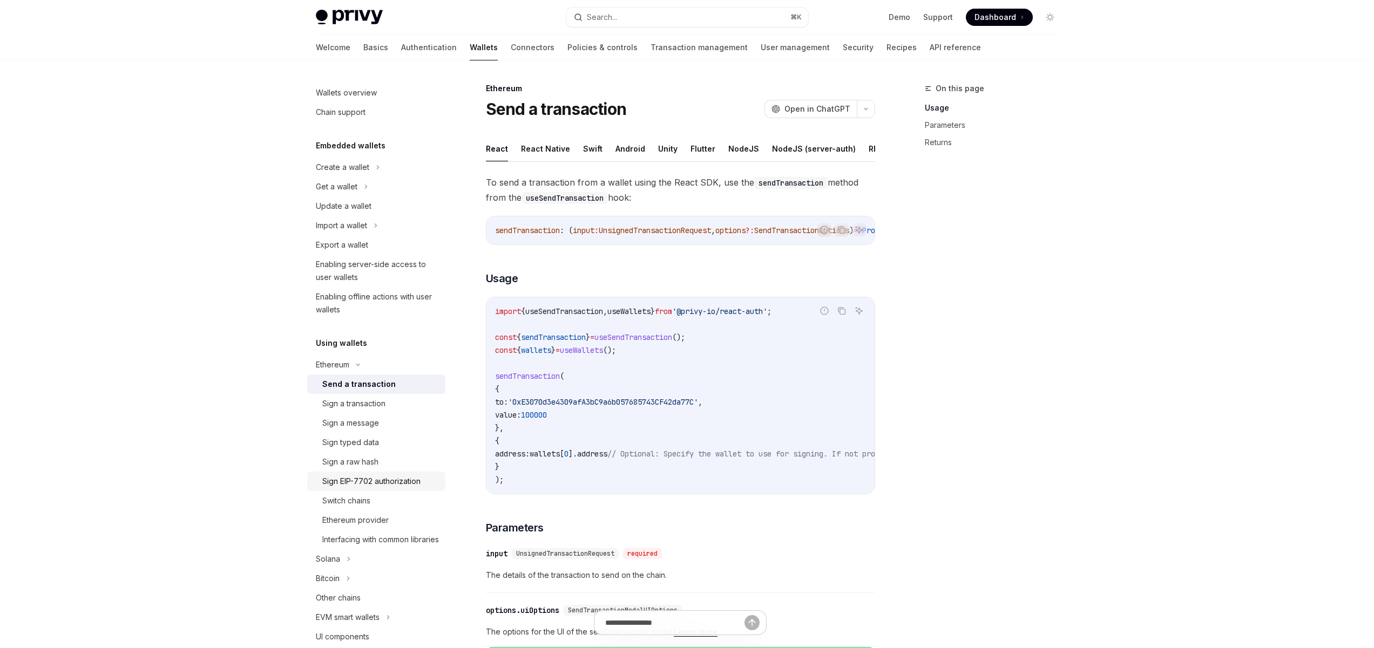
click at [370, 483] on div "Sign EIP-7702 authorization" at bounding box center [371, 481] width 98 height 13
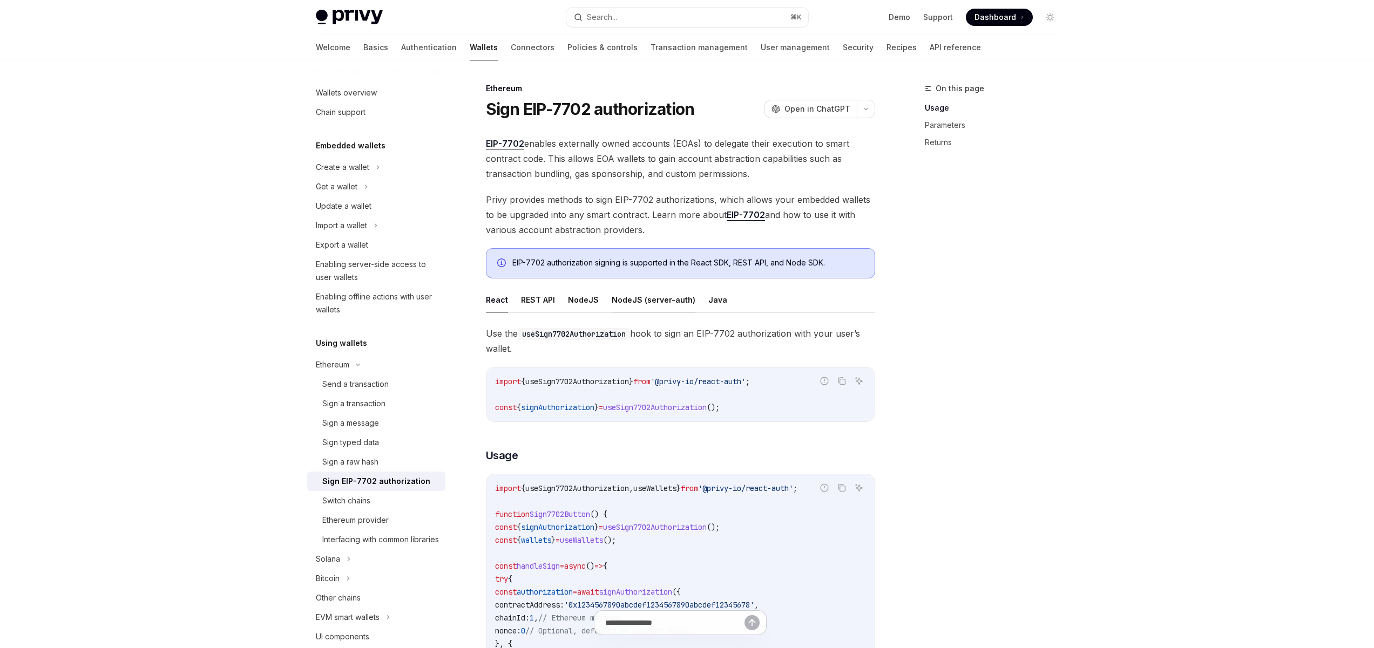
click at [631, 302] on button "NodeJS (server-auth)" at bounding box center [654, 299] width 84 height 25
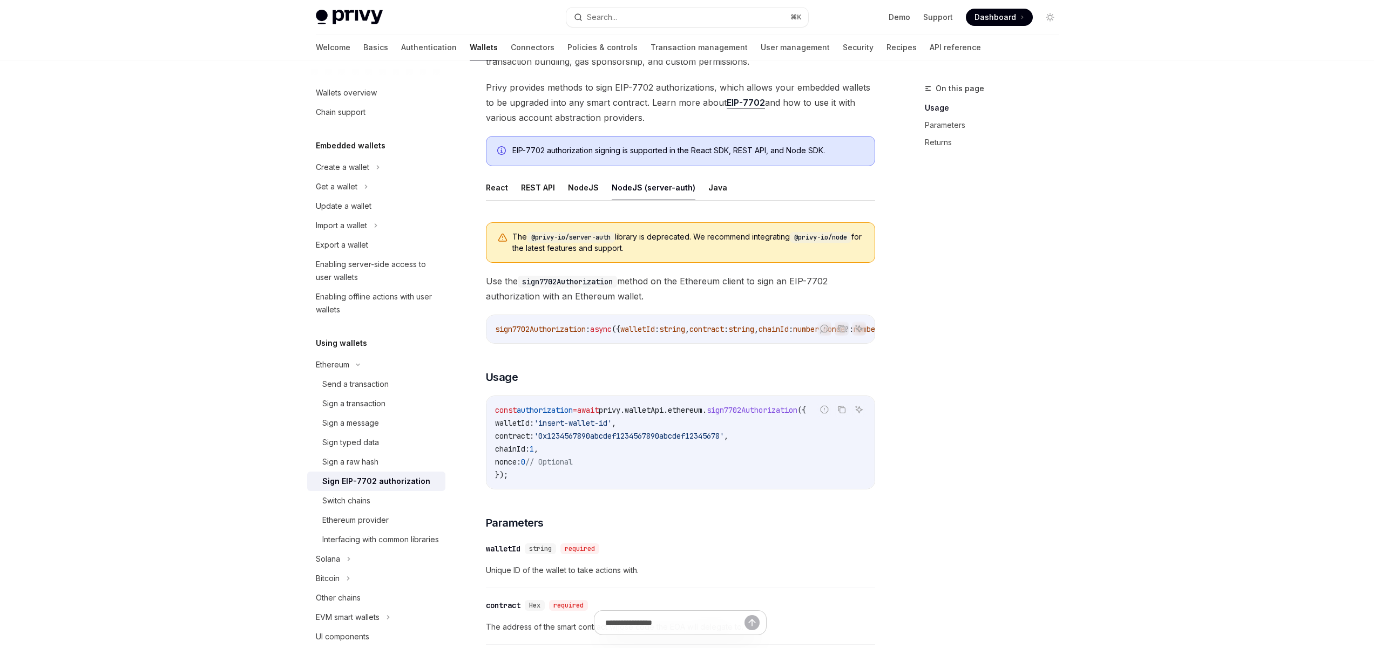
scroll to position [130, 0]
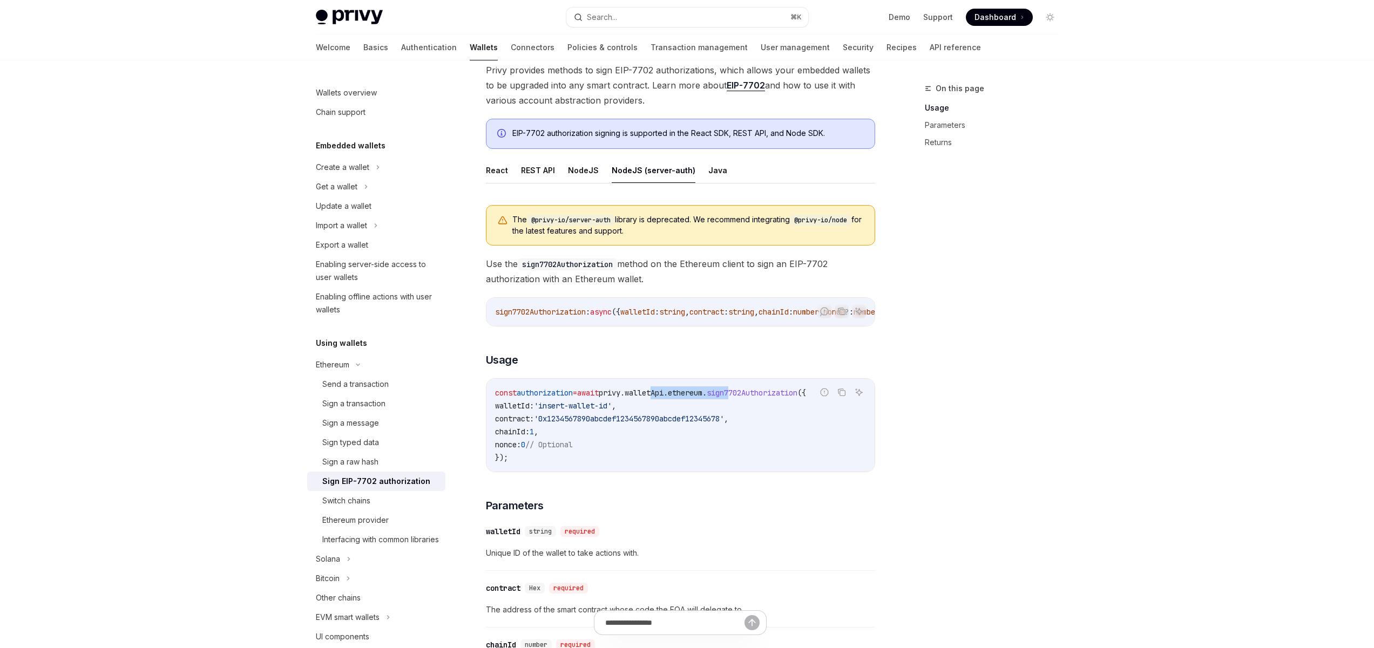
drag, startPoint x: 708, startPoint y: 395, endPoint x: 654, endPoint y: 395, distance: 54.0
click at [667, 395] on span "const authorization = await privy . walletApi . ethereum . sign7702Authorizatio…" at bounding box center [650, 393] width 311 height 10
click at [654, 395] on span "walletApi" at bounding box center [644, 393] width 39 height 10
click at [542, 172] on button "REST API" at bounding box center [538, 170] width 34 height 25
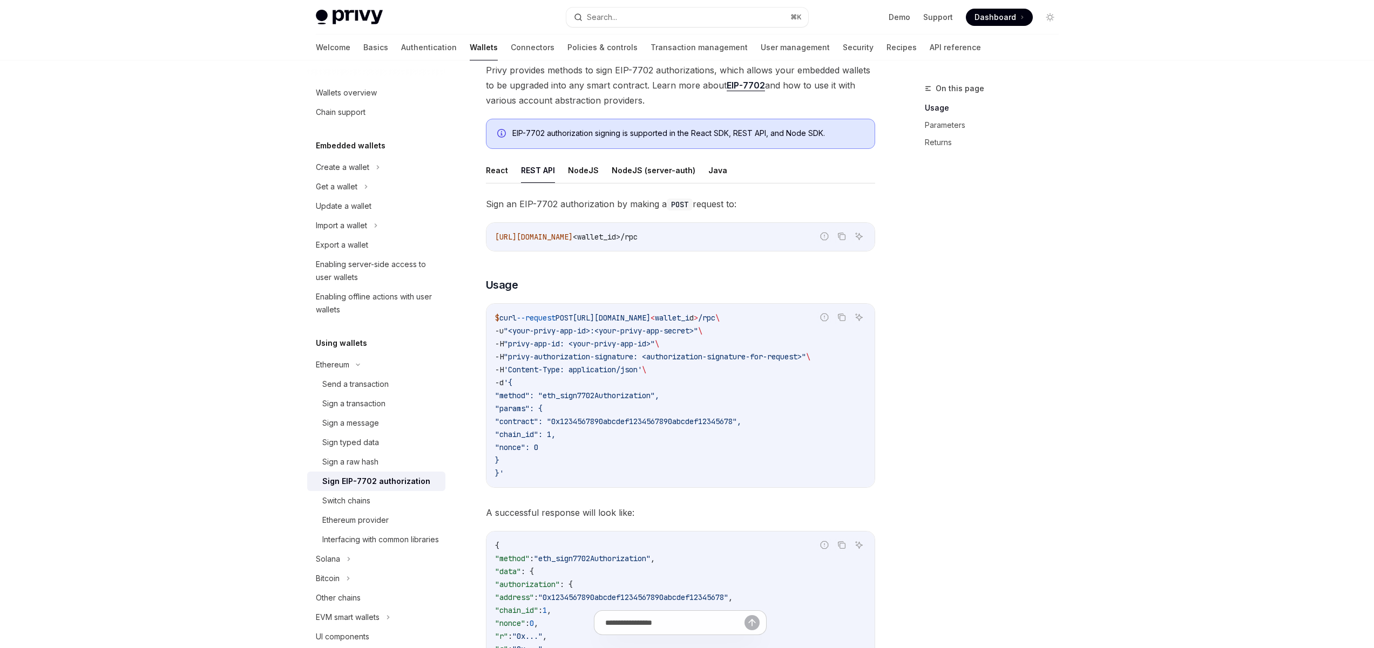
click at [839, 235] on icon "Copy the contents from the code block" at bounding box center [841, 236] width 9 height 9
drag, startPoint x: 598, startPoint y: 234, endPoint x: 518, endPoint y: 234, distance: 80.4
click at [547, 234] on code "[URL][DOMAIN_NAME] <wallet_id>/rpc" at bounding box center [680, 237] width 371 height 13
click at [518, 234] on span "[URL][DOMAIN_NAME]" at bounding box center [534, 237] width 78 height 10
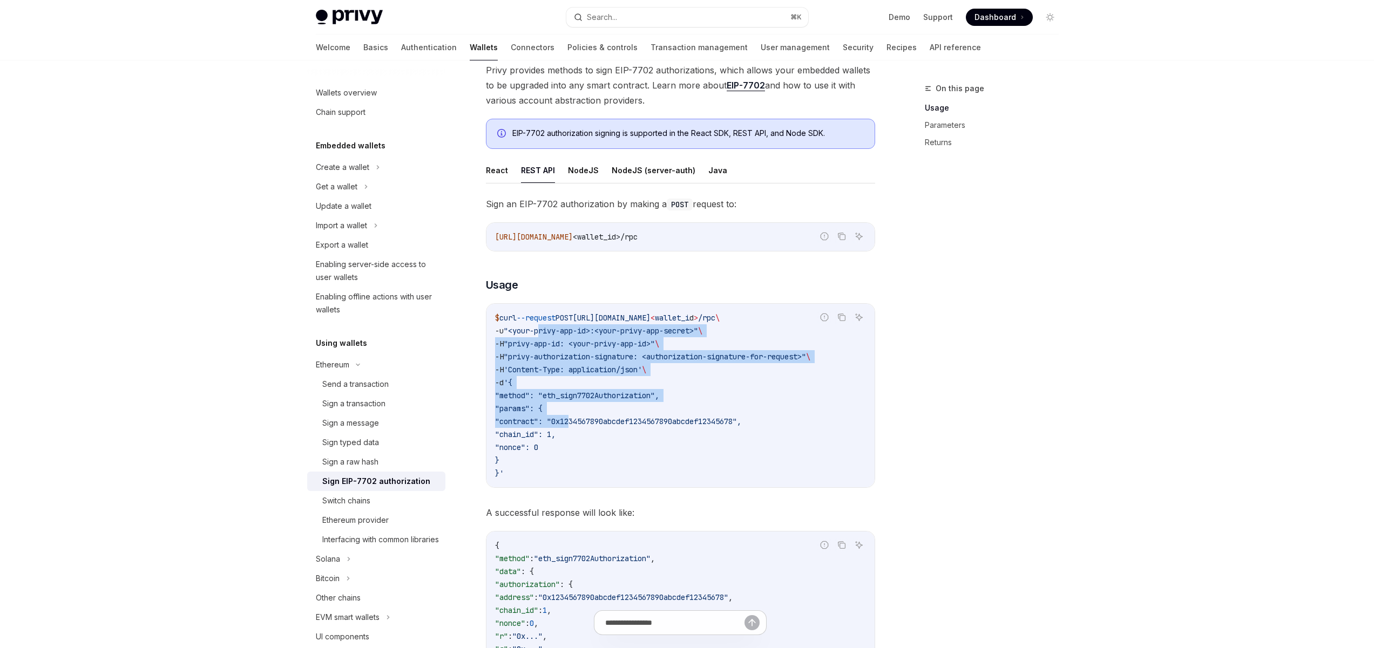
drag, startPoint x: 544, startPoint y: 327, endPoint x: 599, endPoint y: 455, distance: 140.0
click at [582, 434] on code "$ curl --request POST [URL][DOMAIN_NAME] < wallet_i d > /rpc \ -u "<your-privy-…" at bounding box center [680, 396] width 371 height 168
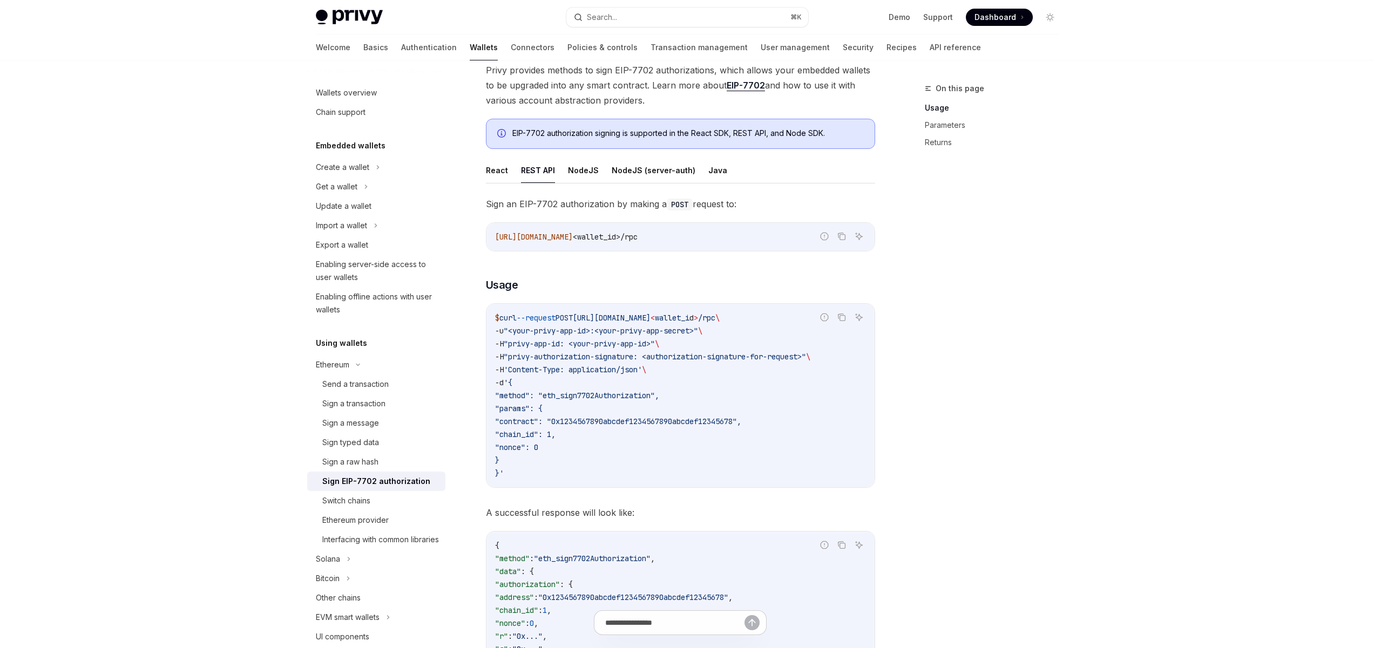
click at [635, 479] on code "$ curl --request POST [URL][DOMAIN_NAME] < wallet_i d > /rpc \ -u "<your-privy-…" at bounding box center [680, 396] width 371 height 168
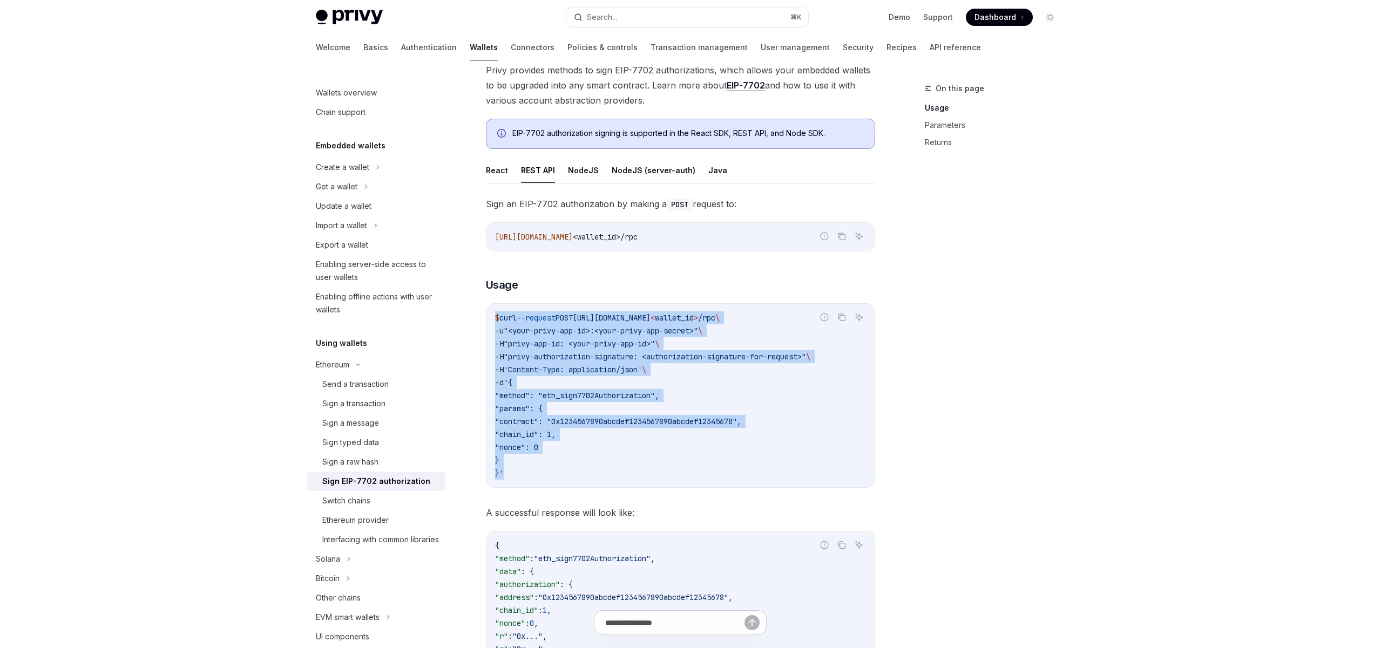
drag, startPoint x: 583, startPoint y: 429, endPoint x: 534, endPoint y: 310, distance: 128.5
click at [534, 310] on div "$ curl --request POST [URL][DOMAIN_NAME] < wallet_i d > /rpc \ -u "<your-privy-…" at bounding box center [680, 396] width 388 height 184
click at [673, 459] on code "$ curl --request POST [URL][DOMAIN_NAME] < wallet_i d > /rpc \ -u "<your-privy-…" at bounding box center [680, 396] width 371 height 168
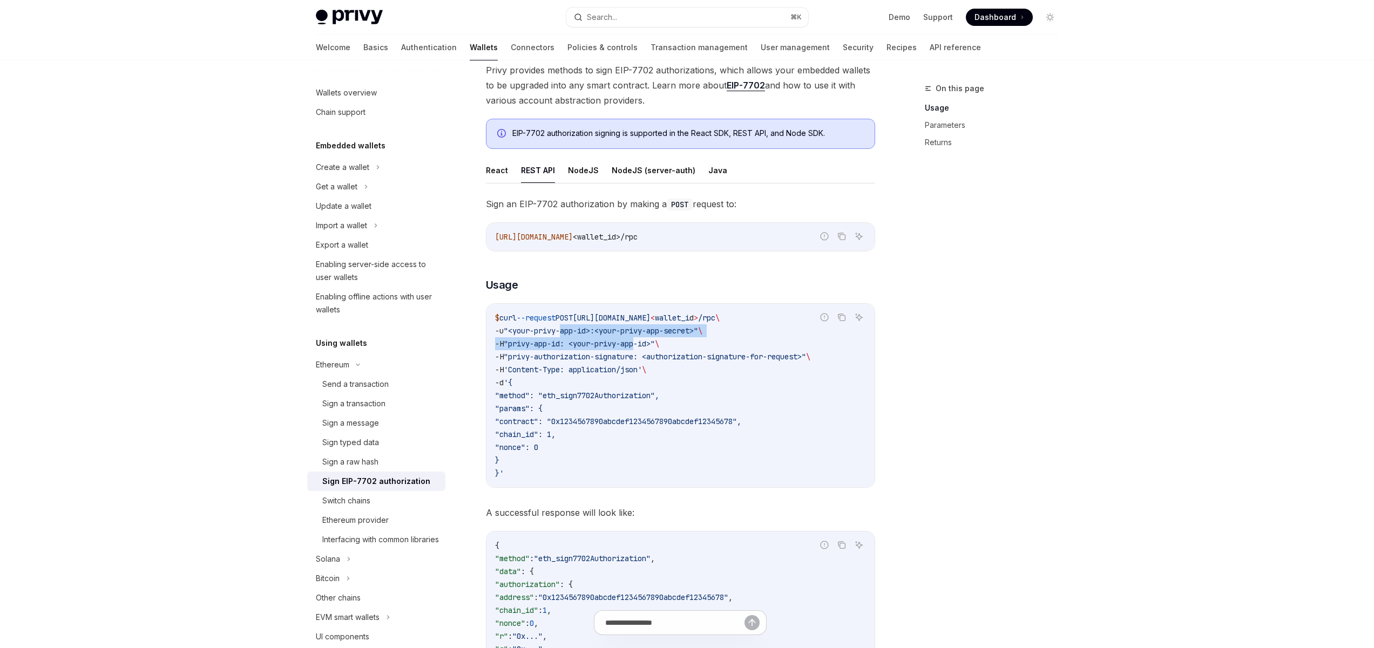
drag, startPoint x: 645, startPoint y: 349, endPoint x: 583, endPoint y: 334, distance: 63.8
click at [567, 330] on code "$ curl --request POST [URL][DOMAIN_NAME] < wallet_i d > /rpc \ -u "<your-privy-…" at bounding box center [680, 396] width 371 height 168
click at [676, 370] on code "$ curl --request POST [URL][DOMAIN_NAME] < wallet_i d > /rpc \ -u "<your-privy-…" at bounding box center [680, 396] width 371 height 168
click at [589, 175] on button "NodeJS" at bounding box center [583, 170] width 31 height 25
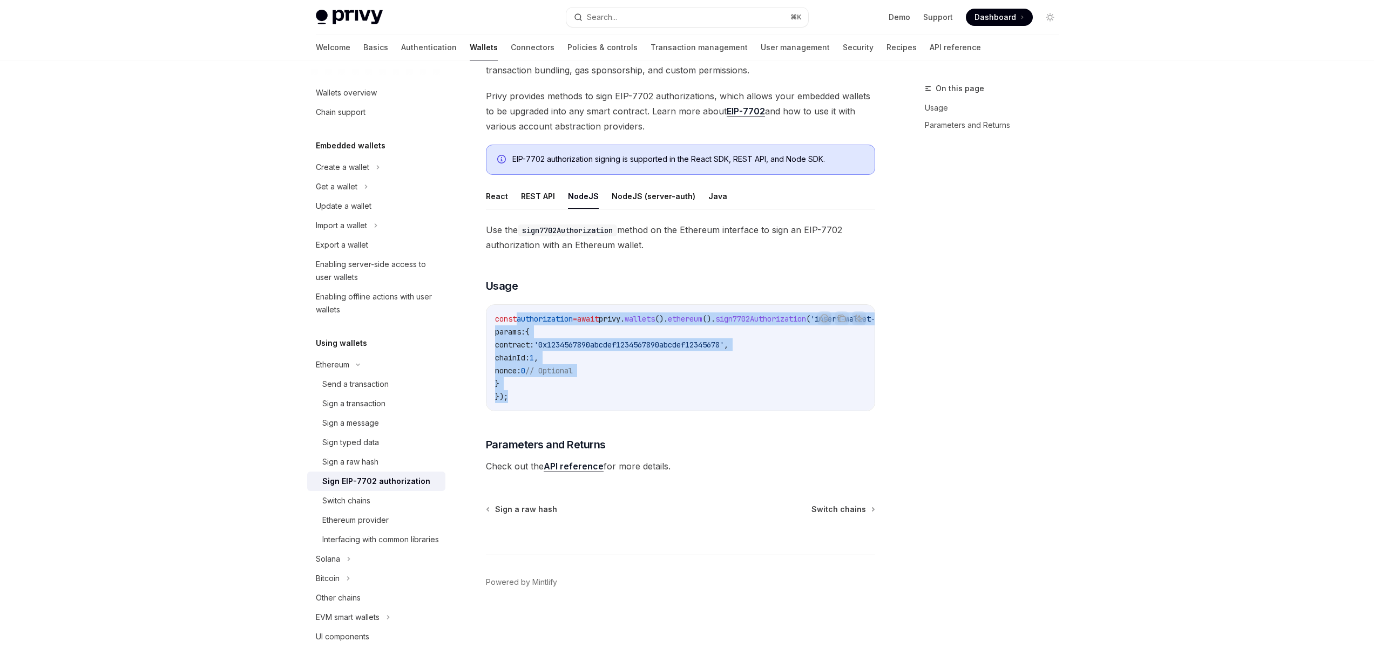
drag, startPoint x: 542, startPoint y: 366, endPoint x: 519, endPoint y: 317, distance: 54.1
click at [519, 317] on code "const authorization = await privy . wallets (). ethereum (). sign7702Authorizat…" at bounding box center [711, 358] width 432 height 91
click at [619, 385] on code "const authorization = await privy . wallets (). ethereum (). sign7702Authorizat…" at bounding box center [711, 358] width 432 height 91
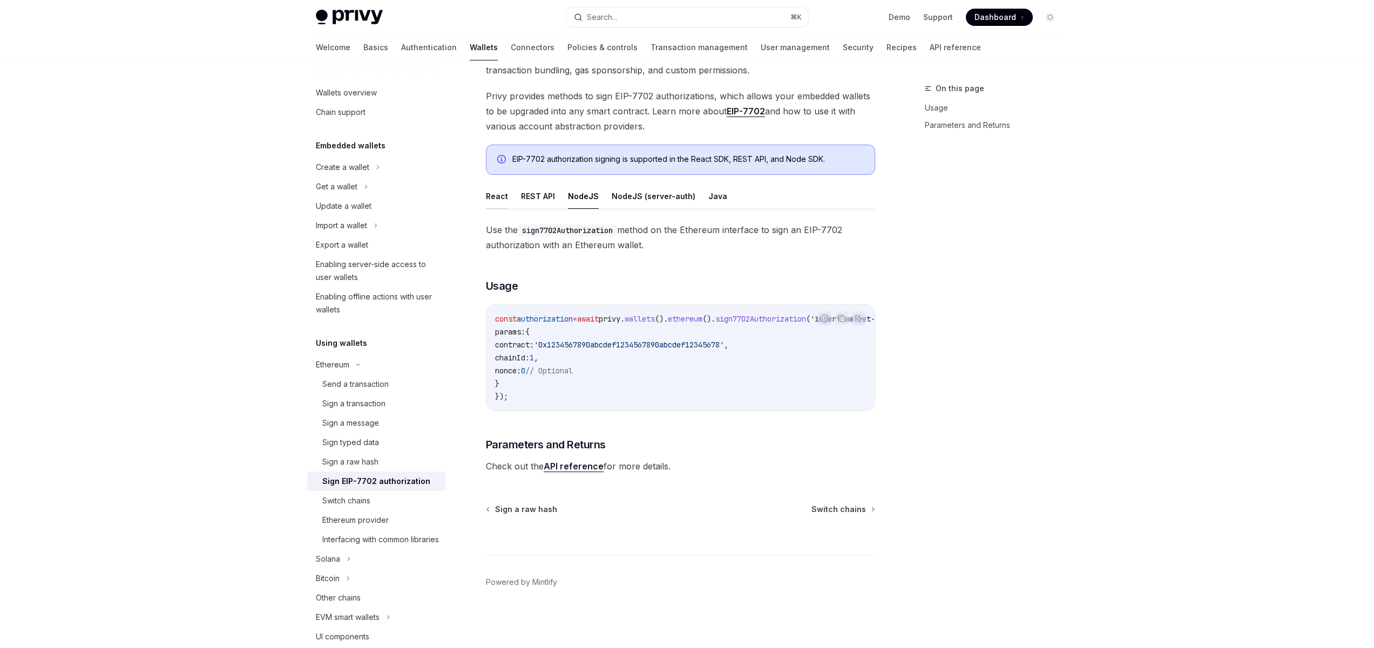
click at [486, 193] on button "React" at bounding box center [497, 196] width 22 height 25
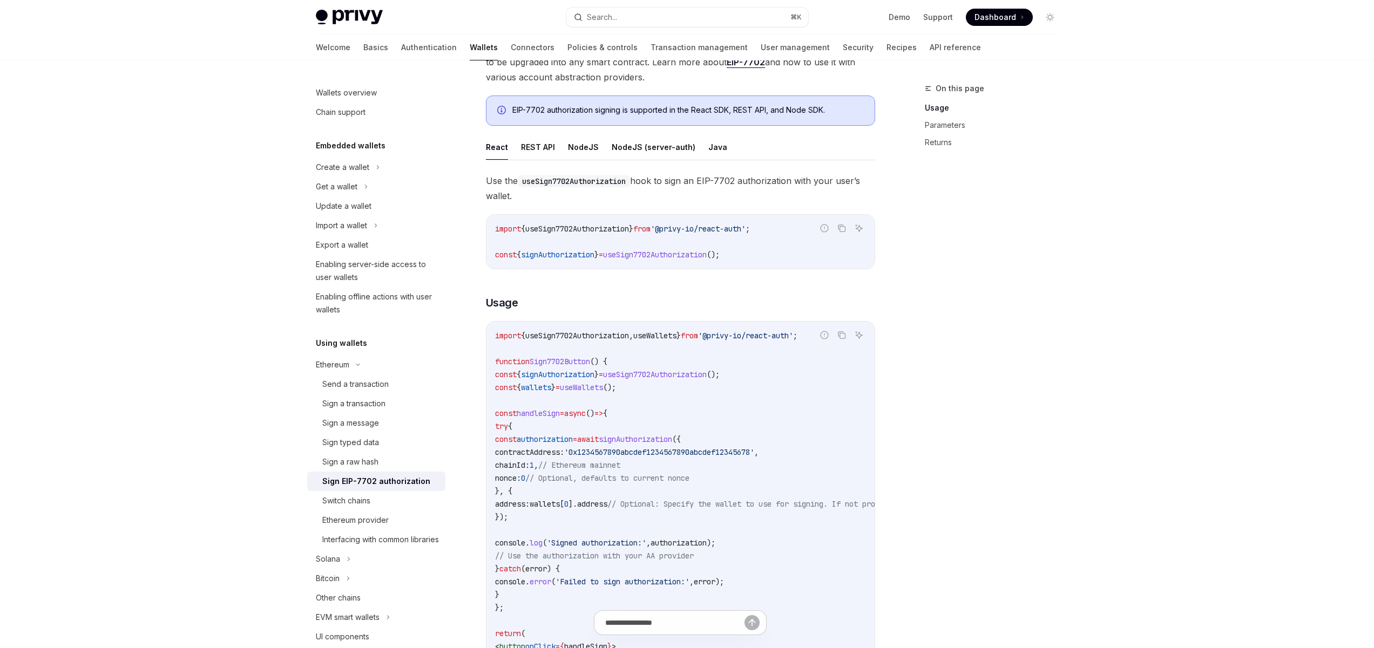
scroll to position [153, 0]
click at [539, 143] on button "REST API" at bounding box center [538, 146] width 34 height 25
type textarea "*"
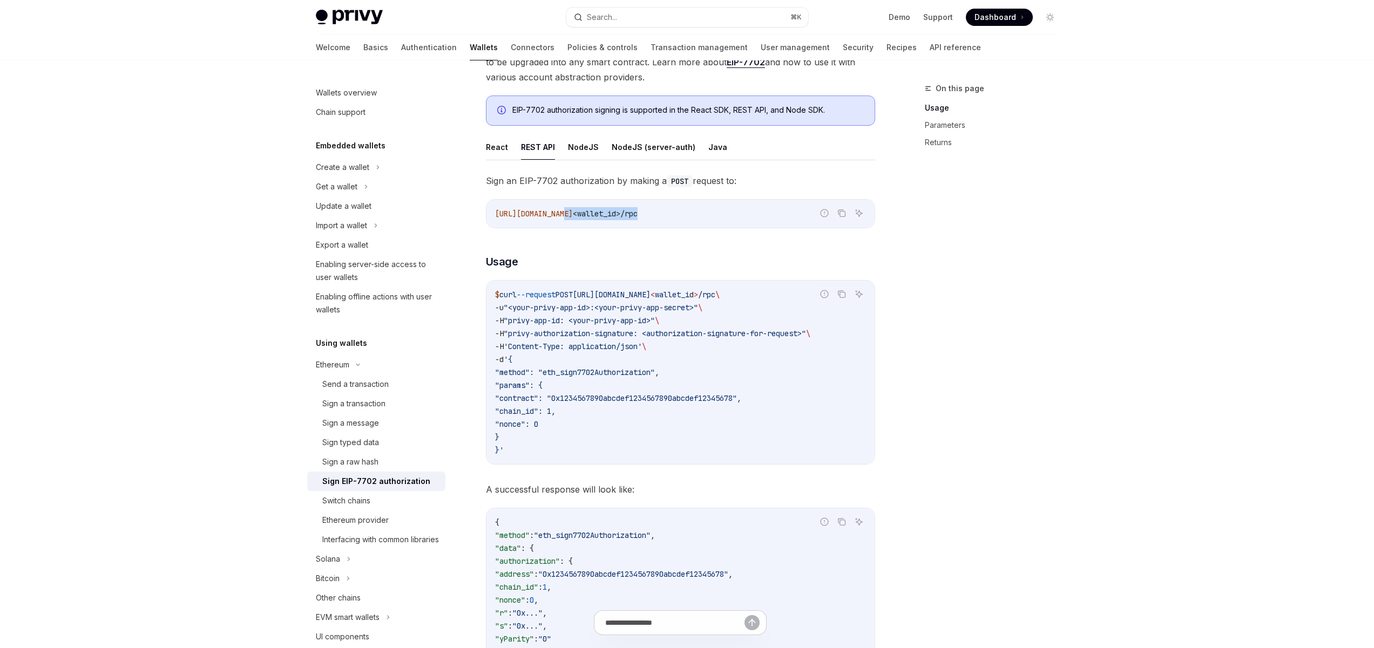
drag, startPoint x: 718, startPoint y: 215, endPoint x: 521, endPoint y: 214, distance: 196.5
click at [564, 214] on code "[URL][DOMAIN_NAME] <wallet_id>/rpc" at bounding box center [680, 213] width 371 height 13
click at [521, 214] on span "[URL][DOMAIN_NAME]" at bounding box center [534, 214] width 78 height 10
drag, startPoint x: 704, startPoint y: 213, endPoint x: 550, endPoint y: 213, distance: 153.9
click at [557, 213] on span "[URL][DOMAIN_NAME] <wallet_id>/rpc" at bounding box center [566, 214] width 143 height 10
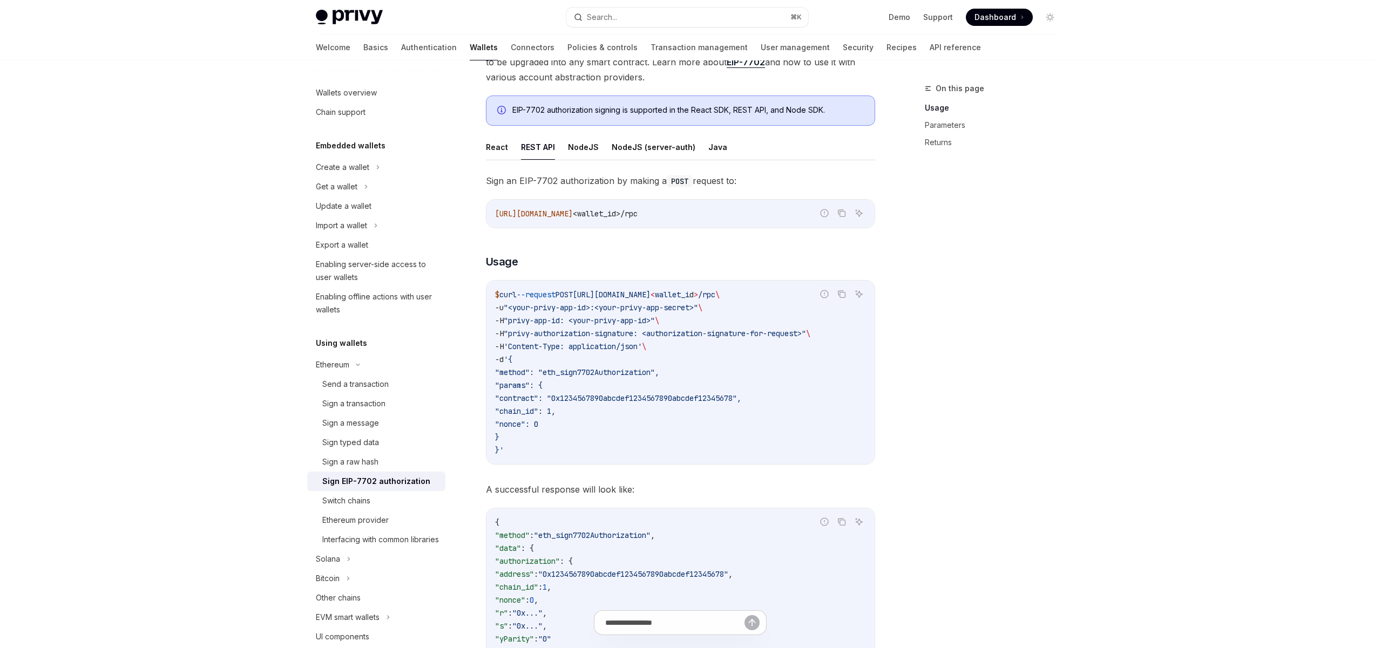
click at [540, 213] on span "[URL][DOMAIN_NAME]" at bounding box center [534, 214] width 78 height 10
drag, startPoint x: 700, startPoint y: 213, endPoint x: 610, endPoint y: 213, distance: 90.2
click at [615, 212] on code "[URL][DOMAIN_NAME] <wallet_id>/rpc" at bounding box center [680, 213] width 371 height 13
click at [568, 214] on span "[URL][DOMAIN_NAME]" at bounding box center [534, 214] width 78 height 10
drag, startPoint x: 731, startPoint y: 213, endPoint x: 529, endPoint y: 213, distance: 202.5
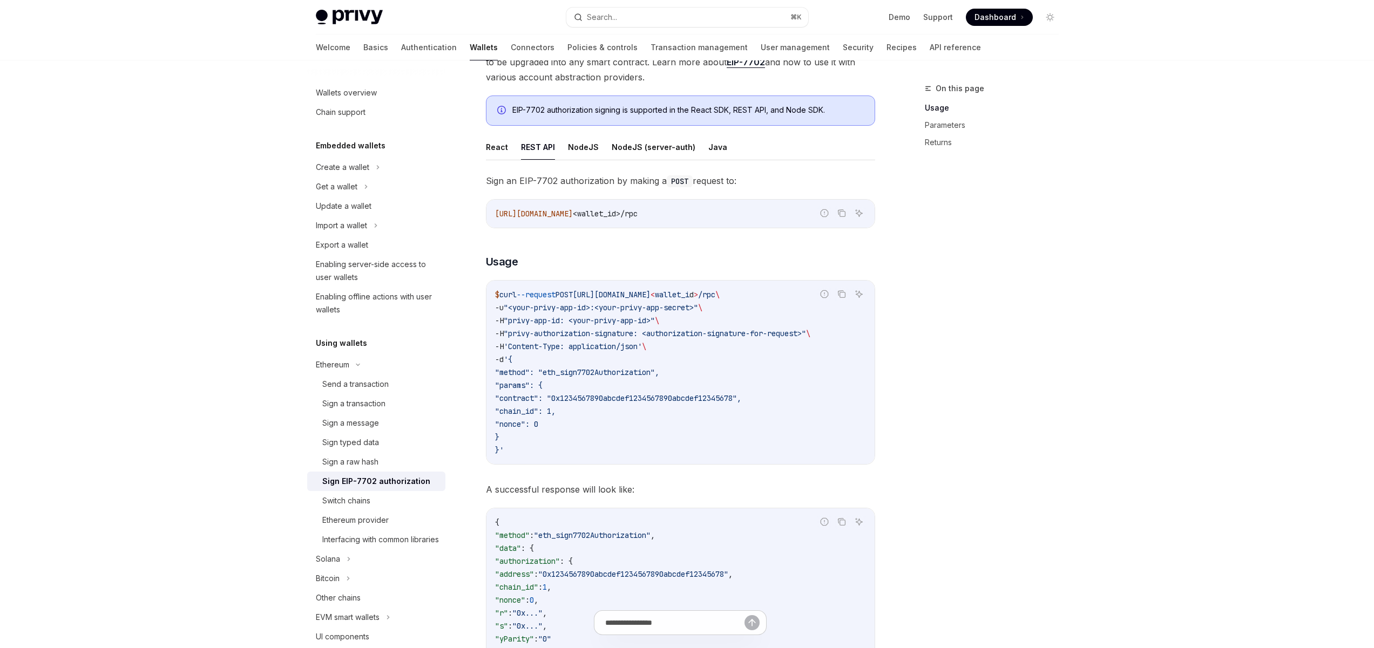
click at [561, 212] on code "[URL][DOMAIN_NAME] <wallet_id>/rpc" at bounding box center [680, 213] width 371 height 13
click at [529, 213] on span "[URL][DOMAIN_NAME]" at bounding box center [534, 214] width 78 height 10
drag, startPoint x: 685, startPoint y: 213, endPoint x: 484, endPoint y: 215, distance: 201.4
click at [505, 215] on span "[URL][DOMAIN_NAME] <wallet_id>/rpc" at bounding box center [566, 214] width 143 height 10
click at [482, 215] on div "Ethereum Sign EIP-7702 authorization OpenAI Open in ChatGPT OpenAI Open in Chat…" at bounding box center [579, 651] width 596 height 1444
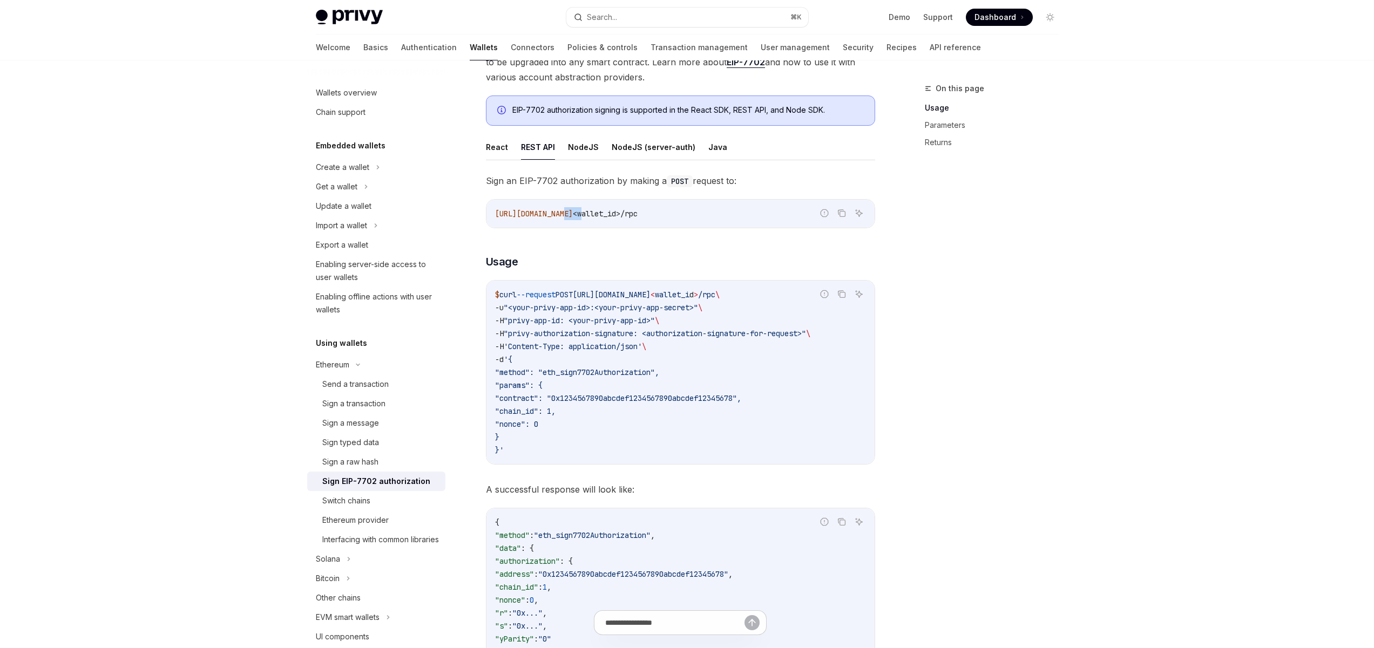
drag, startPoint x: 650, startPoint y: 214, endPoint x: 537, endPoint y: 213, distance: 112.8
click at [551, 213] on span "[URL][DOMAIN_NAME] <wallet_id>/rpc" at bounding box center [566, 214] width 143 height 10
click at [536, 213] on span "[URL][DOMAIN_NAME]" at bounding box center [534, 214] width 78 height 10
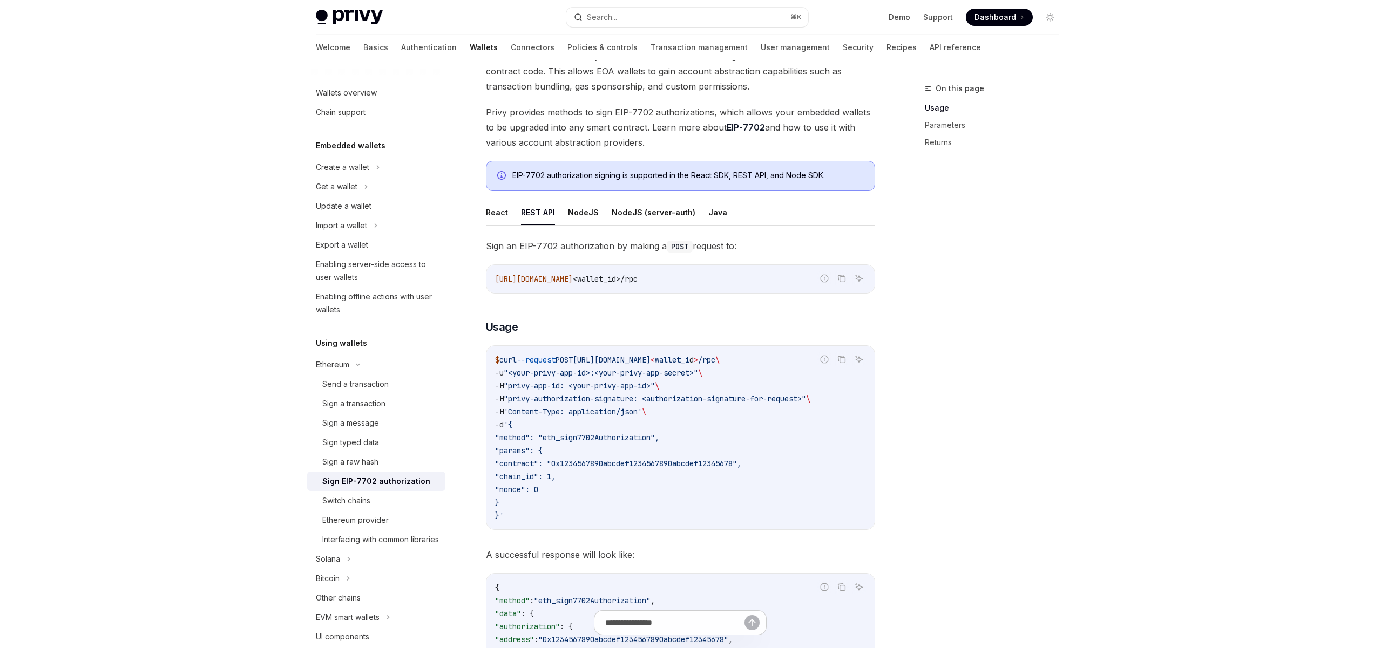
scroll to position [139, 0]
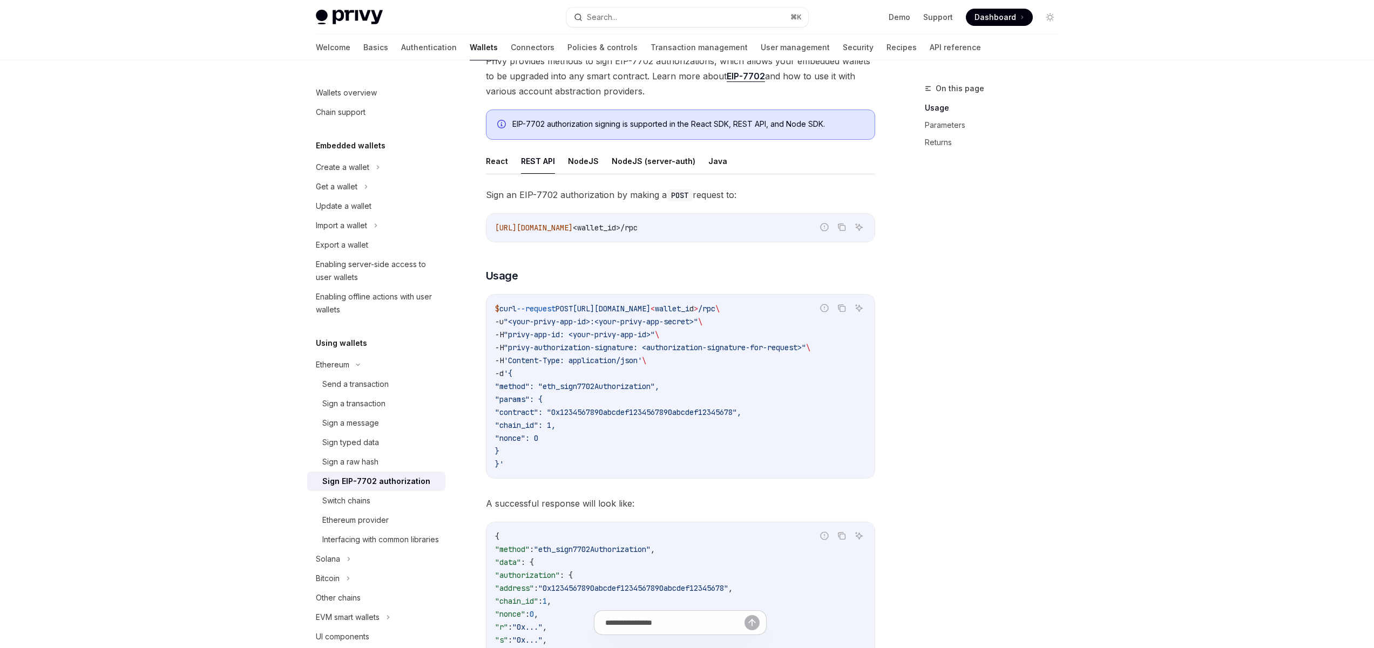
click at [1140, 152] on div "Privy Docs home page Search... ⌘ K Demo Support Dashboard Dashboard Search... N…" at bounding box center [687, 624] width 1374 height 1526
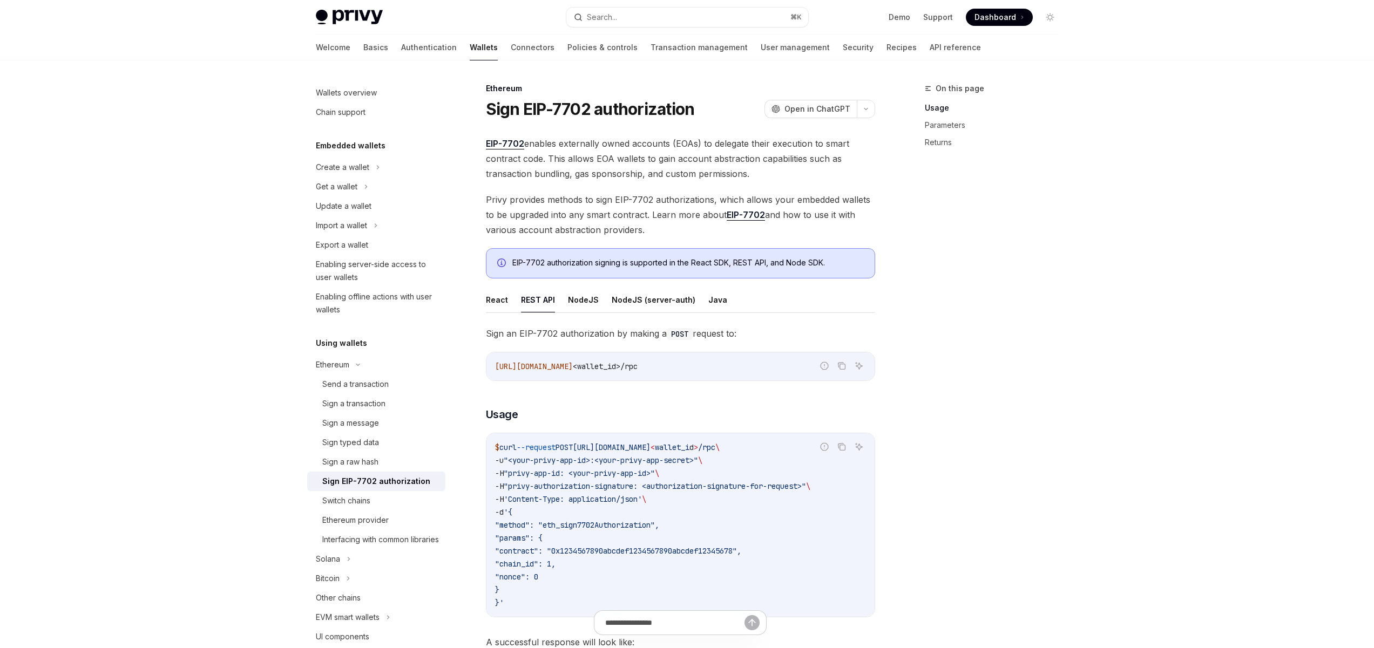
click at [490, 302] on button "React" at bounding box center [497, 299] width 22 height 25
type textarea "*"
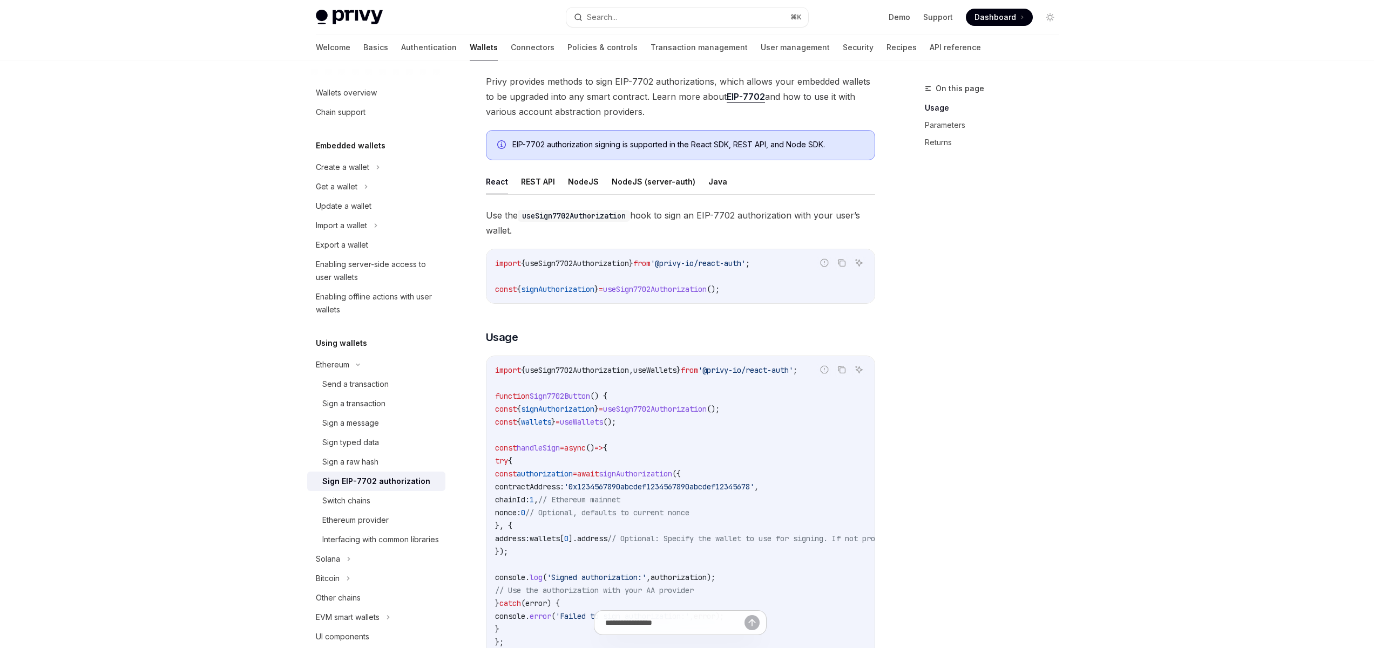
scroll to position [130, 0]
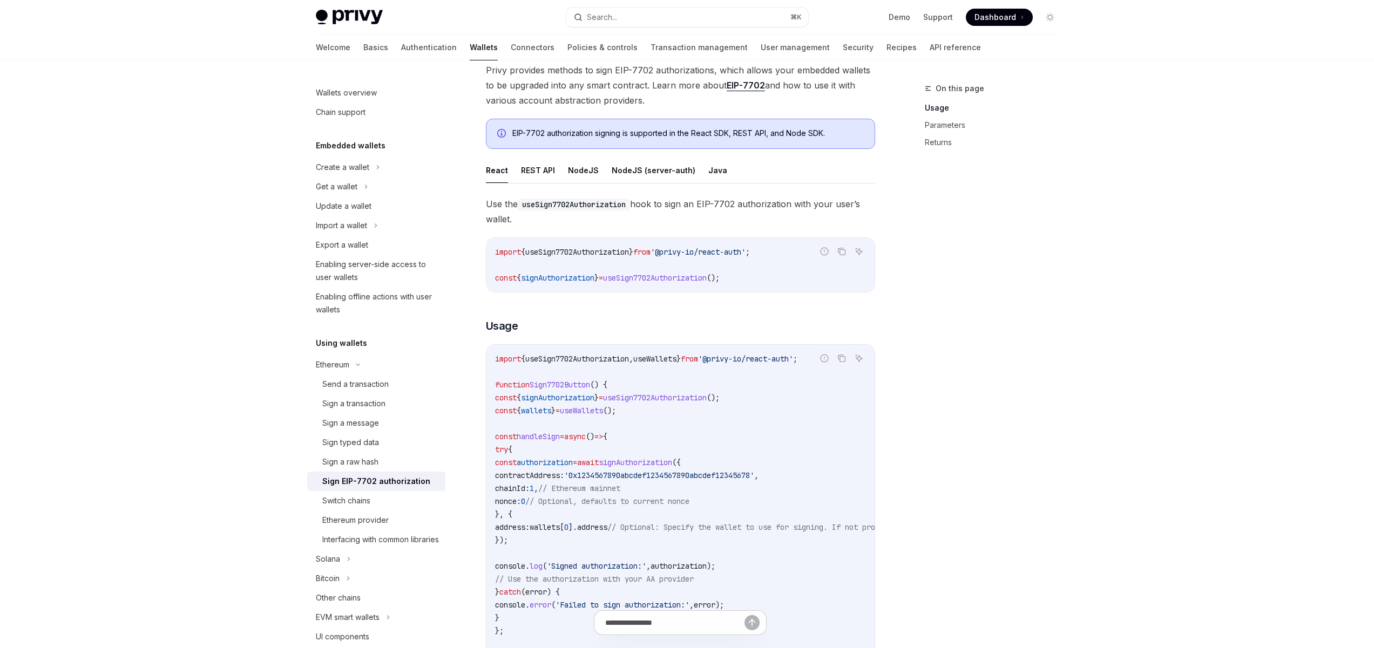
click at [557, 276] on span "signAuthorization" at bounding box center [557, 278] width 73 height 10
copy span "signAuthorization"
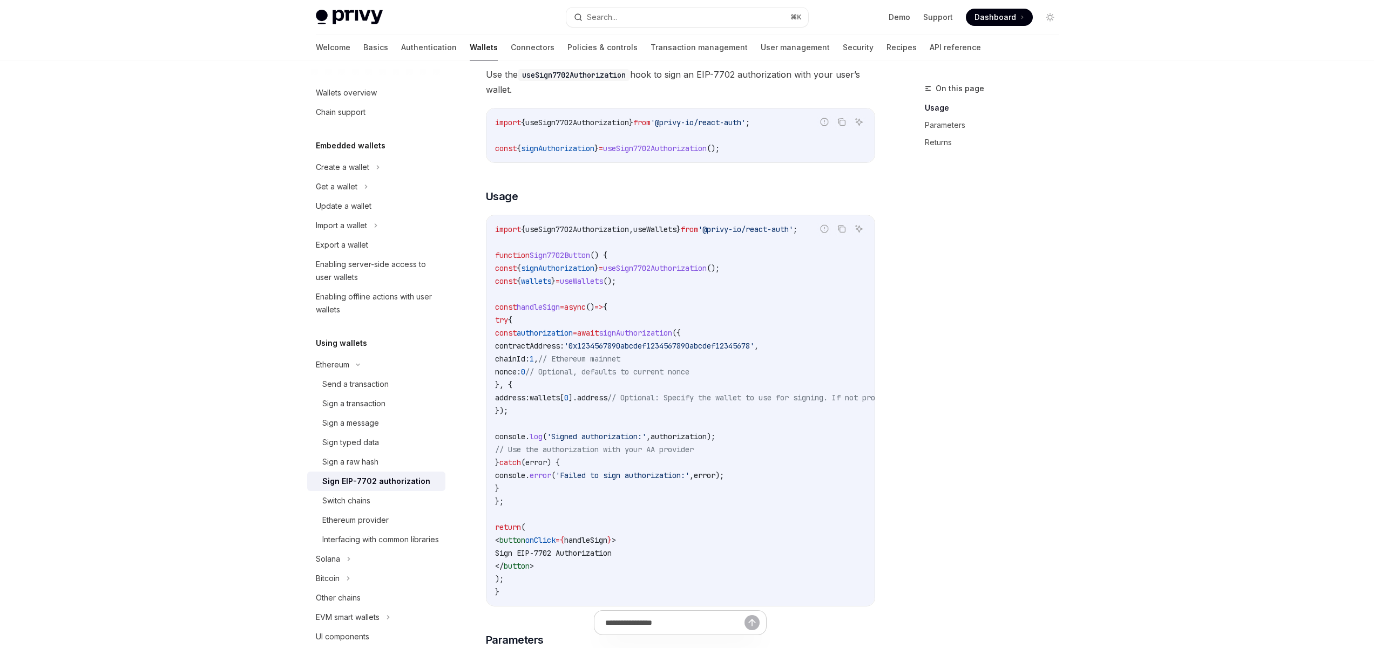
drag, startPoint x: 579, startPoint y: 415, endPoint x: 532, endPoint y: 341, distance: 88.1
click at [531, 339] on code "import { useSign7702Authorization , useWallets } from '@privy-io/react-auth' ; …" at bounding box center [778, 411] width 566 height 376
click at [612, 413] on code "import { useSign7702Authorization , useWallets } from '@privy-io/react-auth' ; …" at bounding box center [778, 411] width 566 height 376
click at [950, 431] on div "On this page Usage Parameters Returns" at bounding box center [985, 365] width 164 height 566
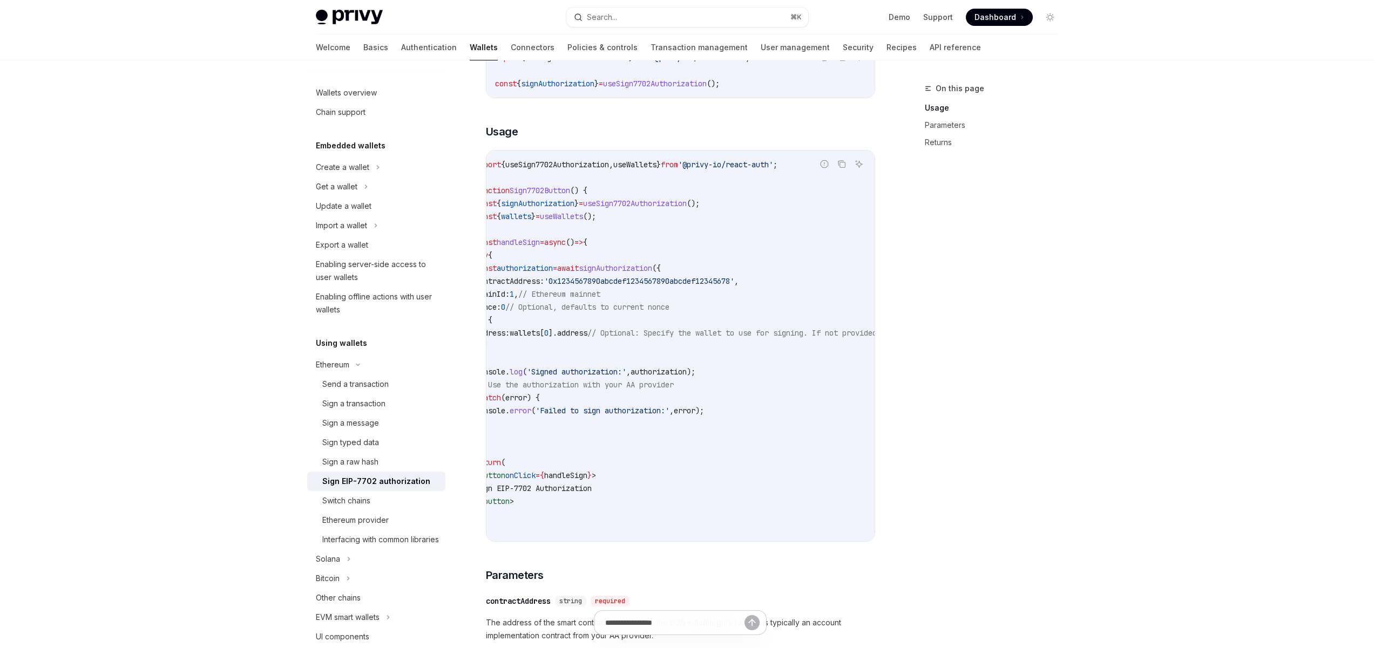
scroll to position [0, 0]
click at [508, 345] on span "});" at bounding box center [501, 346] width 13 height 10
drag, startPoint x: 554, startPoint y: 345, endPoint x: 564, endPoint y: 330, distance: 17.7
click at [557, 321] on code "import { useSign7702Authorization , useWallets } from '@privy-io/react-auth' ; …" at bounding box center [778, 346] width 566 height 376
click at [597, 361] on code "import { useSign7702Authorization , useWallets } from '@privy-io/react-auth' ; …" at bounding box center [778, 346] width 566 height 376
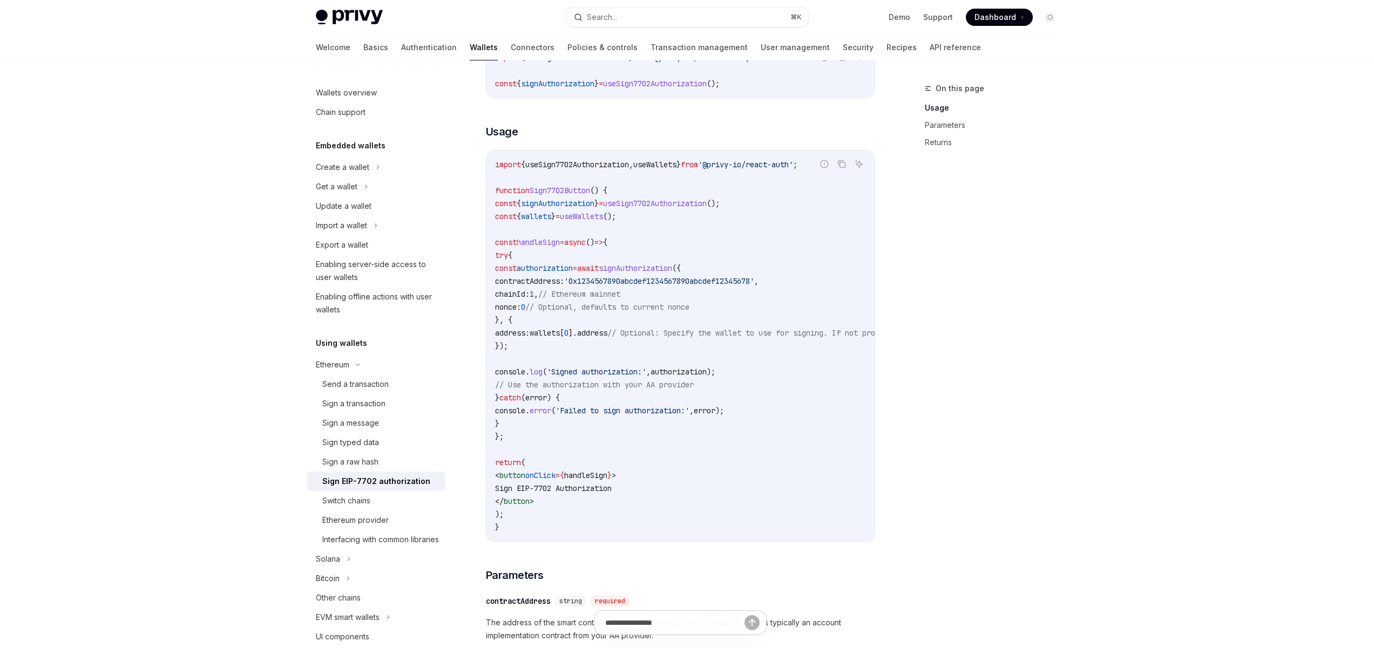
drag, startPoint x: 560, startPoint y: 346, endPoint x: 552, endPoint y: 278, distance: 68.6
click at [552, 278] on code "import { useSign7702Authorization , useWallets } from '@privy-io/react-auth' ; …" at bounding box center [778, 346] width 566 height 376
click at [630, 364] on code "import { useSign7702Authorization , useWallets } from '@privy-io/react-auth' ; …" at bounding box center [778, 346] width 566 height 376
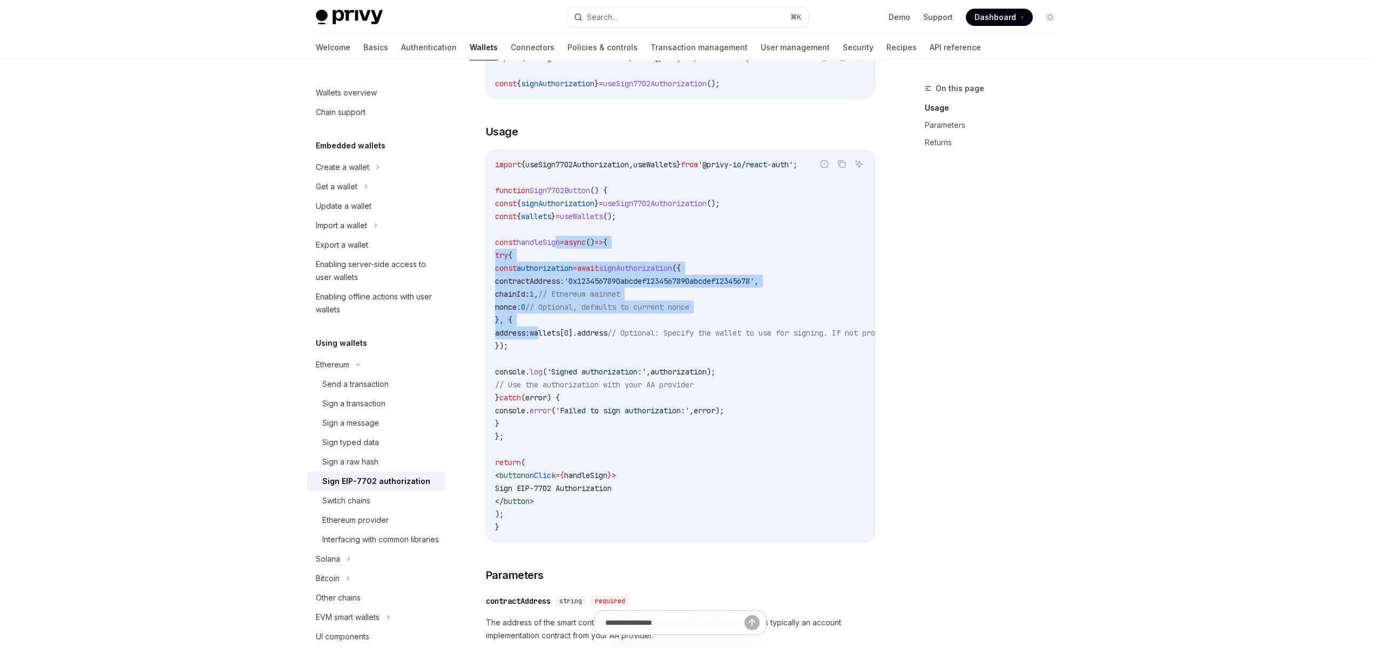
drag, startPoint x: 612, startPoint y: 332, endPoint x: 660, endPoint y: 341, distance: 48.8
click at [576, 248] on code "import { useSign7702Authorization , useWallets } from '@privy-io/react-auth' ; …" at bounding box center [778, 346] width 566 height 376
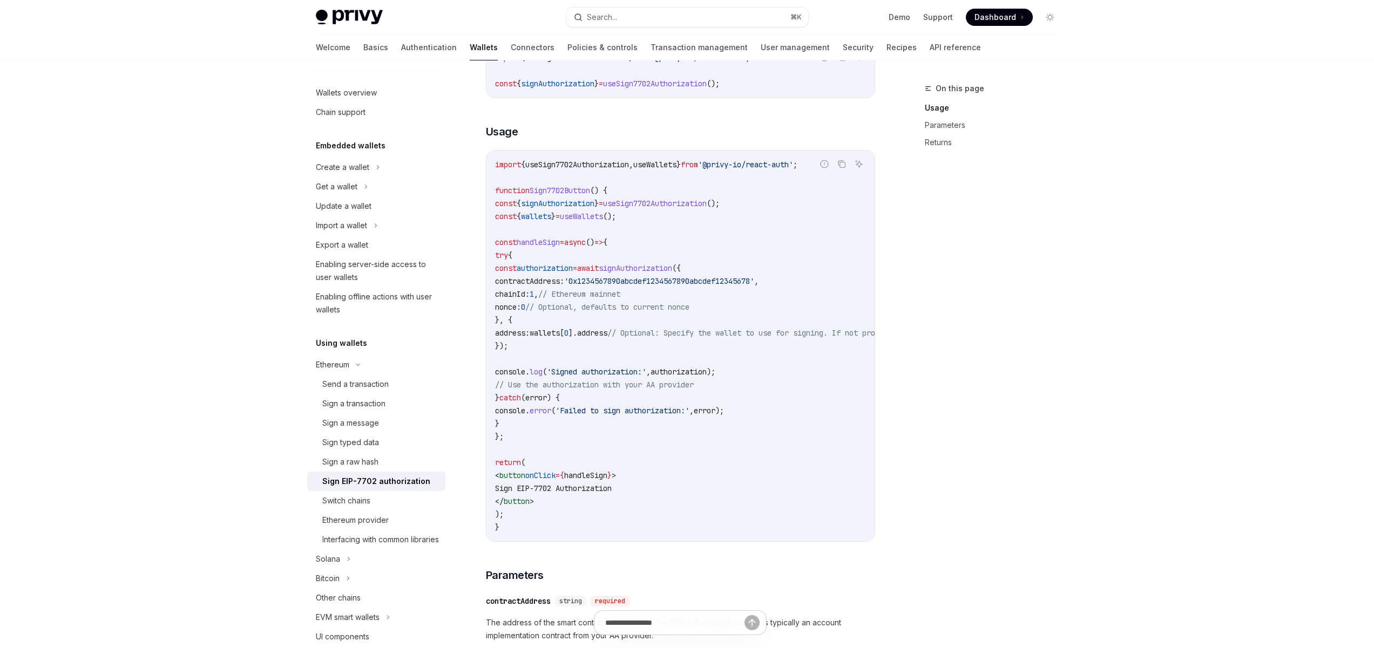
click at [665, 344] on code "import { useSign7702Authorization , useWallets } from '@privy-io/react-auth' ; …" at bounding box center [778, 346] width 566 height 376
click at [707, 369] on span "authorization" at bounding box center [679, 372] width 56 height 10
